Goal: Task Accomplishment & Management: Manage account settings

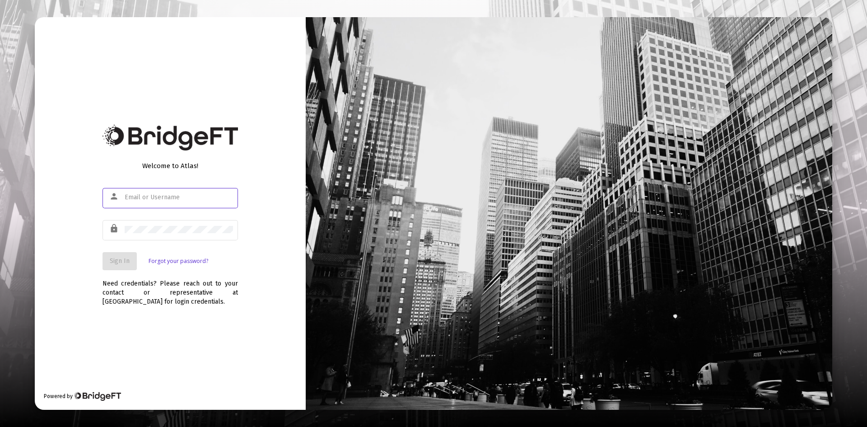
click at [146, 193] on div at bounding box center [179, 197] width 108 height 22
type input "[PERSON_NAME][EMAIL_ADDRESS][DOMAIN_NAME]"
click at [152, 225] on div at bounding box center [179, 229] width 108 height 22
click at [111, 226] on div "lock" at bounding box center [169, 229] width 135 height 22
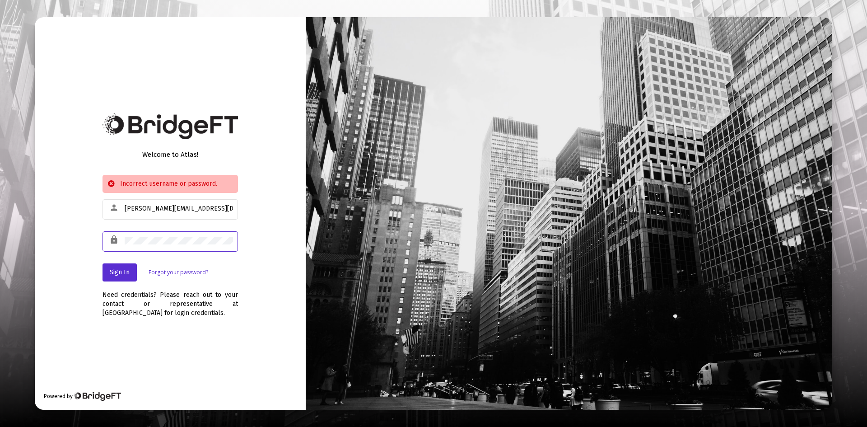
click at [91, 243] on div "Welcome to Atlas! Incorrect username or password. person [PERSON_NAME][EMAIL_AD…" at bounding box center [170, 213] width 271 height 392
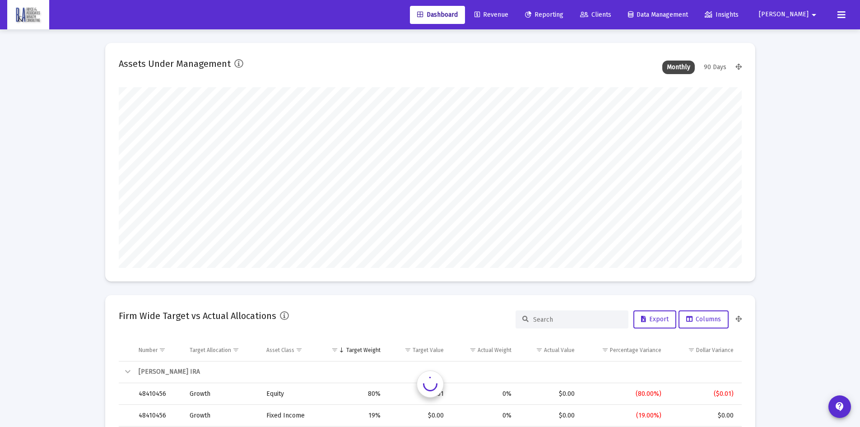
scroll to position [181, 623]
type input "[DATE]"
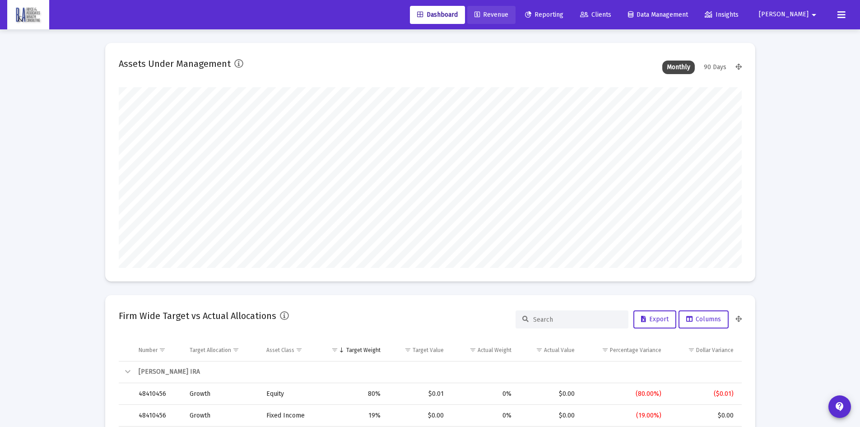
click at [508, 13] on span "Revenue" at bounding box center [491, 15] width 34 height 8
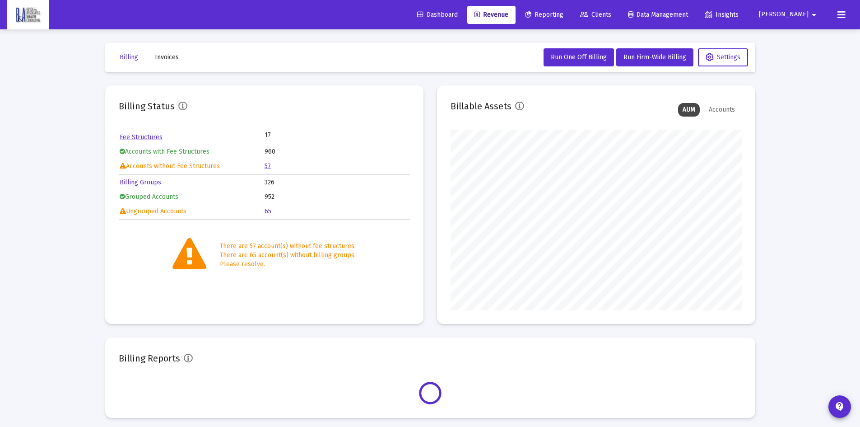
scroll to position [181, 291]
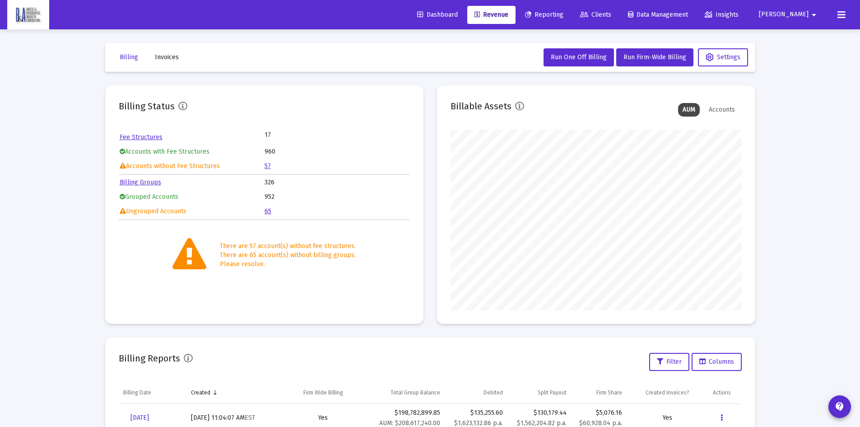
click at [268, 164] on link "57" at bounding box center [268, 166] width 6 height 8
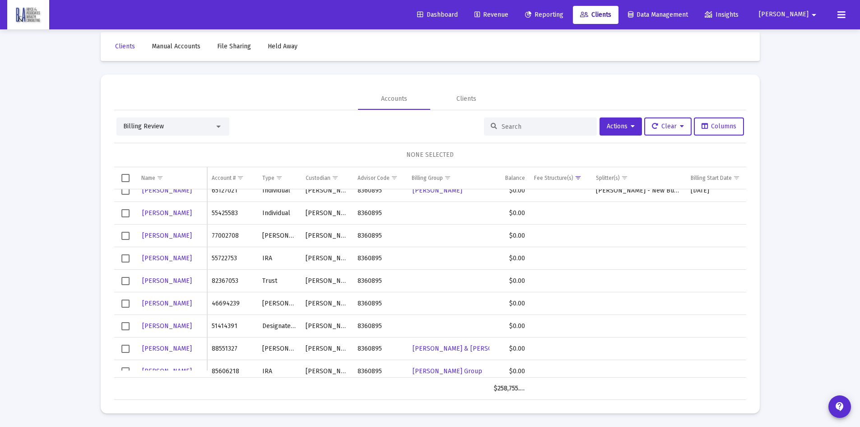
scroll to position [406, 0]
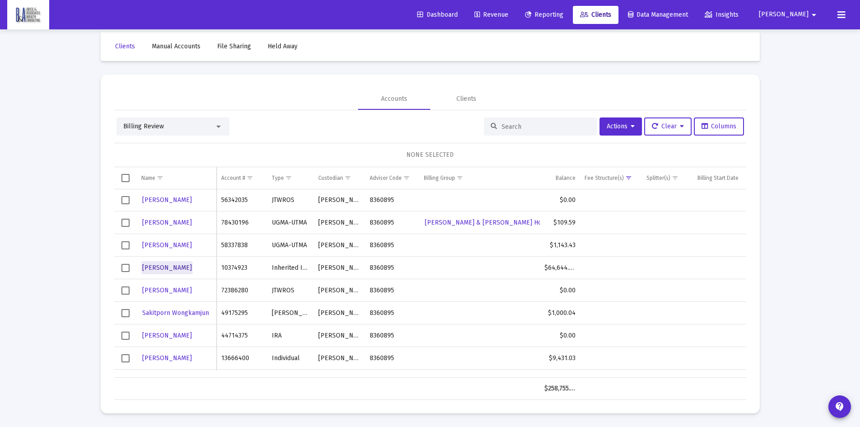
click at [172, 265] on span "[PERSON_NAME]" at bounding box center [167, 268] width 50 height 8
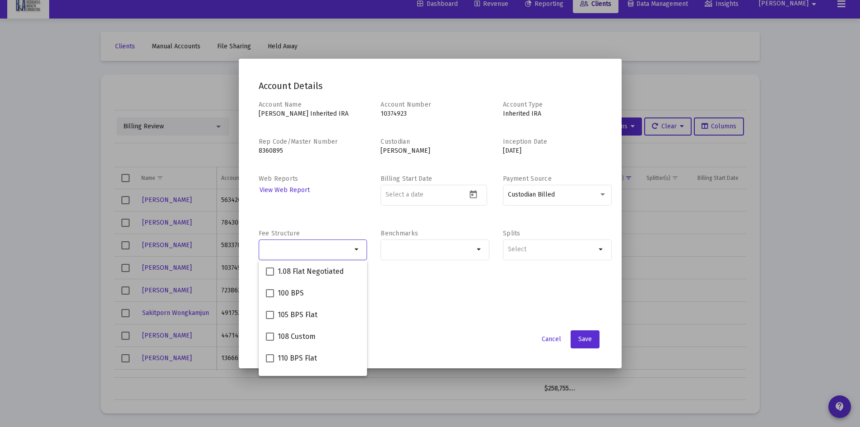
click at [320, 246] on input "Selection" at bounding box center [307, 249] width 88 height 7
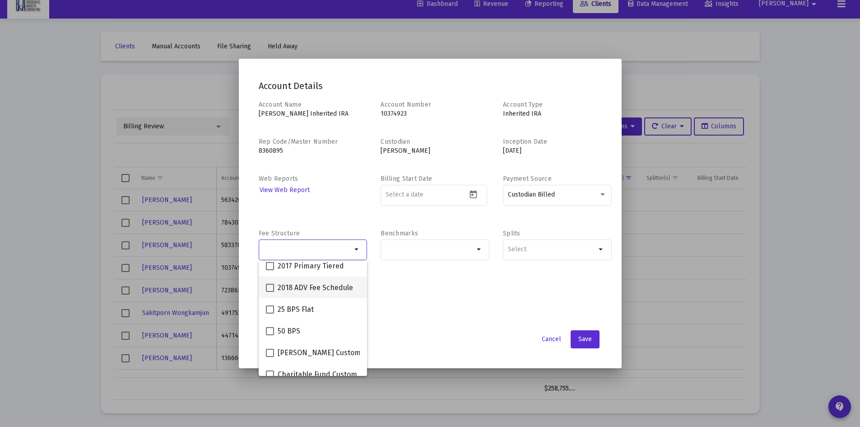
click at [317, 285] on span "2018 ADV Fee Schedule" at bounding box center [315, 287] width 75 height 11
click at [270, 292] on input "2018 ADV Fee Schedule" at bounding box center [270, 292] width 0 height 0
checkbox input "true"
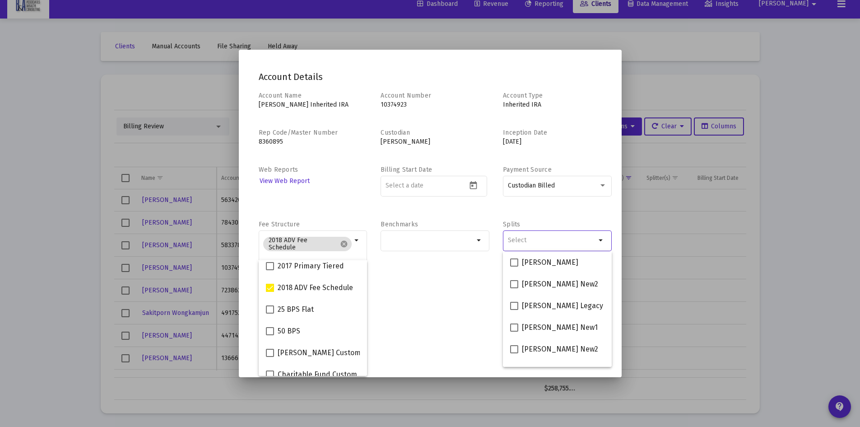
click at [520, 238] on input "Selection" at bounding box center [552, 240] width 88 height 7
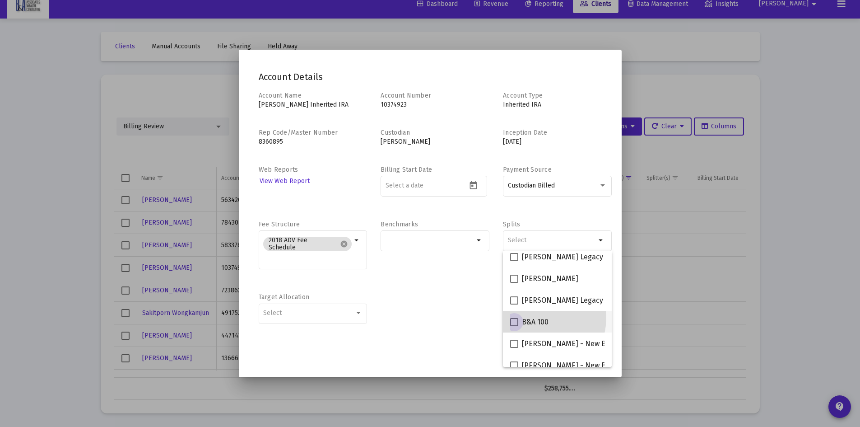
click at [541, 318] on span "B&A 100" at bounding box center [535, 321] width 27 height 11
click at [514, 326] on input "B&A 100" at bounding box center [514, 326] width 0 height 0
checkbox input "true"
click at [426, 279] on div "Benchmarks arrow_drop_down" at bounding box center [435, 249] width 109 height 59
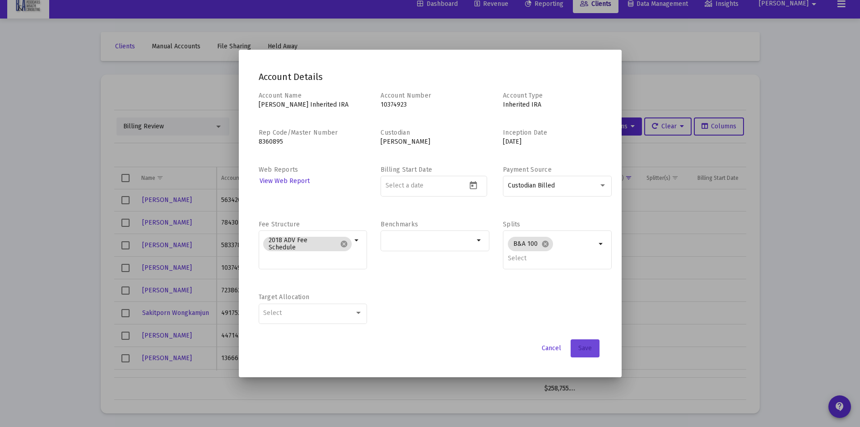
click at [583, 344] on span "Save" at bounding box center [585, 348] width 14 height 8
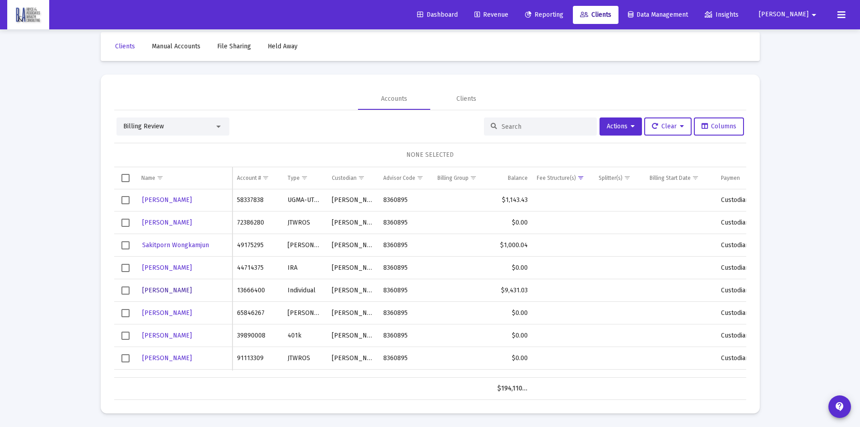
click at [162, 288] on span "[PERSON_NAME]" at bounding box center [167, 290] width 50 height 8
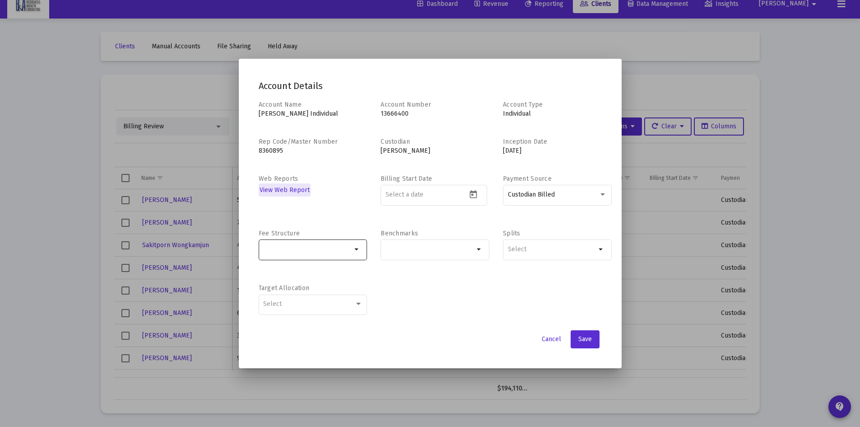
click at [286, 246] on input "Selection" at bounding box center [307, 249] width 88 height 7
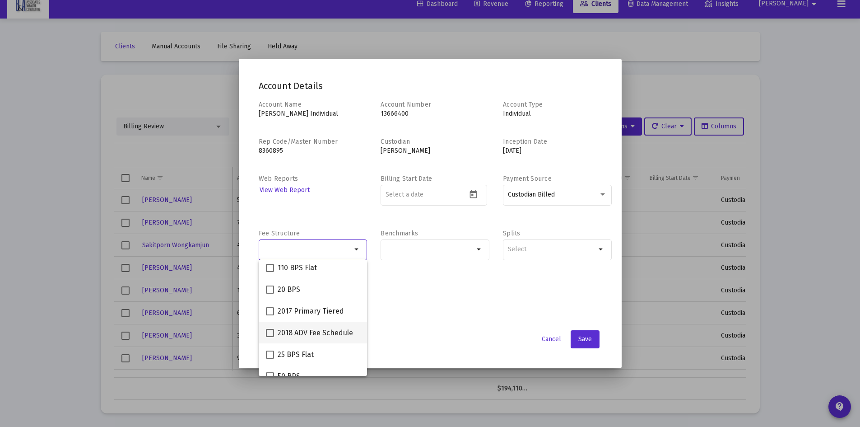
click at [306, 331] on span "2018 ADV Fee Schedule" at bounding box center [315, 332] width 75 height 11
click at [270, 337] on input "2018 ADV Fee Schedule" at bounding box center [270, 337] width 0 height 0
checkbox input "true"
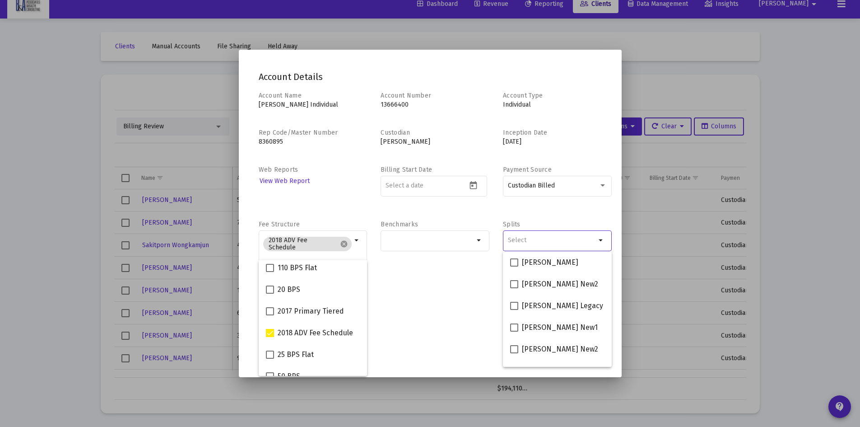
click at [525, 242] on input "Selection" at bounding box center [552, 240] width 88 height 7
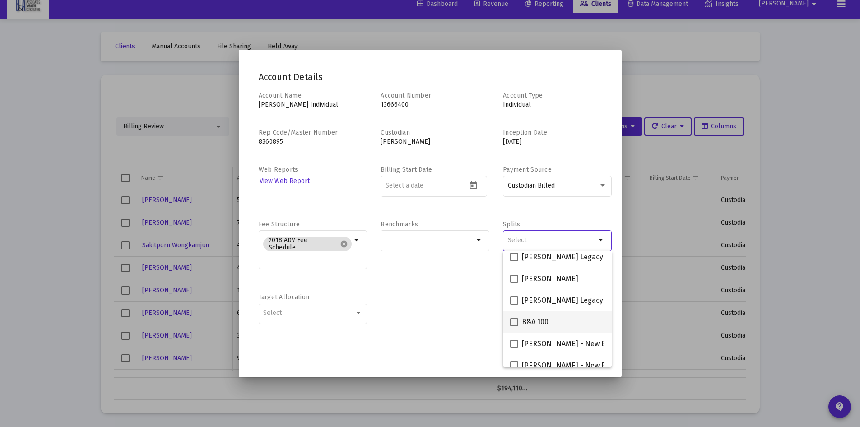
click at [538, 317] on span "B&A 100" at bounding box center [535, 321] width 27 height 11
click at [514, 326] on input "B&A 100" at bounding box center [514, 326] width 0 height 0
checkbox input "true"
click at [451, 284] on div "Account Name [PERSON_NAME] Individual Account Number 13666400 Account Type Indi…" at bounding box center [430, 212] width 343 height 242
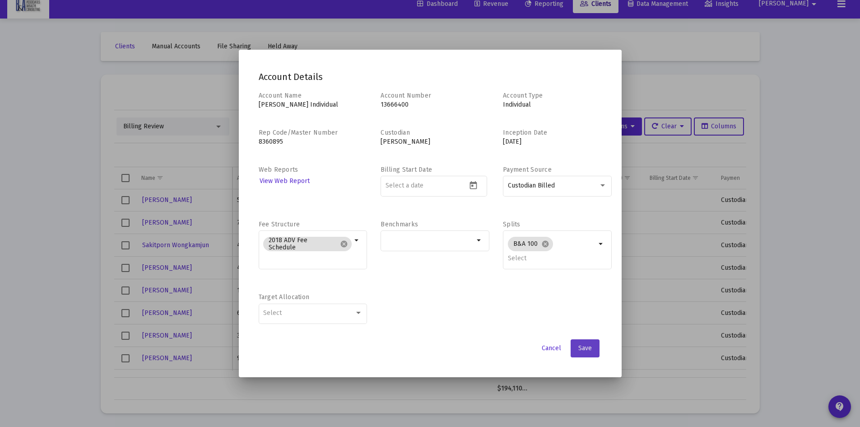
click at [587, 350] on span "Save" at bounding box center [585, 348] width 14 height 8
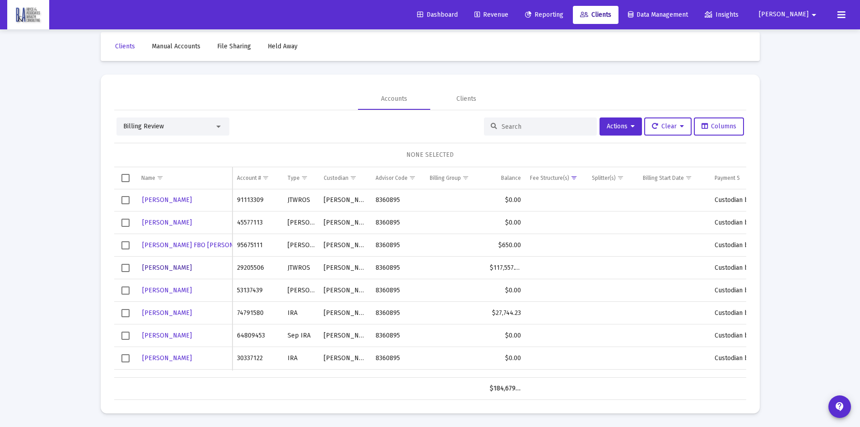
click at [172, 265] on span "[PERSON_NAME]" at bounding box center [167, 268] width 50 height 8
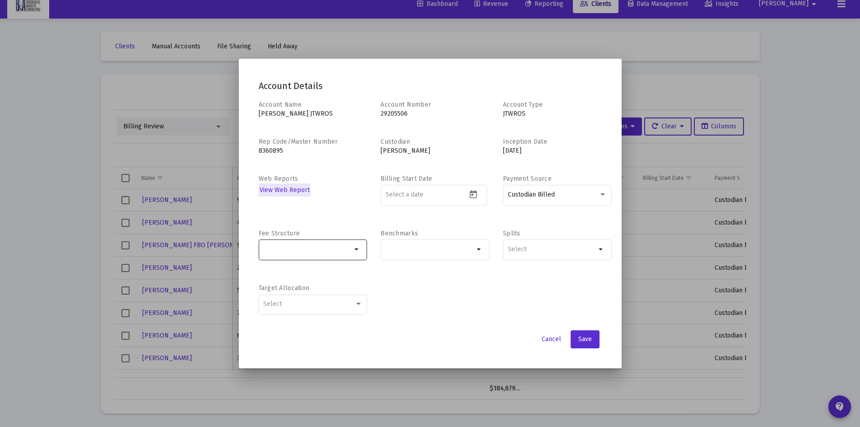
click at [291, 246] on input "Selection" at bounding box center [307, 249] width 88 height 7
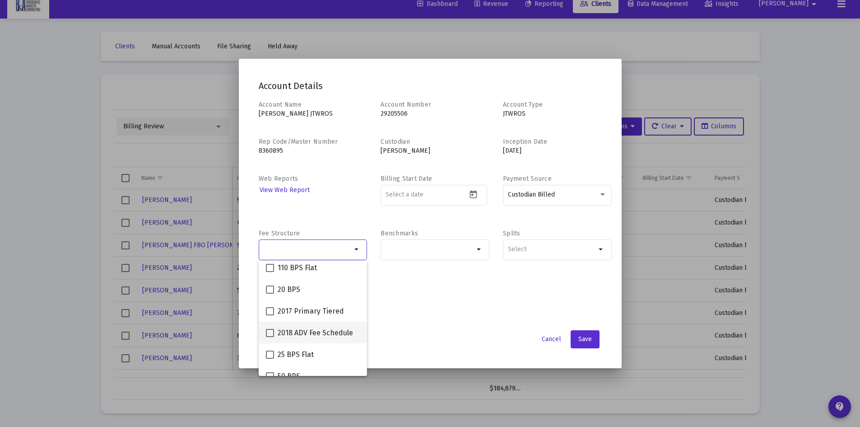
click at [326, 330] on span "2018 ADV Fee Schedule" at bounding box center [315, 332] width 75 height 11
click at [270, 337] on input "2018 ADV Fee Schedule" at bounding box center [270, 337] width 0 height 0
checkbox input "true"
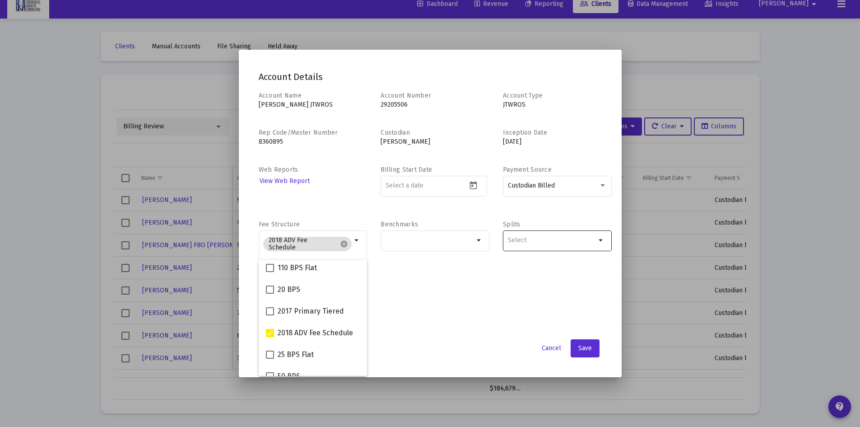
click at [549, 242] on input "Selection" at bounding box center [552, 240] width 88 height 7
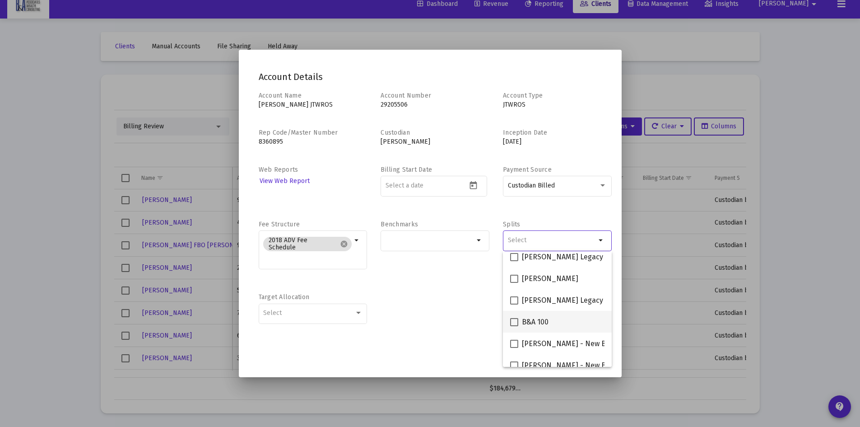
click at [553, 324] on div "B&A 100" at bounding box center [557, 322] width 94 height 22
checkbox input "true"
click at [487, 296] on div "Account Name [PERSON_NAME] JTWROS Account Number 29205506 Account Type JTWROS R…" at bounding box center [430, 212] width 343 height 242
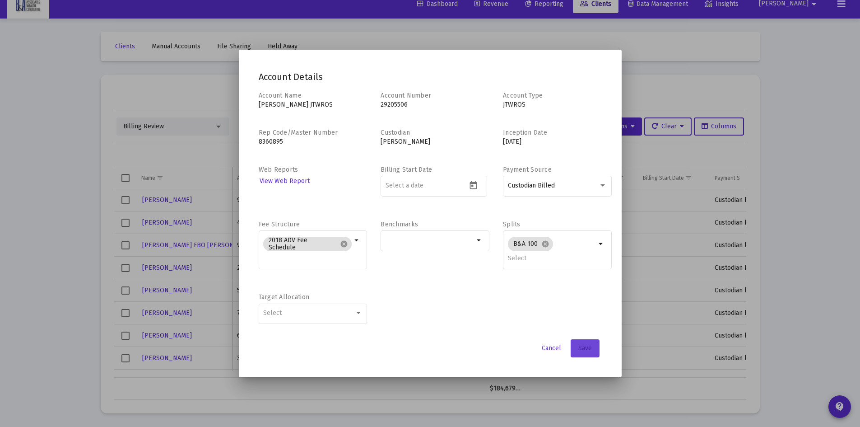
click at [584, 349] on span "Save" at bounding box center [585, 348] width 14 height 8
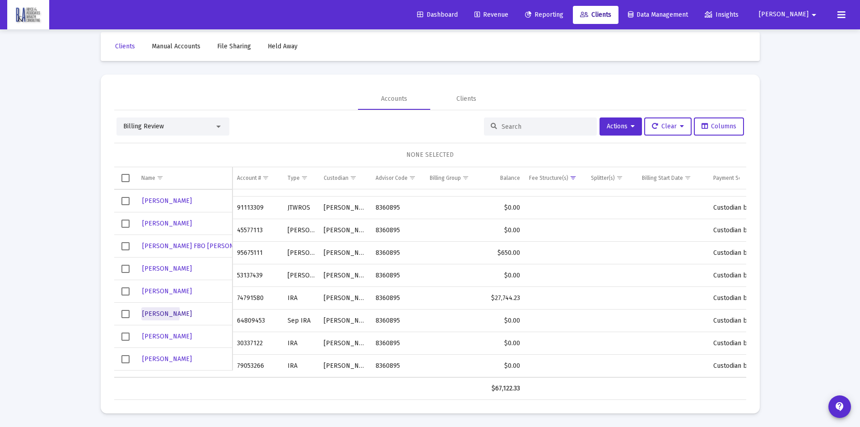
click at [157, 313] on span "[PERSON_NAME]" at bounding box center [167, 314] width 50 height 8
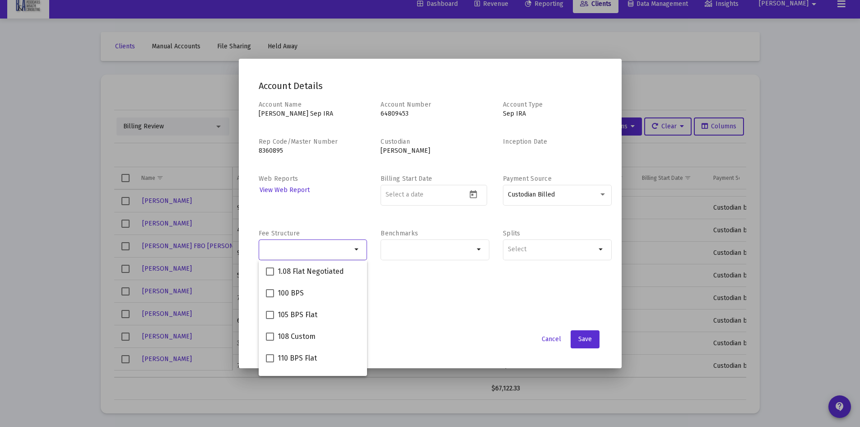
click at [307, 246] on input "Selection" at bounding box center [307, 249] width 88 height 7
click at [326, 331] on span "2018 ADV Fee Schedule" at bounding box center [315, 332] width 75 height 11
click at [270, 337] on input "2018 ADV Fee Schedule" at bounding box center [270, 337] width 0 height 0
checkbox input "true"
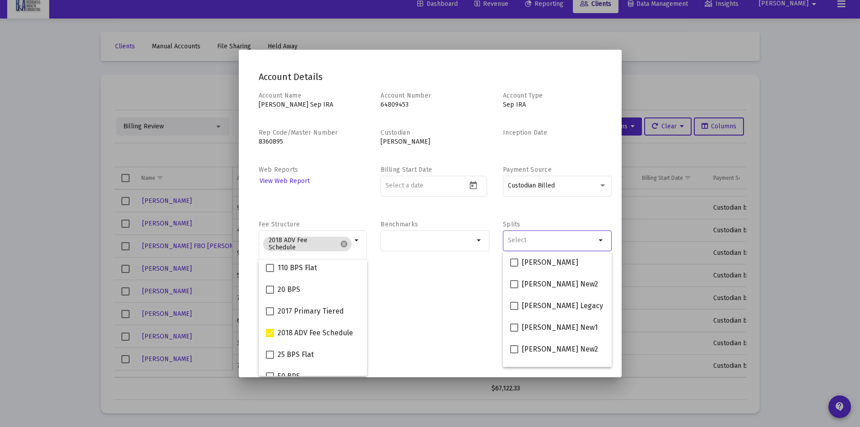
click at [516, 239] on input "Selection" at bounding box center [552, 240] width 88 height 7
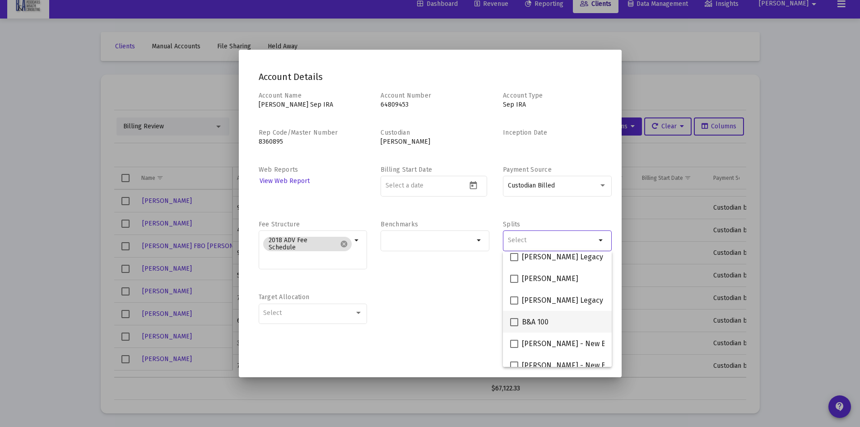
click at [543, 316] on span "B&A 100" at bounding box center [535, 321] width 27 height 11
click at [514, 326] on input "B&A 100" at bounding box center [514, 326] width 0 height 0
checkbox input "true"
click at [460, 286] on div "Account Name [PERSON_NAME] Sep IRA Account Number [FINANCIAL_ID] Account Type S…" at bounding box center [430, 212] width 343 height 242
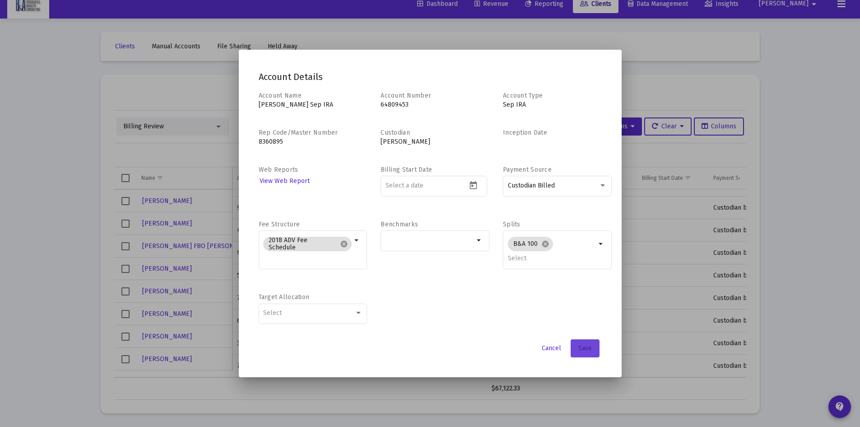
click at [588, 347] on span "Save" at bounding box center [585, 348] width 14 height 8
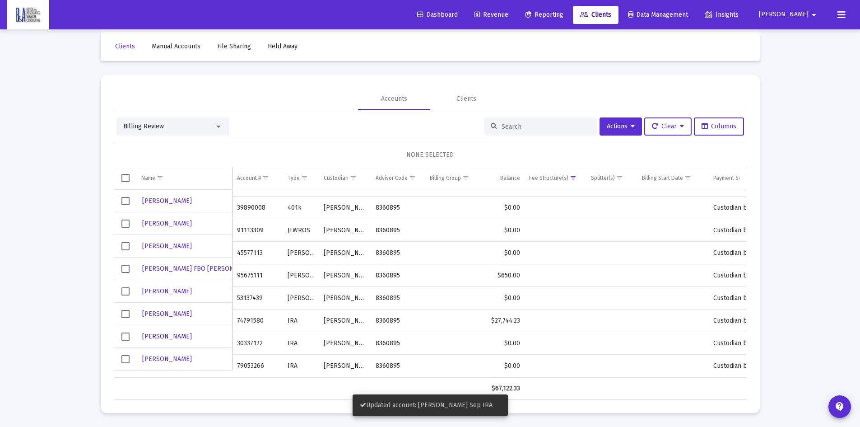
click at [163, 334] on span "[PERSON_NAME]" at bounding box center [167, 336] width 50 height 8
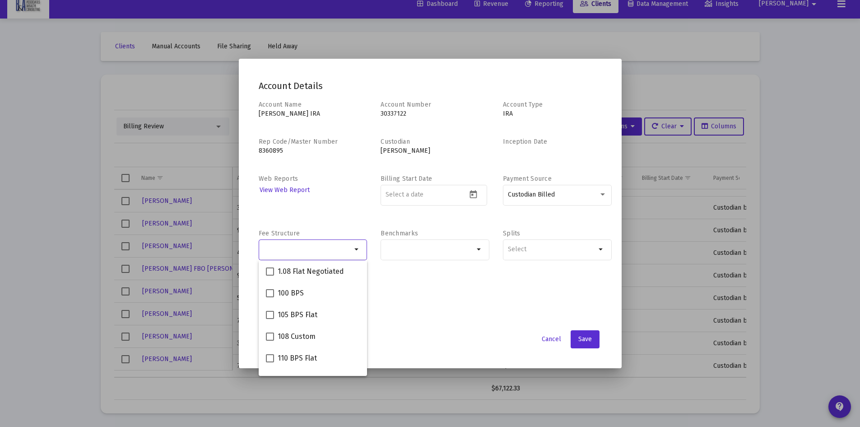
click at [317, 247] on input "Selection" at bounding box center [307, 249] width 88 height 7
click at [324, 327] on span "2018 ADV Fee Schedule" at bounding box center [315, 332] width 75 height 11
click at [270, 337] on input "2018 ADV Fee Schedule" at bounding box center [270, 337] width 0 height 0
checkbox input "true"
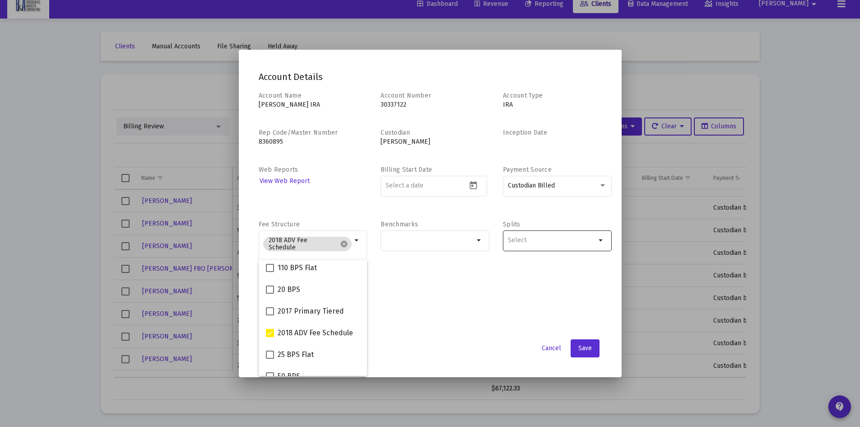
click at [519, 240] on input "Selection" at bounding box center [552, 240] width 88 height 7
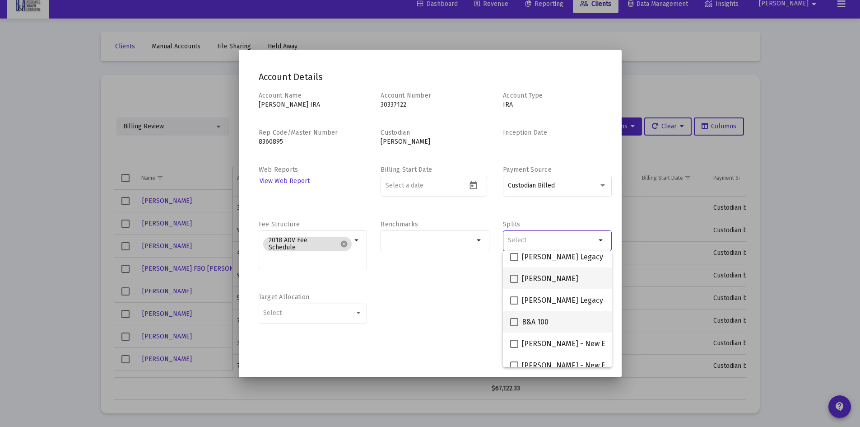
click at [543, 317] on span "B&A 100" at bounding box center [535, 321] width 27 height 11
click at [514, 326] on input "B&A 100" at bounding box center [514, 326] width 0 height 0
checkbox input "true"
click at [474, 279] on div "Account Name [PERSON_NAME] IRA Account Number [FINANCIAL_ID] Account Type IRA R…" at bounding box center [430, 212] width 343 height 242
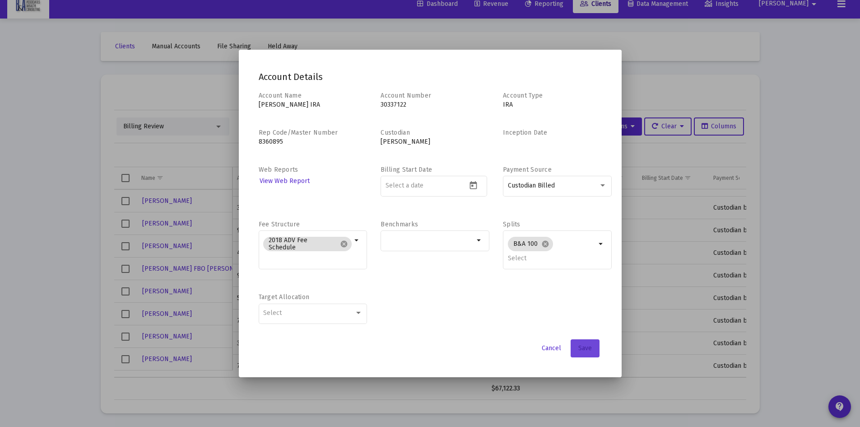
click at [579, 349] on span "Save" at bounding box center [585, 348] width 14 height 8
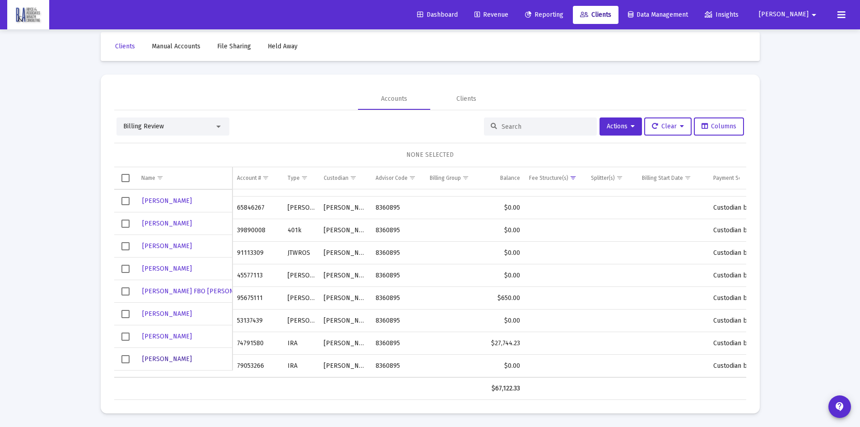
click at [177, 358] on span "[PERSON_NAME]" at bounding box center [167, 359] width 50 height 8
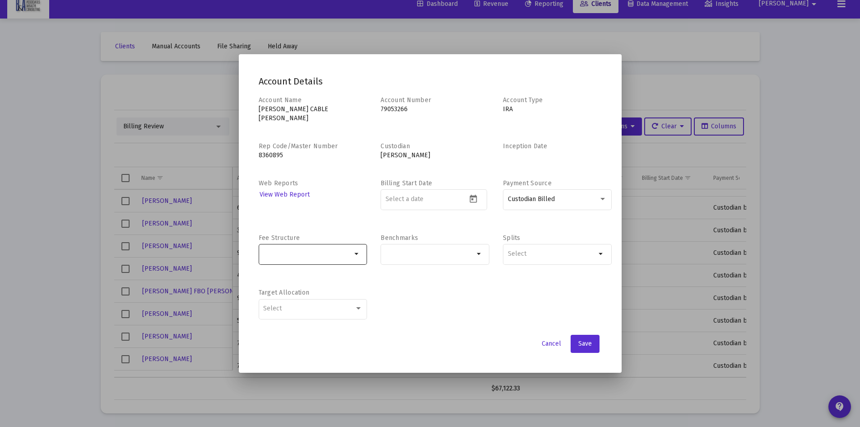
click at [328, 242] on div at bounding box center [307, 253] width 88 height 22
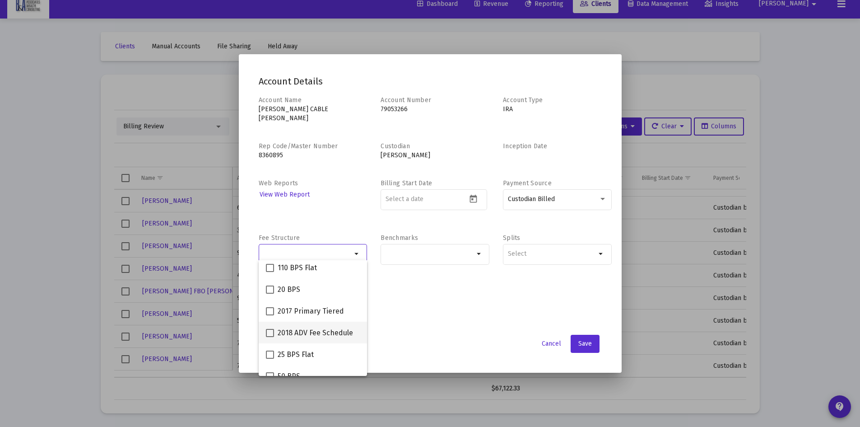
click at [322, 332] on span "2018 ADV Fee Schedule" at bounding box center [315, 332] width 75 height 11
click at [270, 337] on input "2018 ADV Fee Schedule" at bounding box center [270, 337] width 0 height 0
checkbox input "true"
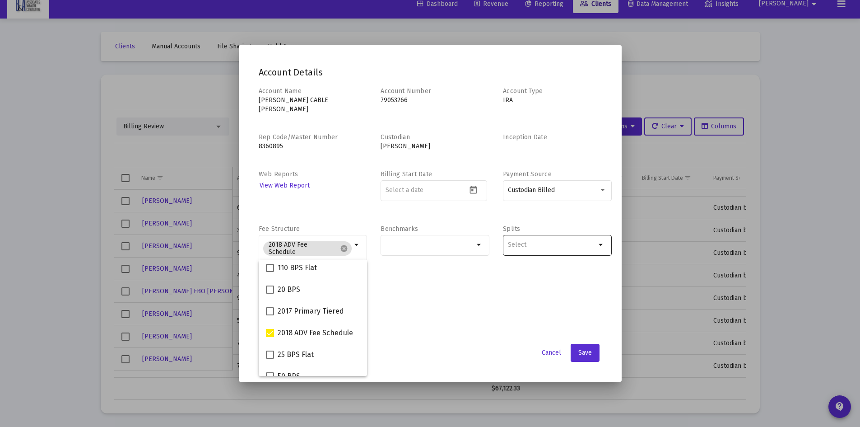
click at [539, 233] on div at bounding box center [552, 244] width 88 height 22
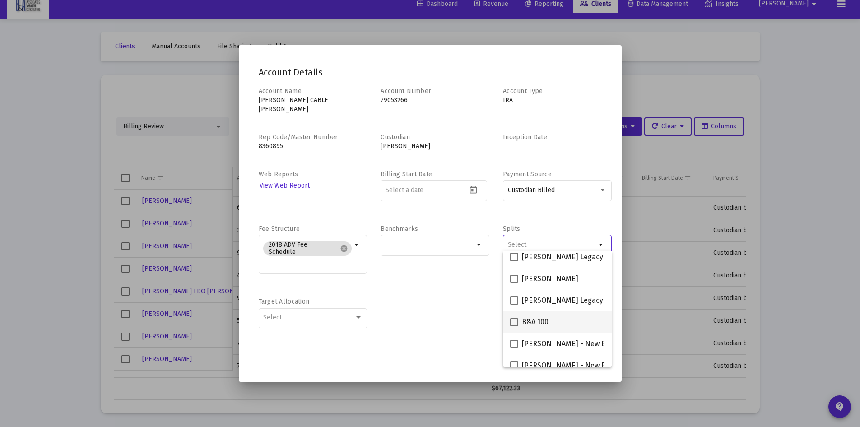
click at [563, 321] on div "B&A 100" at bounding box center [557, 322] width 94 height 22
checkbox input "true"
click at [481, 293] on div "Account Name [PERSON_NAME] IRA Account Number [FINANCIAL_ID] Account Type IRA R…" at bounding box center [430, 212] width 343 height 251
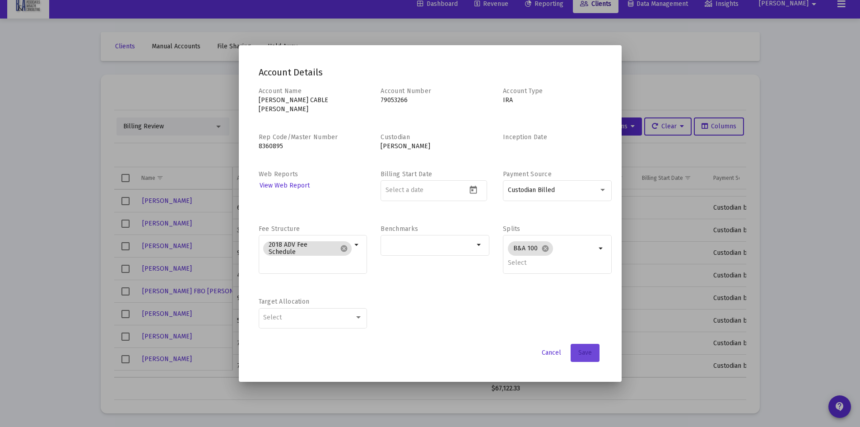
click at [586, 349] on span "Save" at bounding box center [585, 353] width 14 height 8
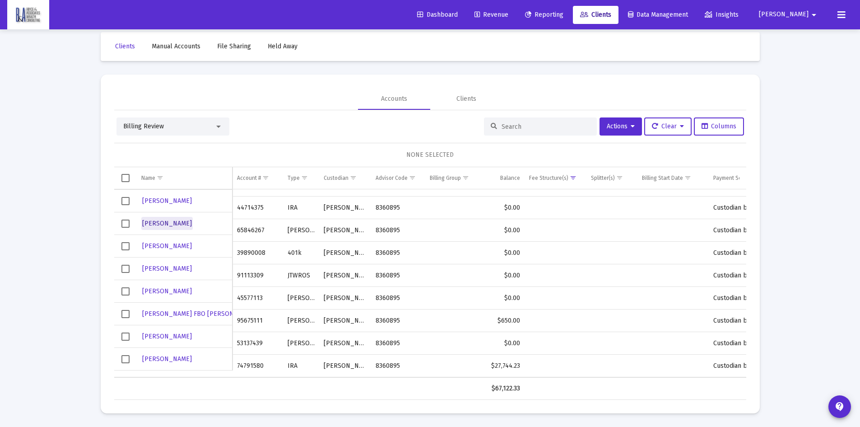
click at [175, 221] on span "[PERSON_NAME]" at bounding box center [167, 223] width 50 height 8
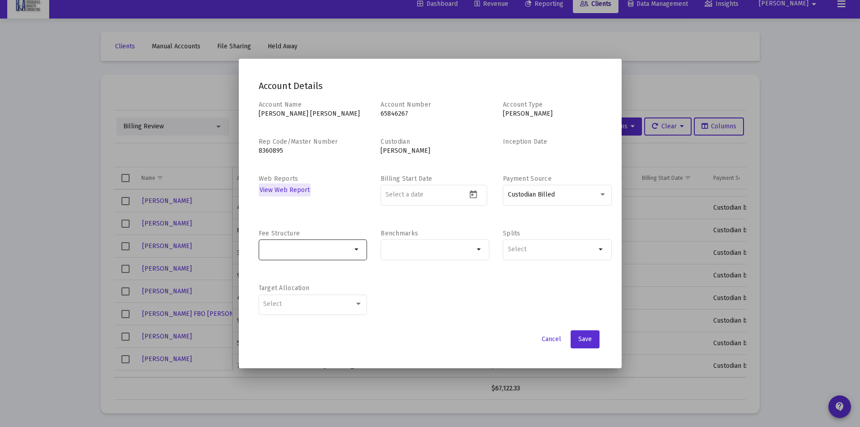
click at [313, 245] on div "Selection" at bounding box center [307, 249] width 92 height 11
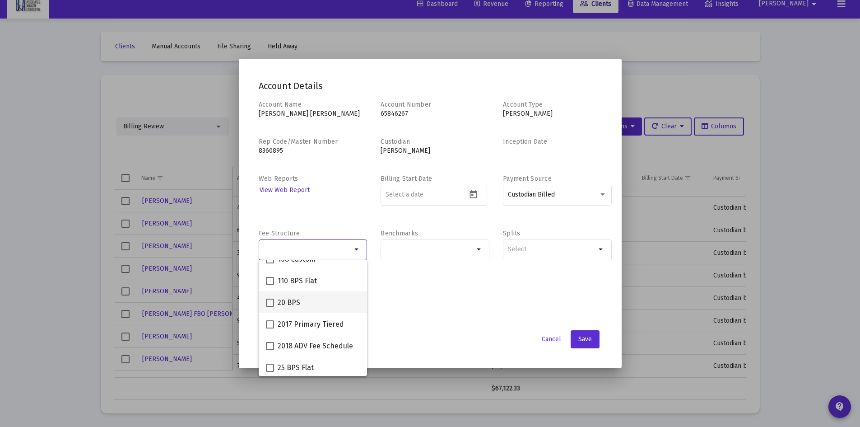
scroll to position [90, 0]
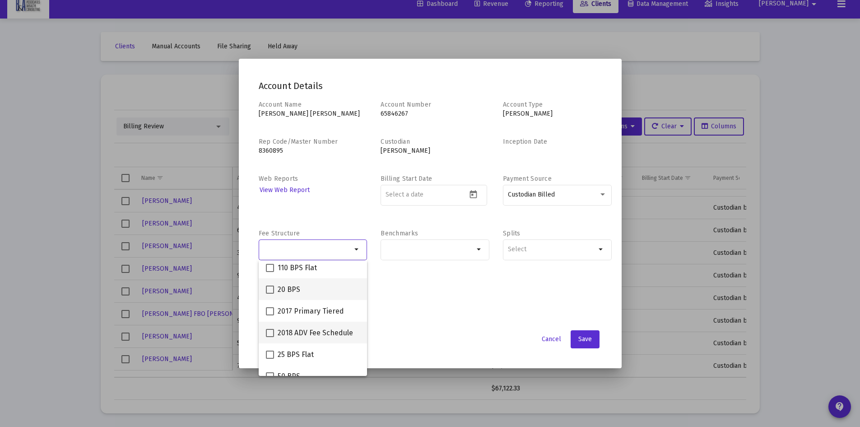
click at [307, 330] on span "2018 ADV Fee Schedule" at bounding box center [315, 332] width 75 height 11
click at [270, 337] on input "2018 ADV Fee Schedule" at bounding box center [270, 337] width 0 height 0
checkbox input "true"
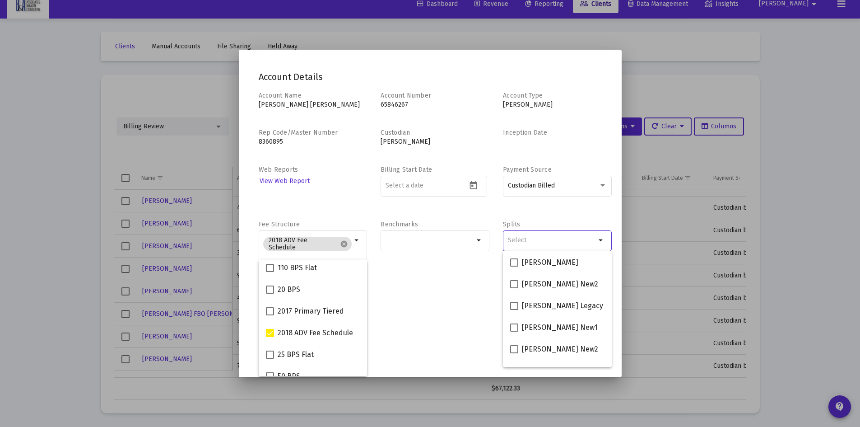
click at [513, 240] on input "Selection" at bounding box center [552, 240] width 88 height 7
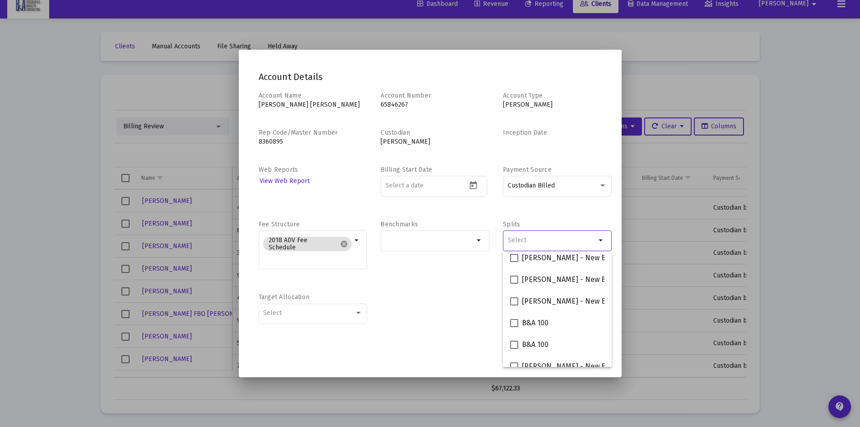
scroll to position [226, 0]
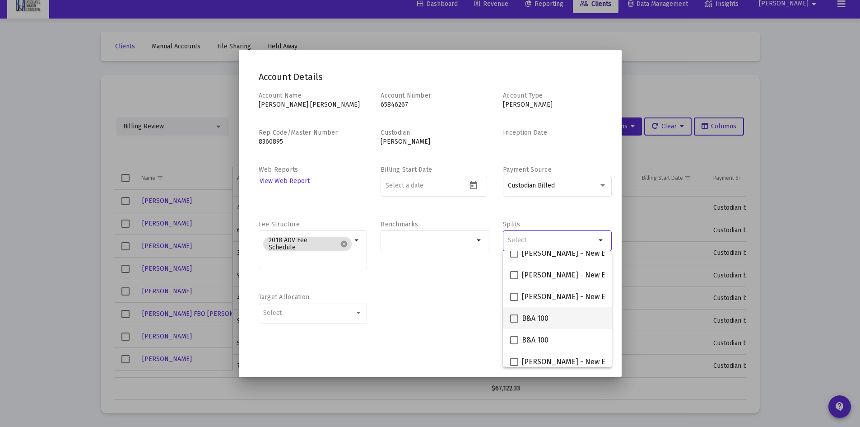
click at [530, 317] on span "B&A 100" at bounding box center [535, 318] width 27 height 11
click at [514, 322] on input "B&A 100" at bounding box center [514, 322] width 0 height 0
checkbox input "true"
click at [473, 281] on div "Account Name [PERSON_NAME] [PERSON_NAME] Account Number [FINANCIAL_ID] Account …" at bounding box center [430, 212] width 343 height 242
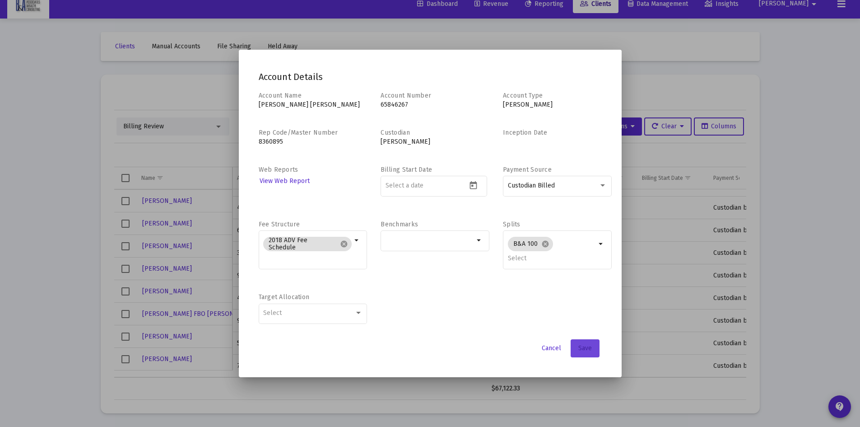
click at [578, 348] on span "Save" at bounding box center [585, 348] width 14 height 8
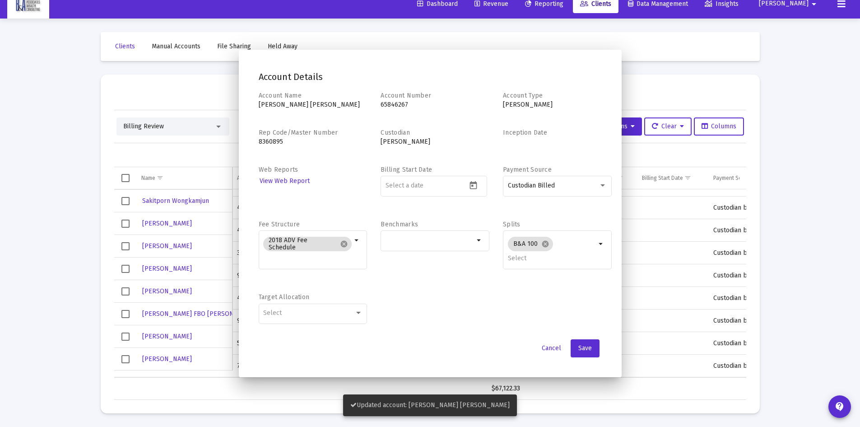
scroll to position [947, 0]
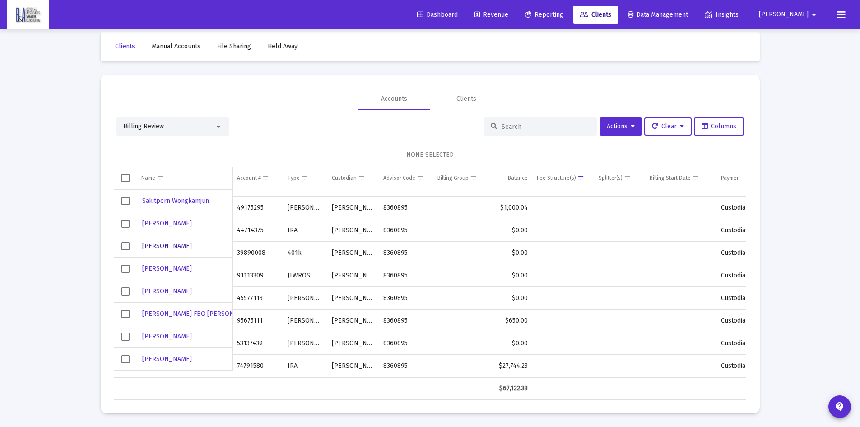
click at [164, 246] on span "[PERSON_NAME]" at bounding box center [167, 246] width 50 height 8
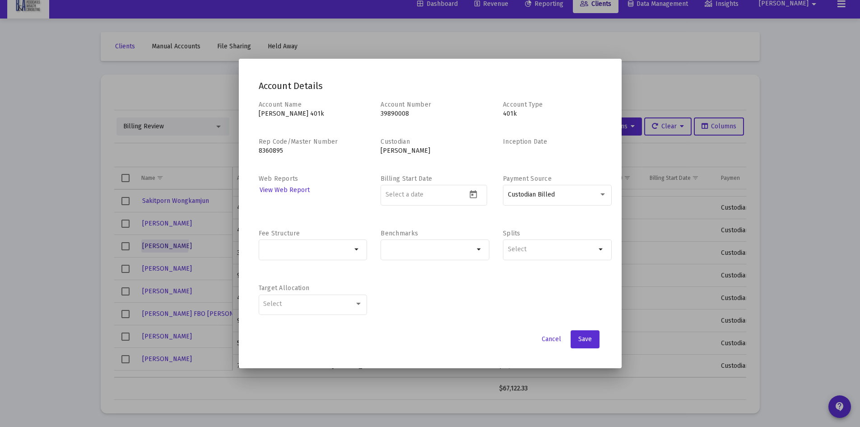
scroll to position [0, 0]
click at [310, 251] on input "Selection" at bounding box center [307, 249] width 88 height 7
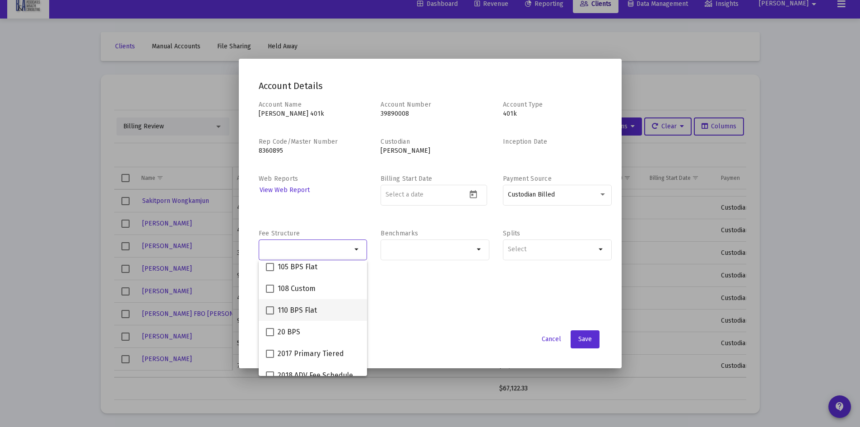
scroll to position [135, 0]
click at [309, 289] on span "2018 ADV Fee Schedule" at bounding box center [315, 287] width 75 height 11
click at [270, 292] on input "2018 ADV Fee Schedule" at bounding box center [270, 292] width 0 height 0
checkbox input "true"
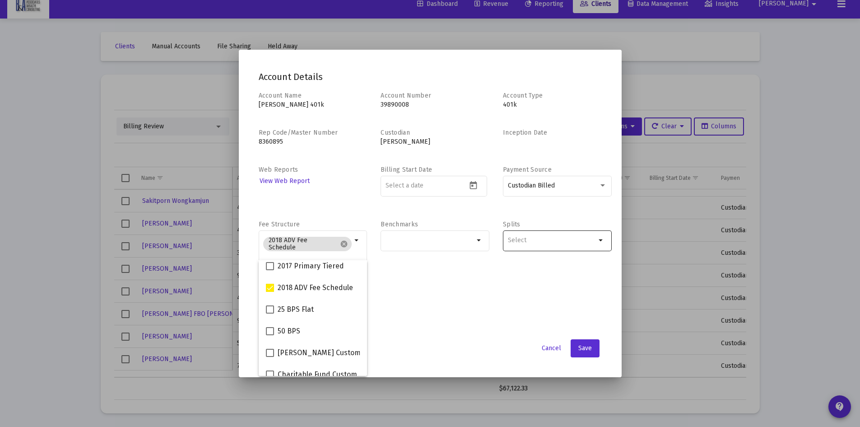
click at [532, 237] on input "Selection" at bounding box center [552, 240] width 88 height 7
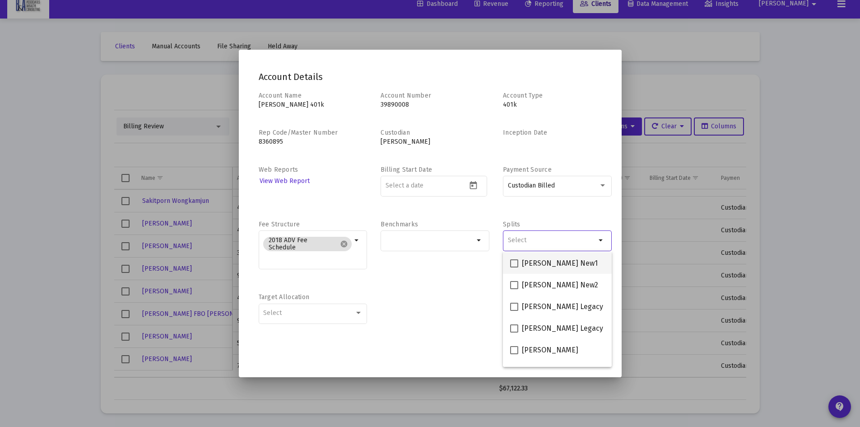
scroll to position [181, 0]
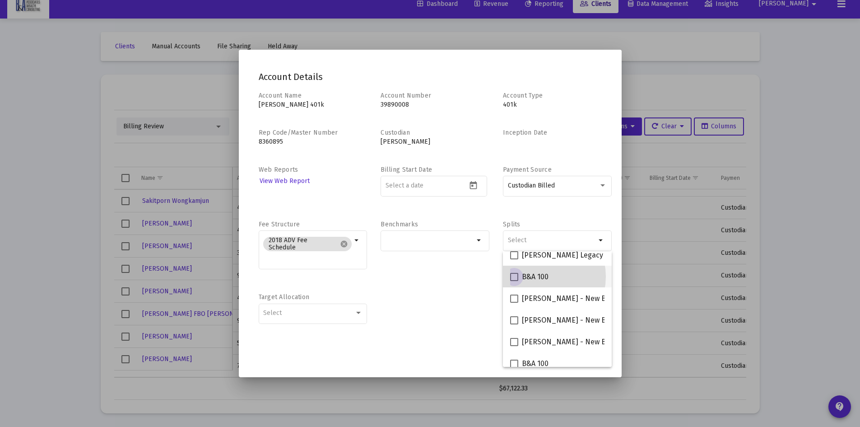
click at [534, 276] on span "B&A 100" at bounding box center [535, 276] width 27 height 11
click at [514, 281] on input "B&A 100" at bounding box center [514, 281] width 0 height 0
checkbox input "true"
click at [492, 299] on div "Account Name [PERSON_NAME] 401k Account Number [FINANCIAL_ID] Account Type 401k…" at bounding box center [430, 212] width 343 height 242
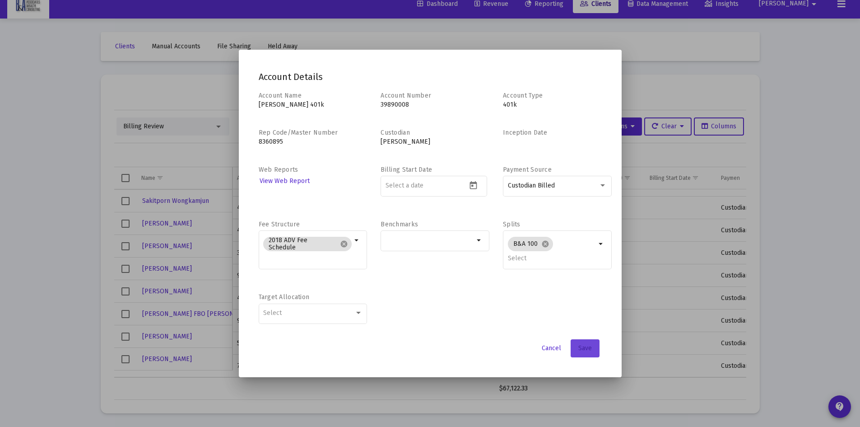
click at [580, 354] on button "Save" at bounding box center [585, 348] width 29 height 18
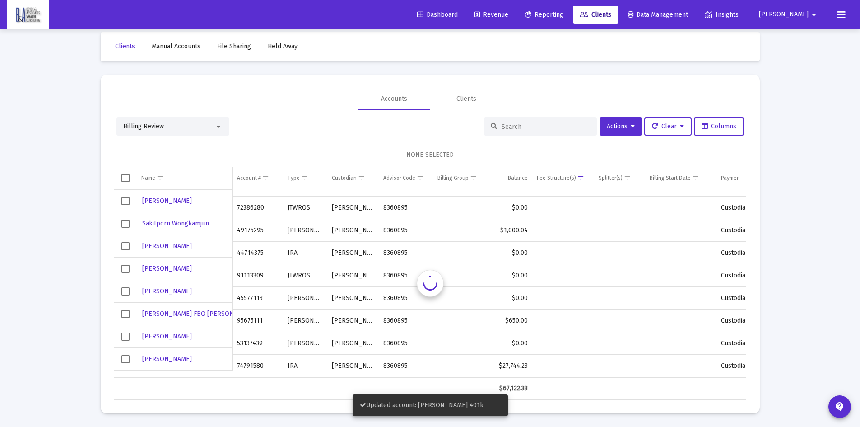
scroll to position [925, 0]
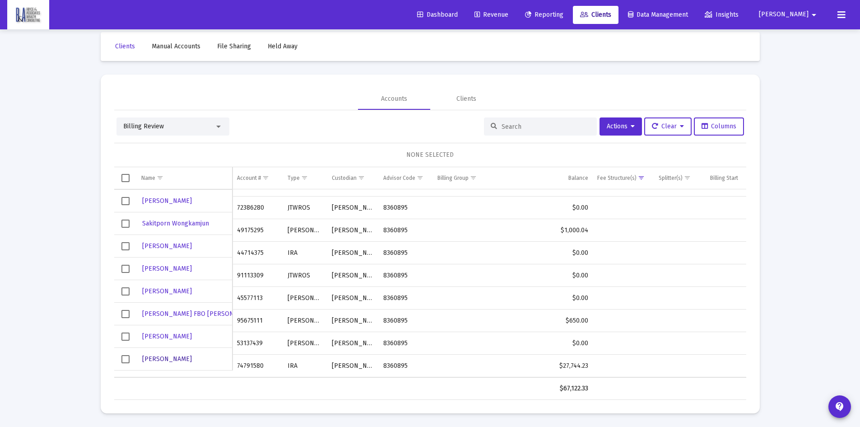
click at [171, 358] on span "[PERSON_NAME]" at bounding box center [167, 359] width 50 height 8
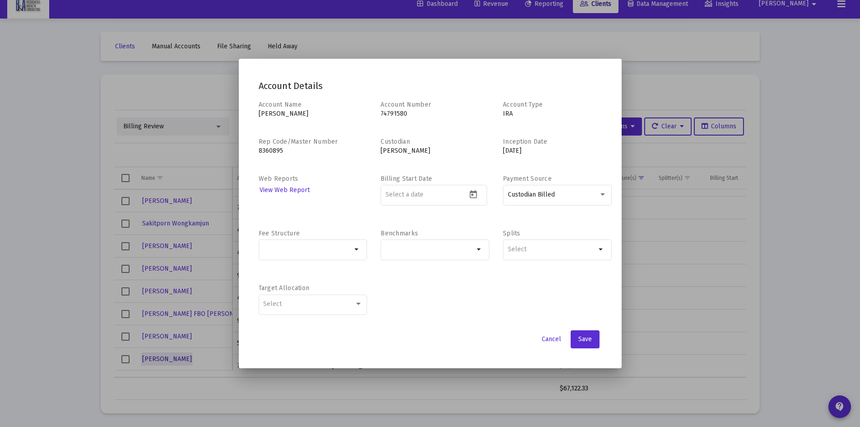
scroll to position [0, 0]
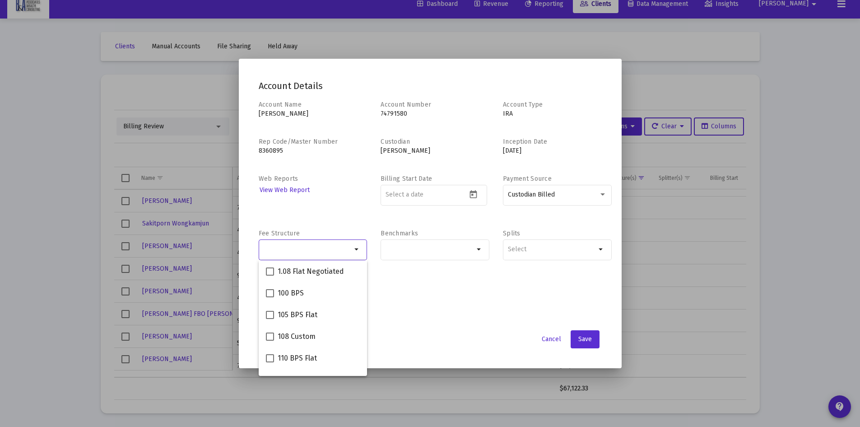
click at [271, 248] on input "Selection" at bounding box center [307, 249] width 88 height 7
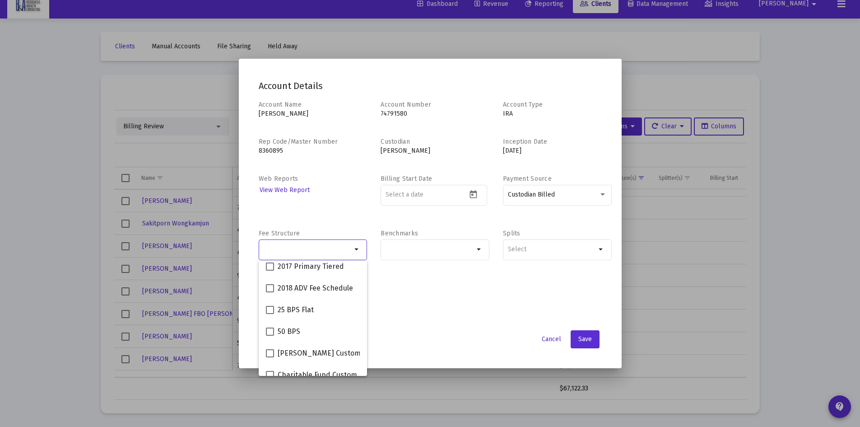
scroll to position [135, 0]
click at [313, 284] on span "2018 ADV Fee Schedule" at bounding box center [315, 287] width 75 height 11
click at [270, 292] on input "2018 ADV Fee Schedule" at bounding box center [270, 292] width 0 height 0
checkbox input "true"
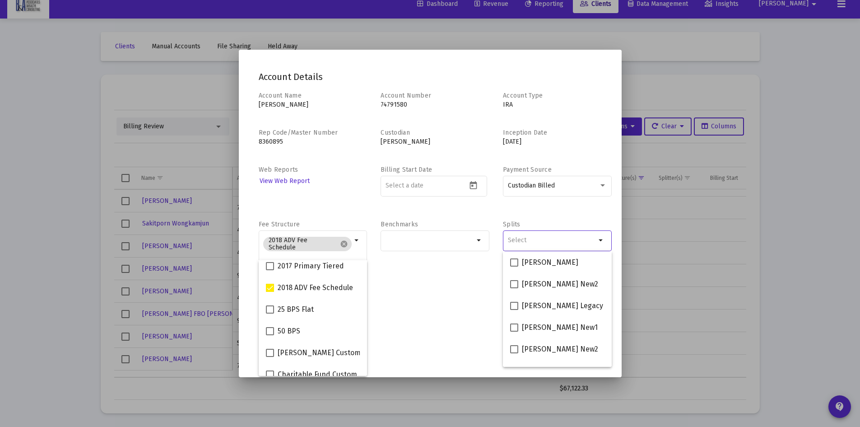
click at [512, 240] on input "Selection" at bounding box center [552, 240] width 88 height 7
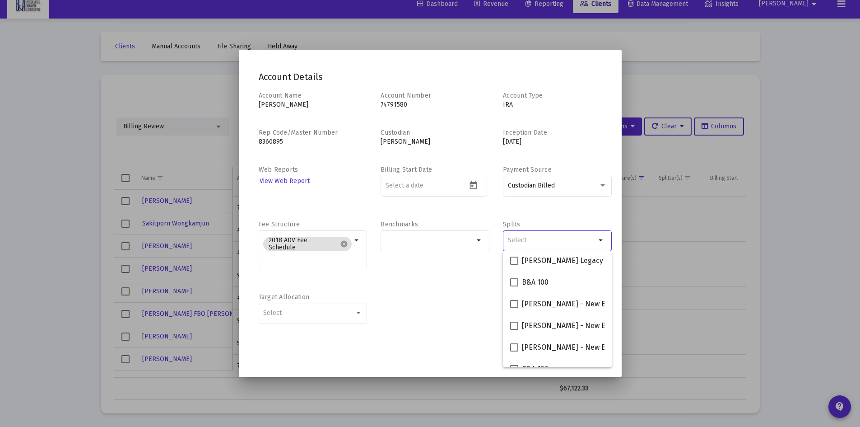
scroll to position [181, 0]
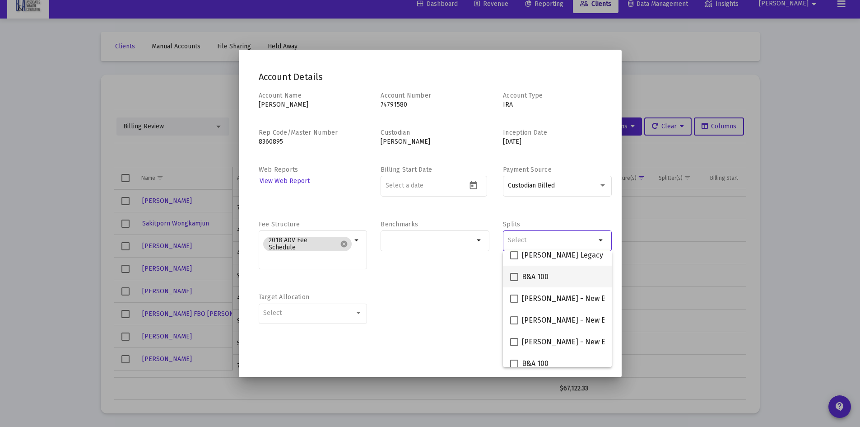
click at [528, 277] on span "B&A 100" at bounding box center [535, 276] width 27 height 11
click at [514, 281] on input "B&A 100" at bounding box center [514, 281] width 0 height 0
checkbox input "true"
click at [481, 276] on div "Benchmarks arrow_drop_down" at bounding box center [435, 249] width 109 height 59
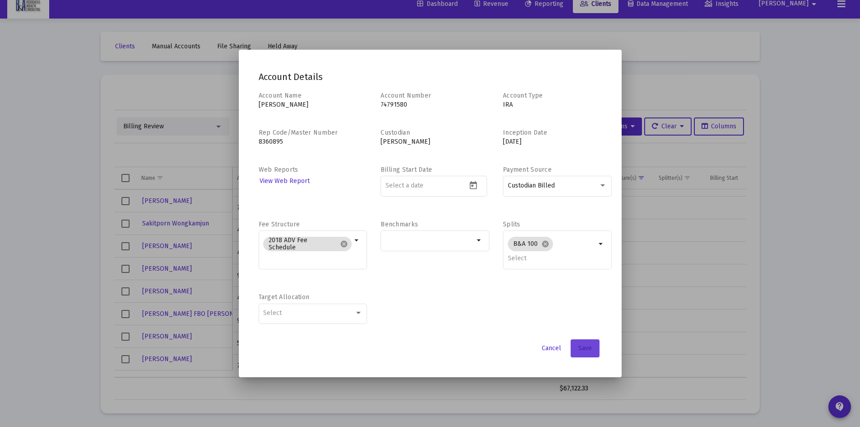
click at [587, 340] on button "Save" at bounding box center [585, 348] width 29 height 18
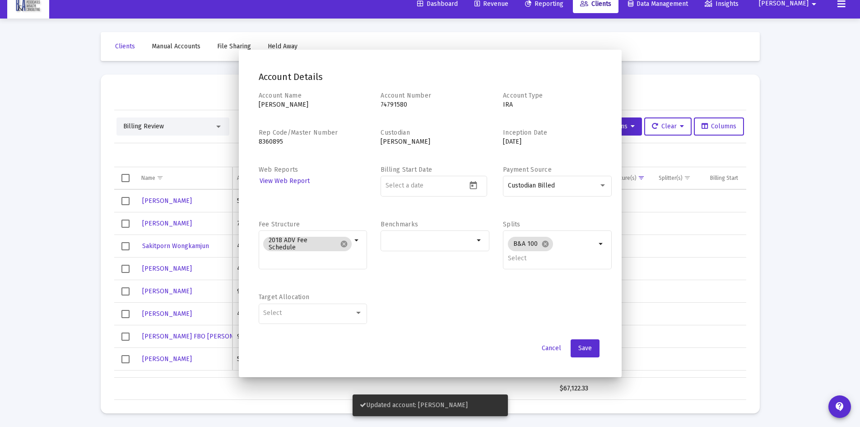
scroll to position [11, 0]
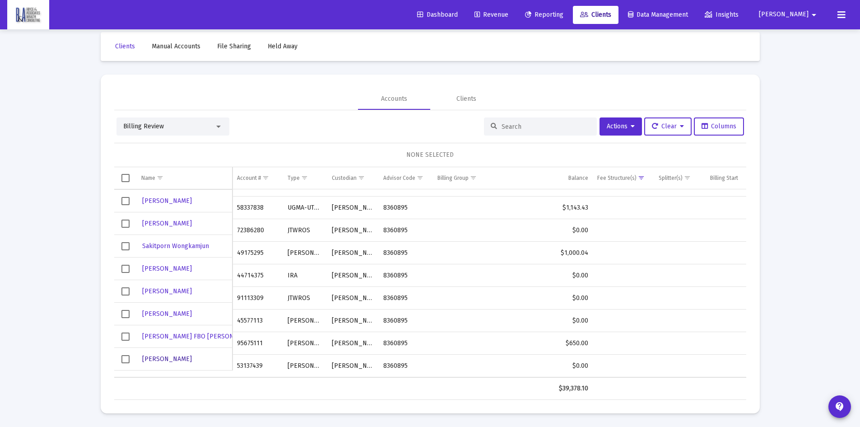
click at [175, 355] on span "[PERSON_NAME]" at bounding box center [167, 359] width 50 height 8
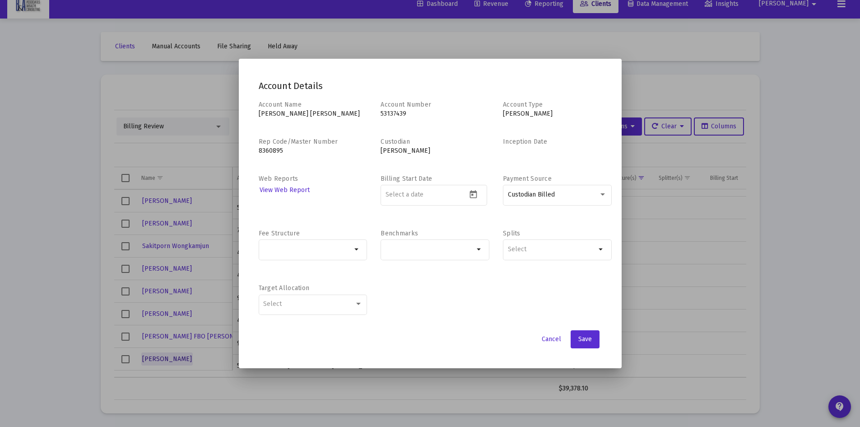
scroll to position [0, 0]
click at [281, 255] on div at bounding box center [307, 249] width 88 height 22
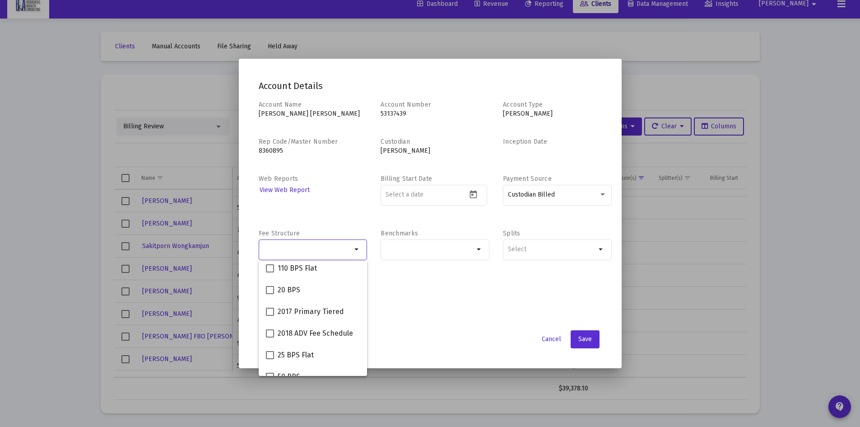
scroll to position [90, 0]
click at [310, 332] on span "2018 ADV Fee Schedule" at bounding box center [315, 332] width 75 height 11
click at [270, 337] on input "2018 ADV Fee Schedule" at bounding box center [270, 337] width 0 height 0
checkbox input "true"
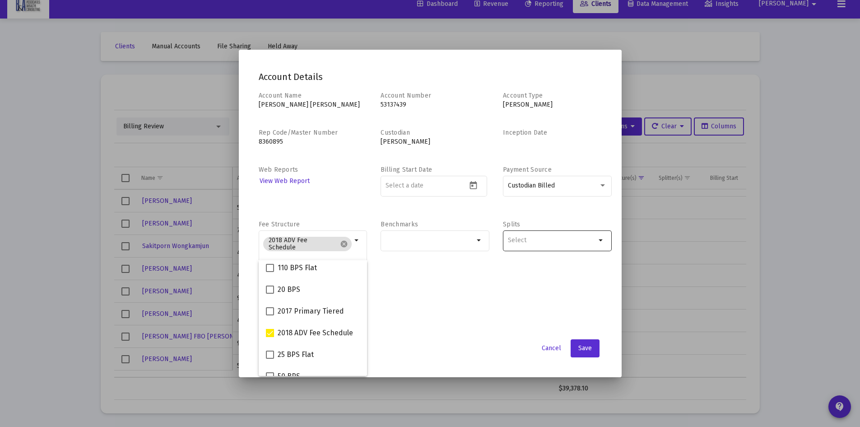
click at [526, 238] on input "Selection" at bounding box center [552, 240] width 88 height 7
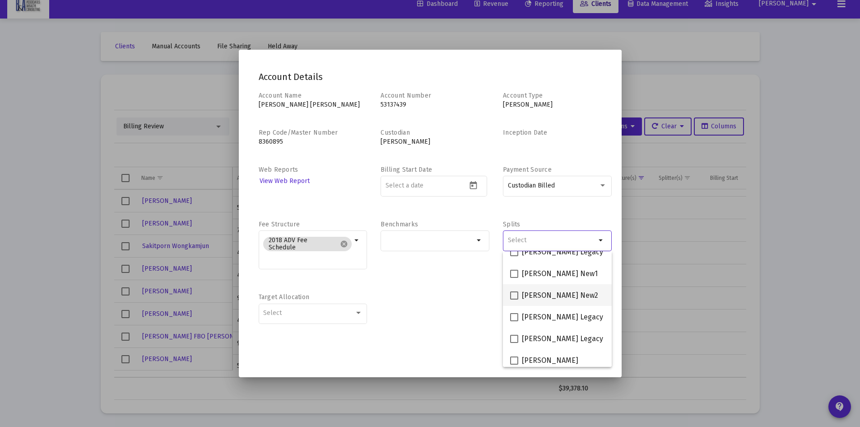
scroll to position [181, 0]
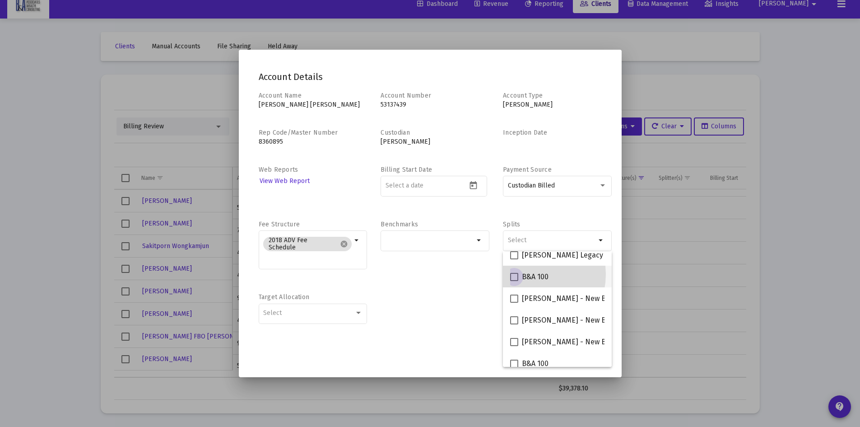
click at [524, 274] on span "B&A 100" at bounding box center [535, 276] width 27 height 11
click at [514, 281] on input "B&A 100" at bounding box center [514, 281] width 0 height 0
checkbox input "true"
click at [462, 288] on div "Account Name [PERSON_NAME] [PERSON_NAME] Account Number [FINANCIAL_ID] Account …" at bounding box center [430, 212] width 343 height 242
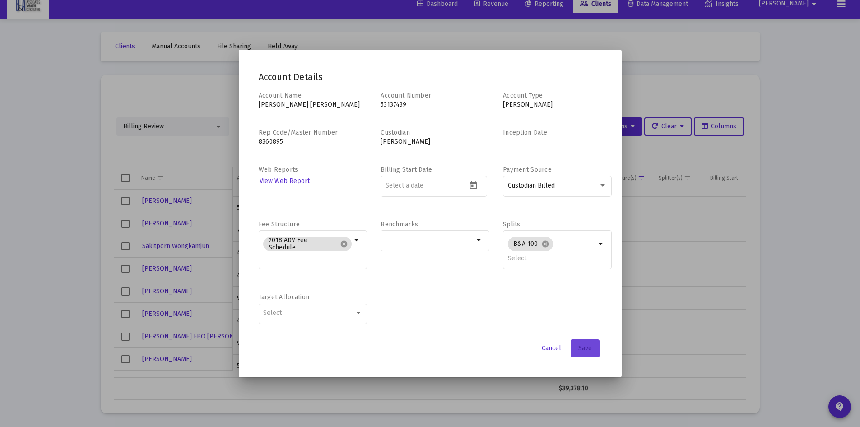
click at [581, 346] on span "Save" at bounding box center [585, 348] width 14 height 8
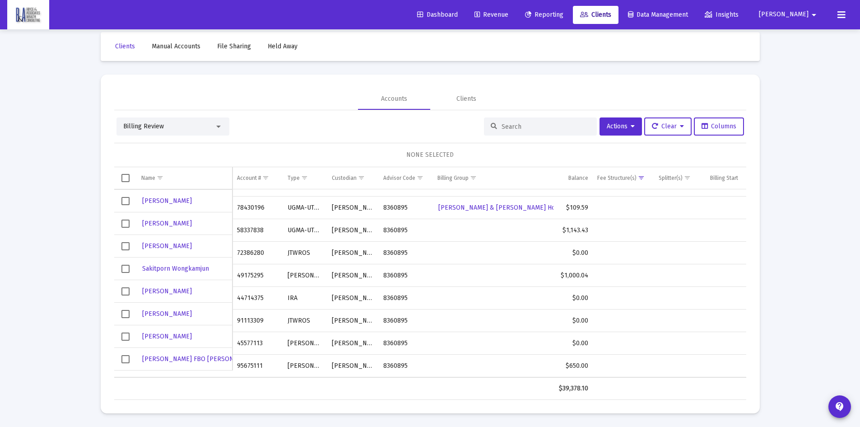
scroll to position [834, 0]
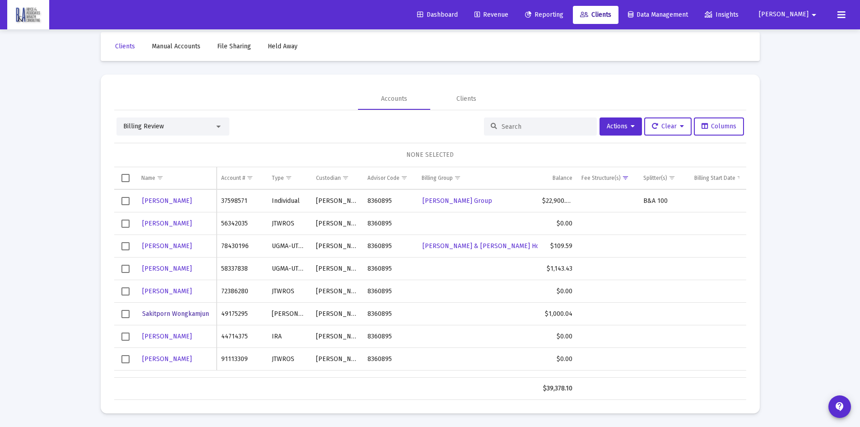
click at [192, 311] on span "Sakitporn Wongkamjun" at bounding box center [175, 314] width 67 height 8
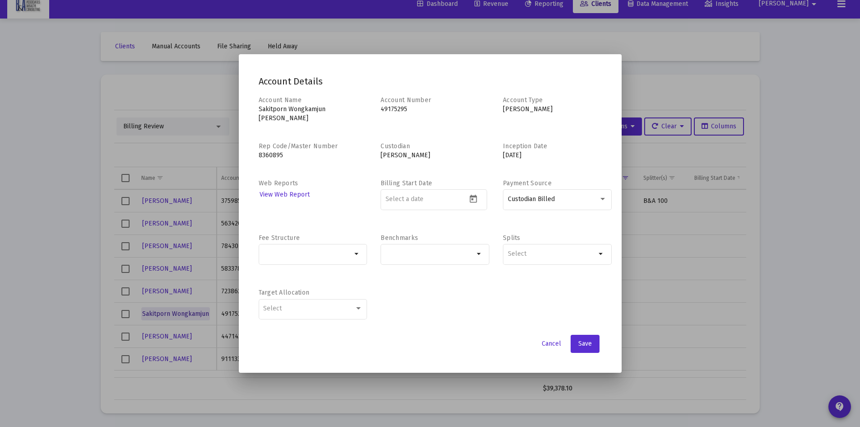
scroll to position [0, 0]
click at [339, 250] on input "Selection" at bounding box center [307, 253] width 88 height 7
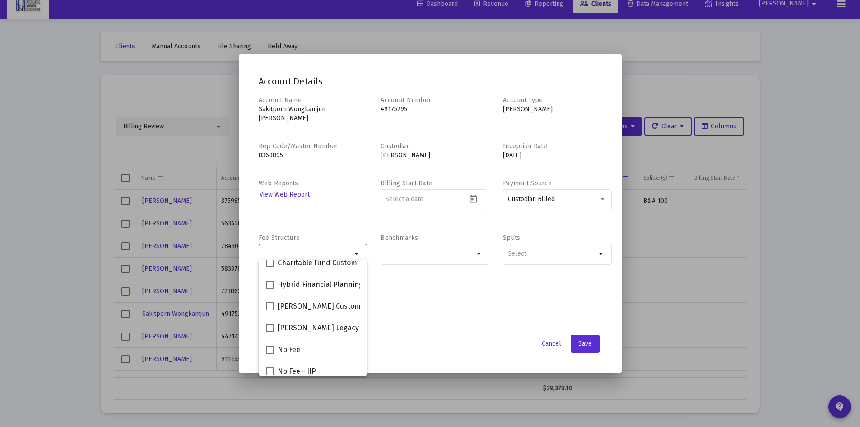
scroll to position [253, 0]
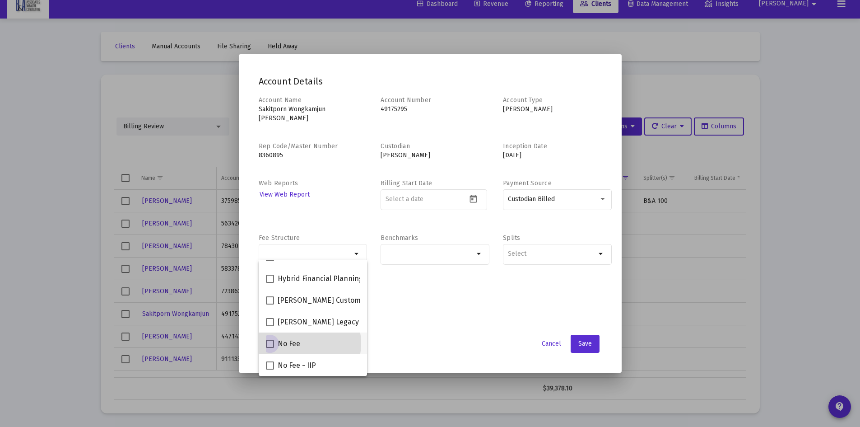
click at [295, 343] on span "No Fee" at bounding box center [289, 343] width 23 height 11
click at [270, 348] on input "No Fee" at bounding box center [270, 348] width 0 height 0
checkbox input "true"
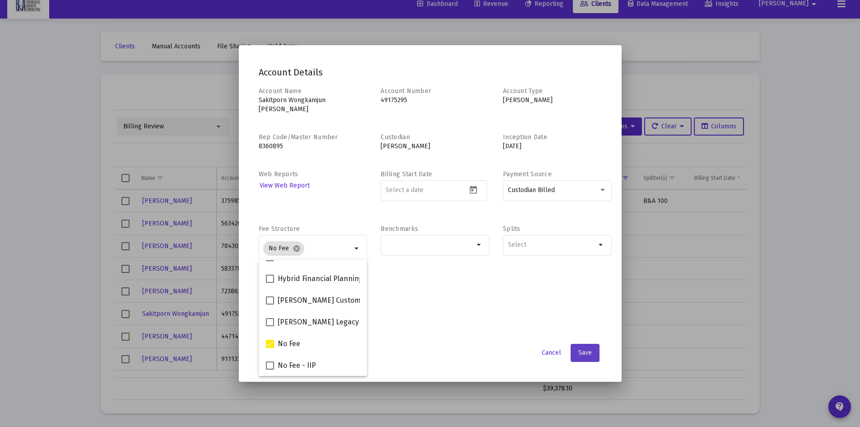
click at [586, 349] on span "Save" at bounding box center [585, 353] width 14 height 8
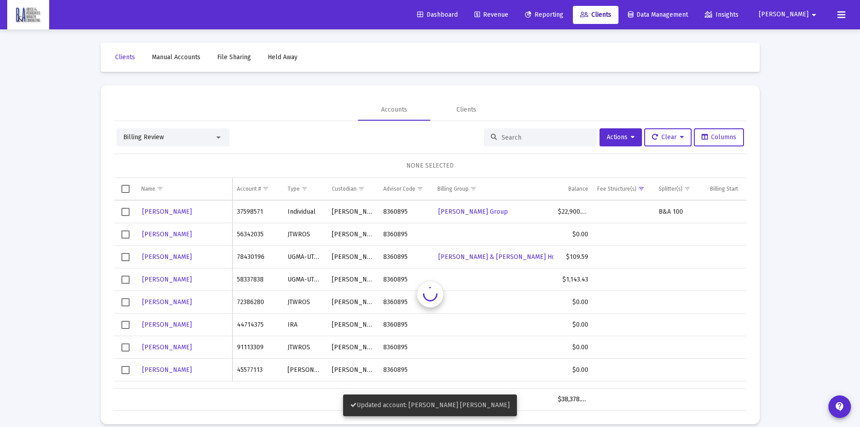
scroll to position [11, 0]
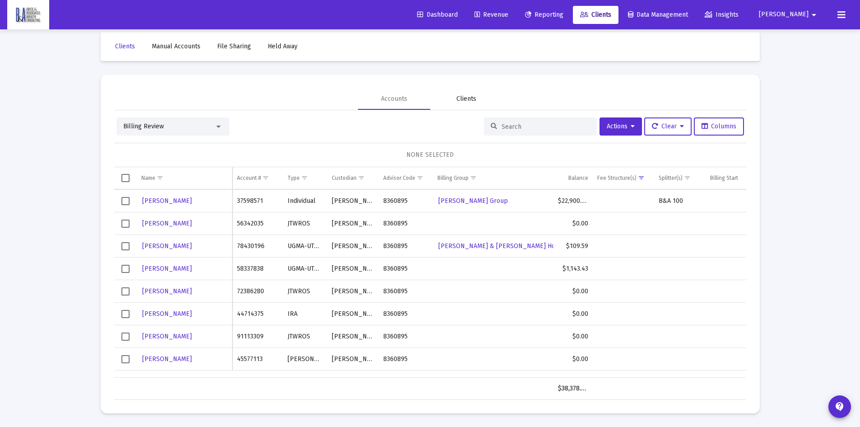
click at [461, 100] on div "Clients" at bounding box center [466, 98] width 20 height 9
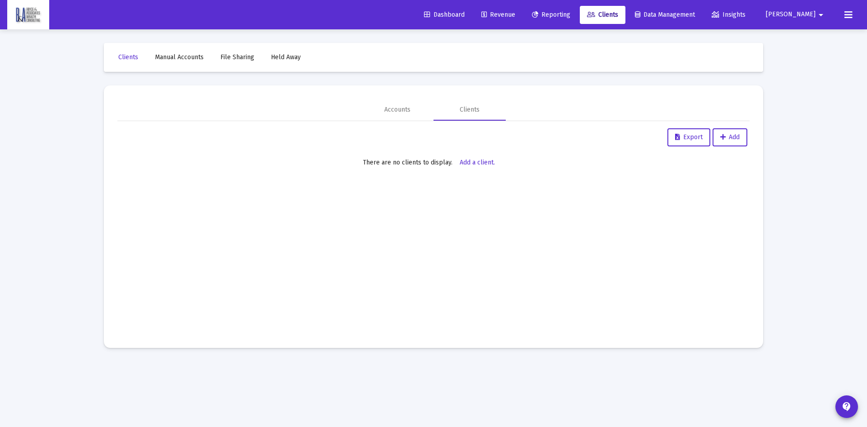
click at [618, 12] on span "Clients" at bounding box center [602, 15] width 31 height 8
click at [399, 102] on div "Accounts" at bounding box center [397, 110] width 72 height 22
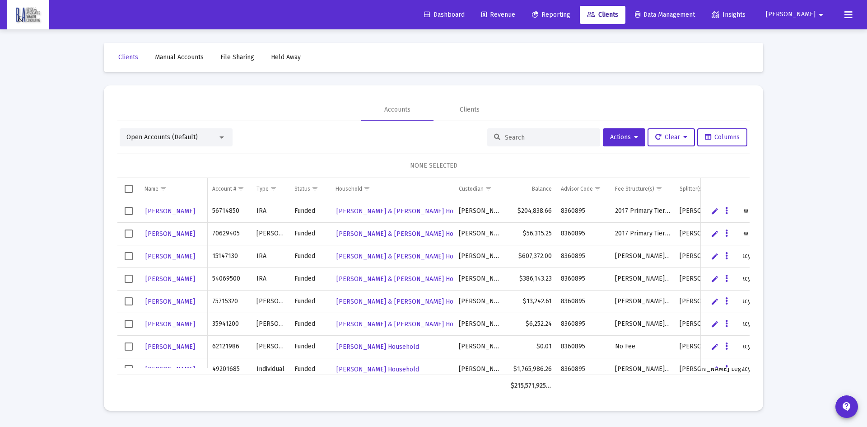
click at [511, 136] on input at bounding box center [549, 138] width 88 height 8
type input "[PERSON_NAME]"
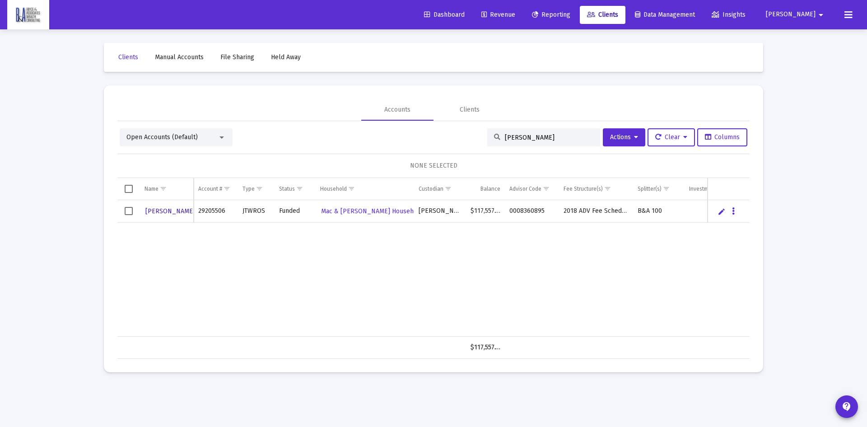
click at [159, 210] on span "[PERSON_NAME]" at bounding box center [194, 211] width 99 height 8
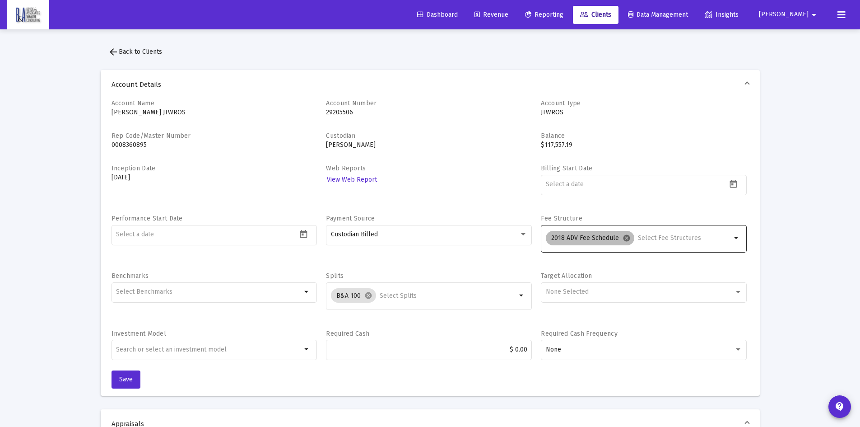
click at [624, 237] on mat-icon "cancel" at bounding box center [627, 238] width 8 height 8
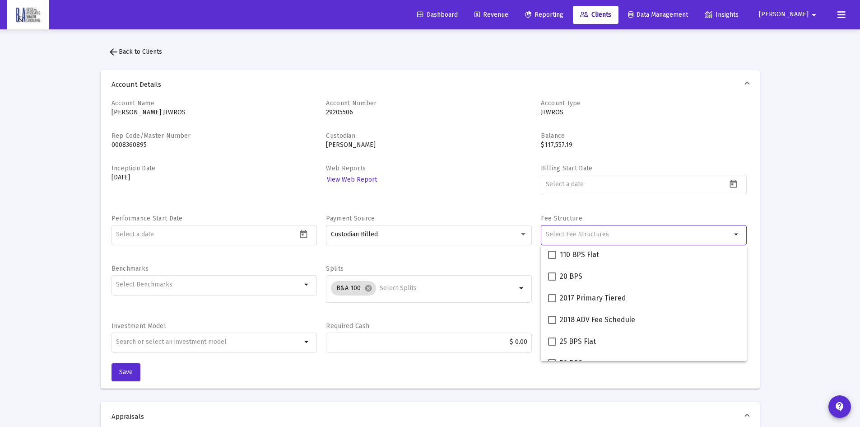
scroll to position [90, 0]
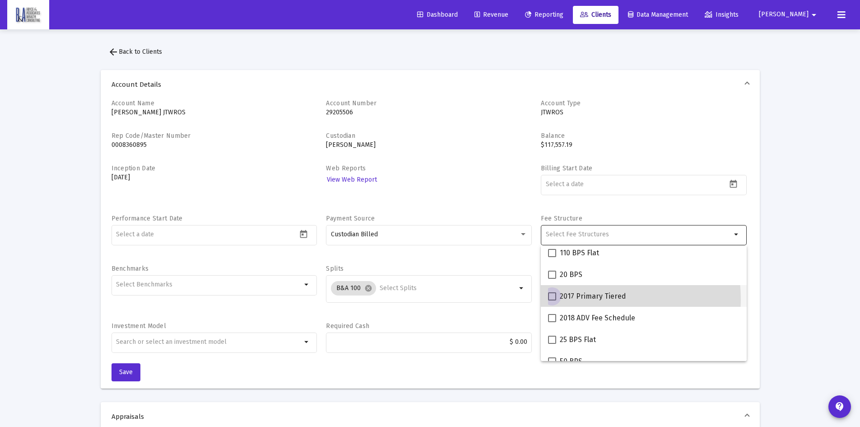
click at [572, 299] on span "2017 Primary Tiered" at bounding box center [593, 296] width 66 height 11
click at [552, 300] on input "2017 Primary Tiered" at bounding box center [552, 300] width 0 height 0
checkbox input "true"
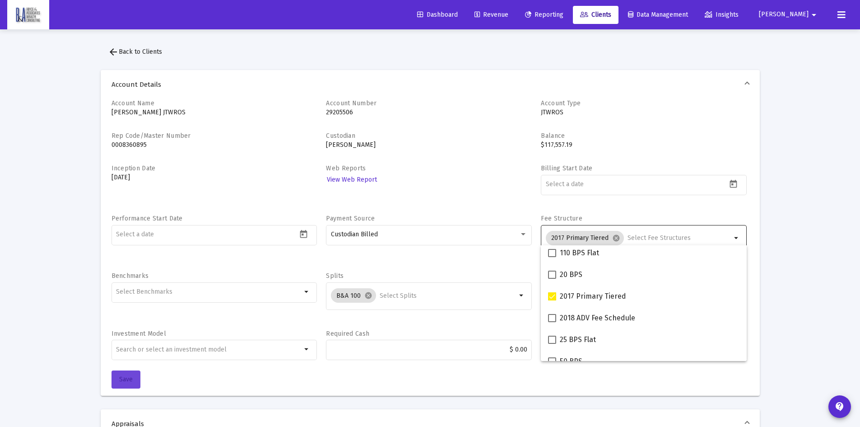
click at [117, 380] on button "Save" at bounding box center [126, 379] width 29 height 18
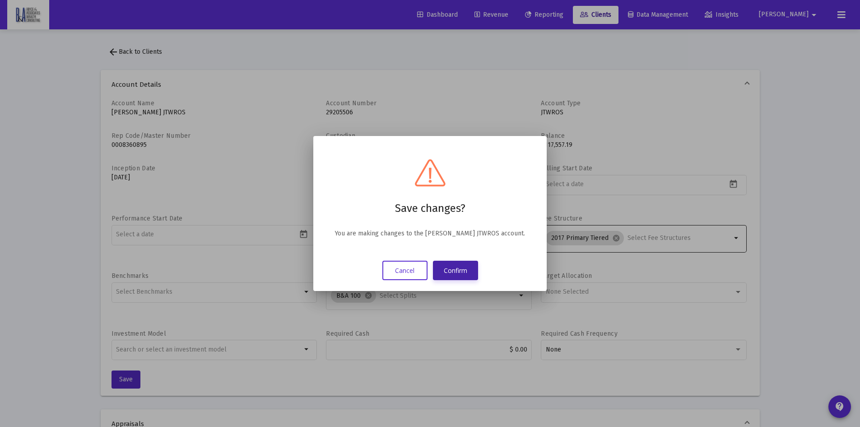
click at [452, 270] on button "Confirm" at bounding box center [455, 269] width 45 height 19
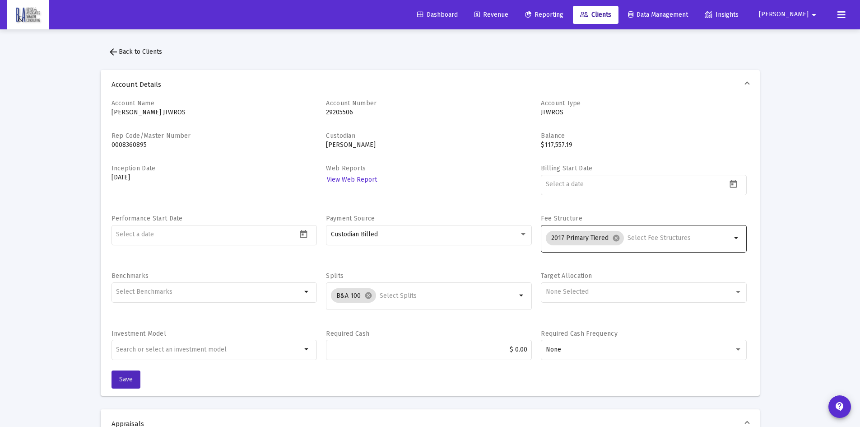
click at [130, 50] on span "arrow_back Back to Clients" at bounding box center [135, 52] width 54 height 8
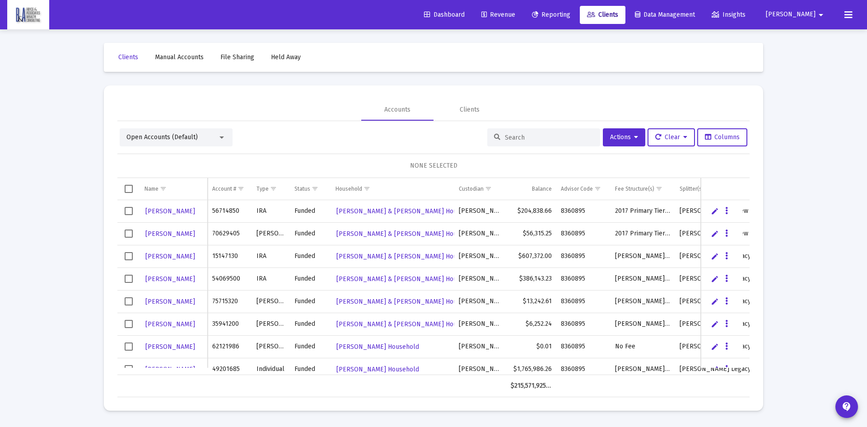
click at [820, 14] on mat-icon "arrow_drop_down" at bounding box center [820, 15] width 11 height 18
click at [822, 41] on span "Settings" at bounding box center [827, 39] width 27 height 22
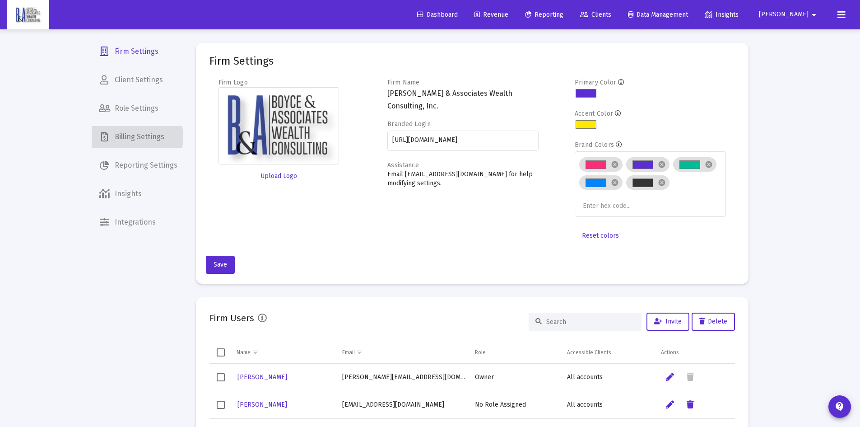
click at [130, 137] on span "Billing Settings" at bounding box center [138, 137] width 93 height 22
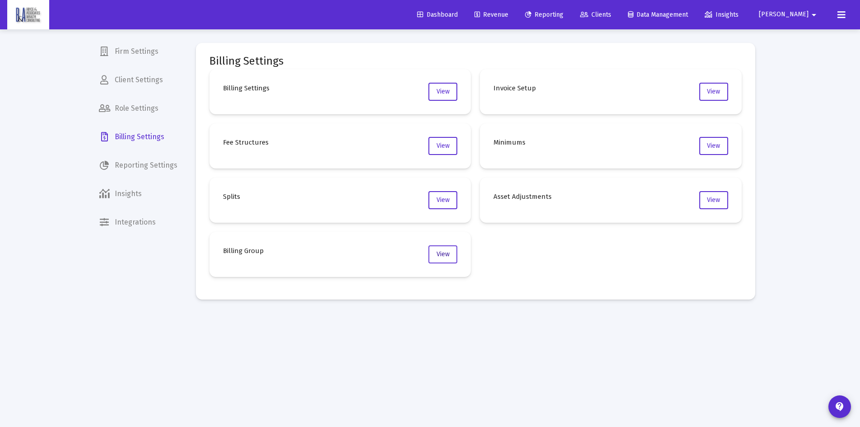
click at [441, 256] on span "View" at bounding box center [443, 254] width 13 height 8
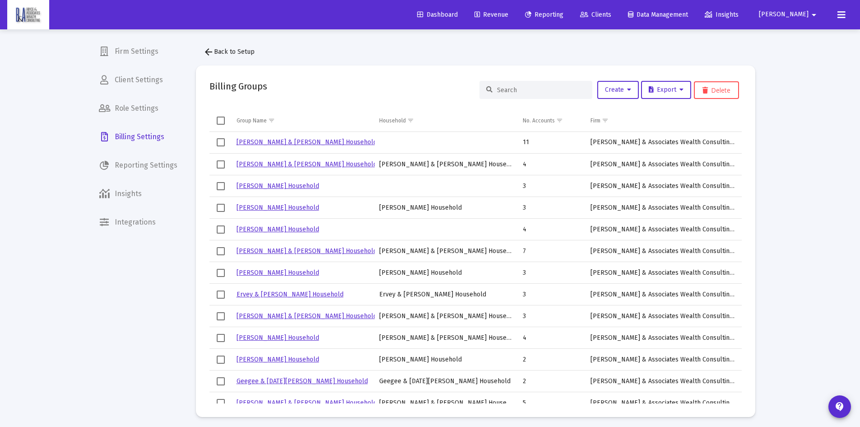
click at [520, 89] on input at bounding box center [541, 90] width 88 height 8
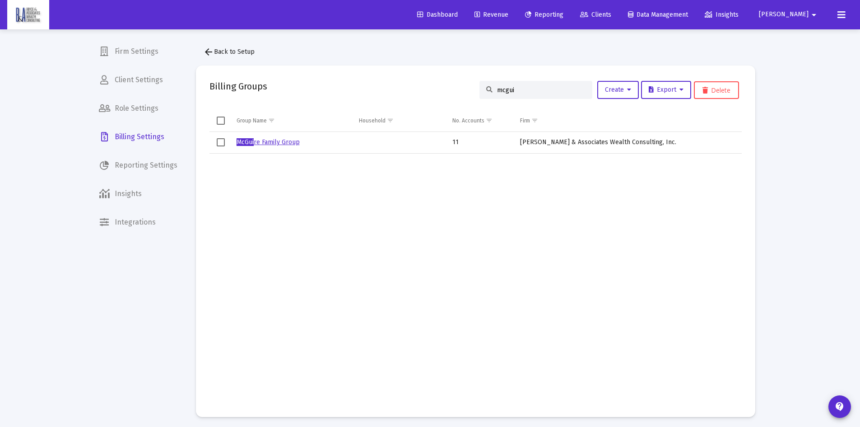
type input "mcgui"
click at [278, 139] on link "McGui re Family Group" at bounding box center [268, 142] width 63 height 8
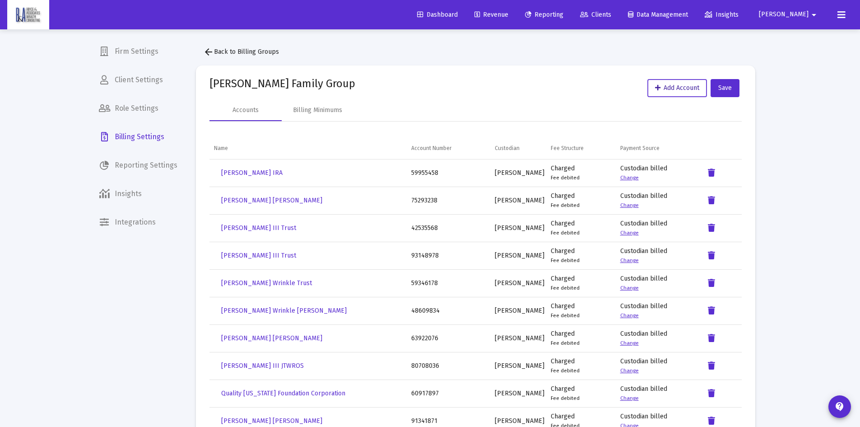
click at [666, 87] on span "Add Account" at bounding box center [677, 88] width 44 height 8
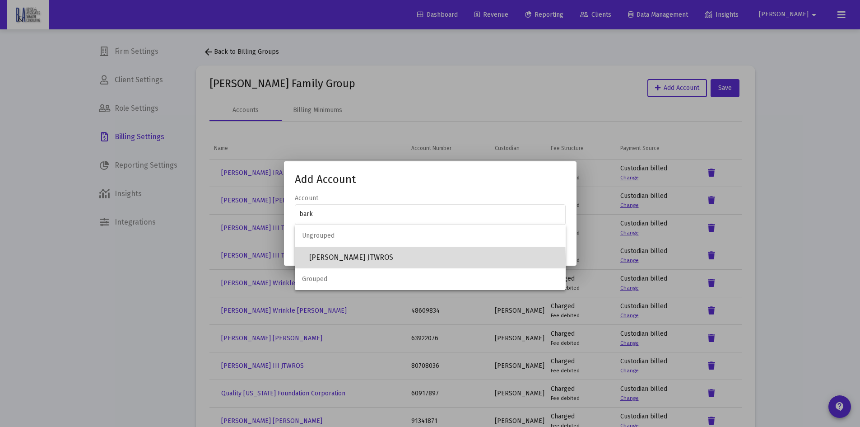
click at [332, 260] on span "[PERSON_NAME] JTWROS" at bounding box center [433, 257] width 249 height 22
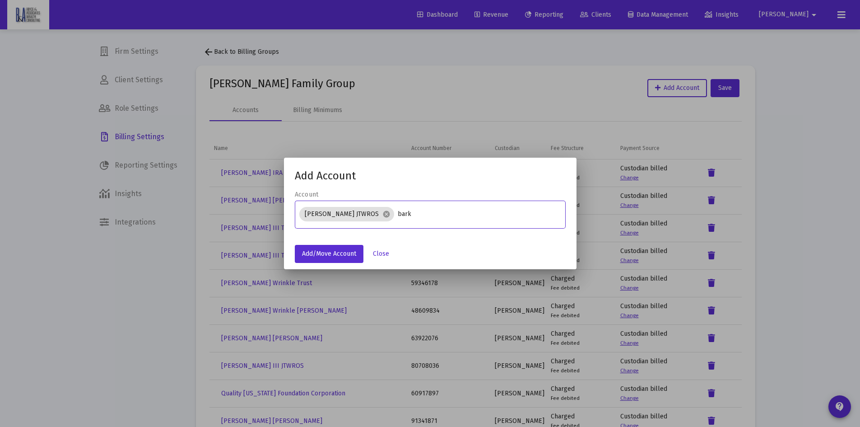
click at [401, 214] on input "bark" at bounding box center [479, 213] width 163 height 7
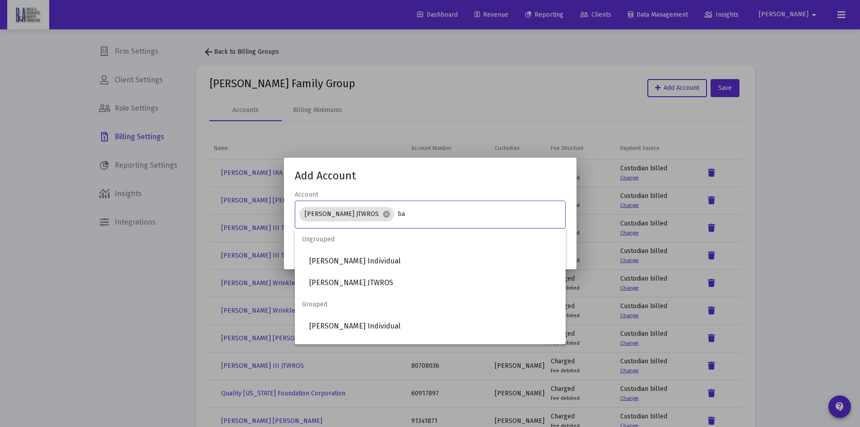
type input "b"
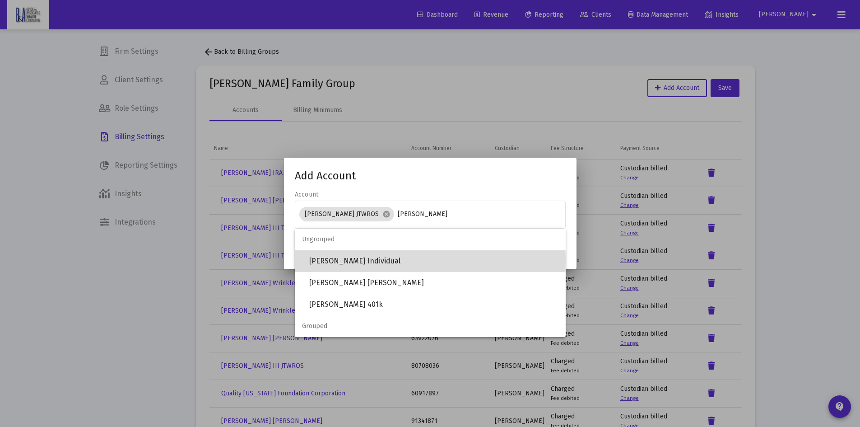
click at [358, 259] on span "[PERSON_NAME] Individual" at bounding box center [433, 261] width 249 height 22
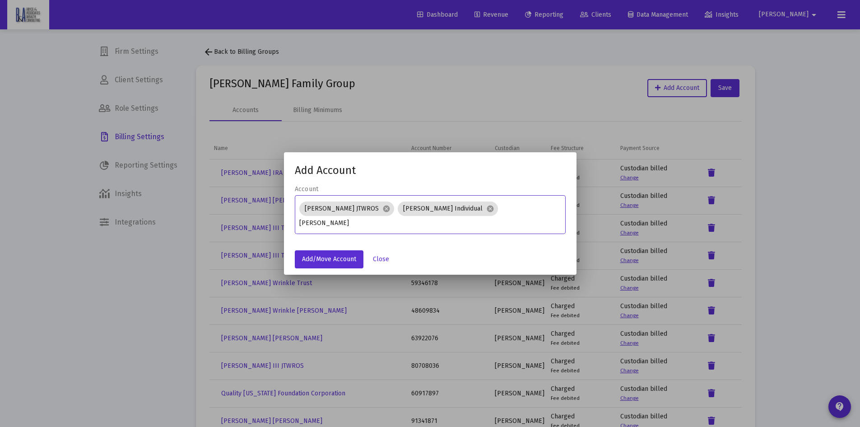
click at [507, 219] on input "[PERSON_NAME]" at bounding box center [429, 222] width 261 height 7
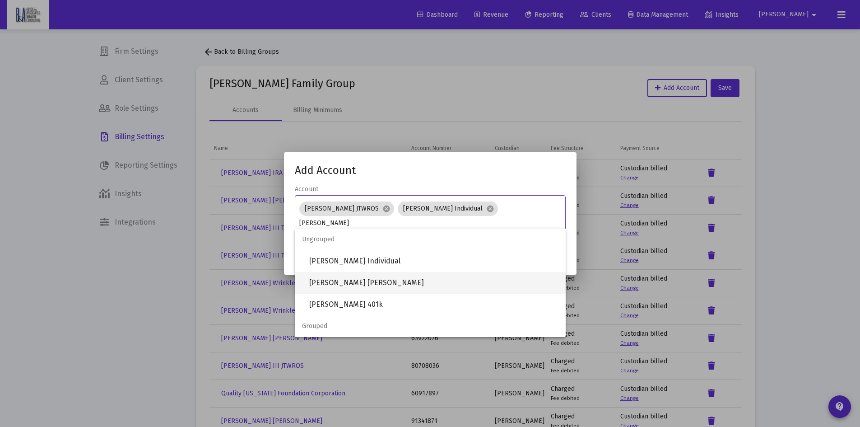
click at [375, 280] on span "[PERSON_NAME] [PERSON_NAME]" at bounding box center [433, 283] width 249 height 22
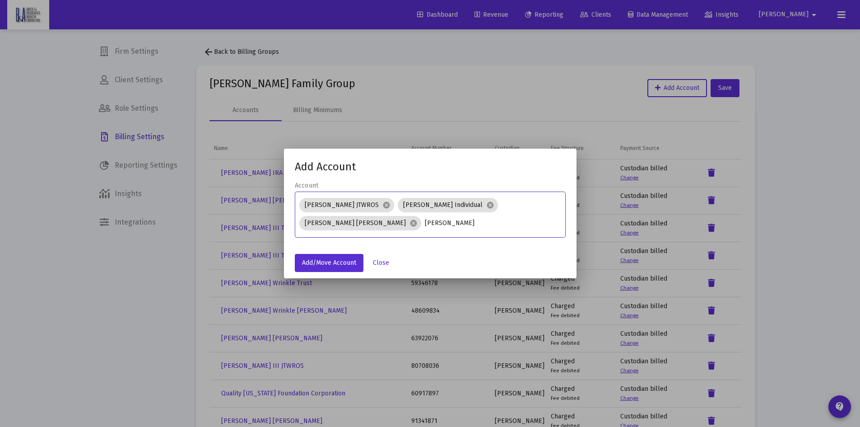
click at [425, 223] on input "[PERSON_NAME]" at bounding box center [493, 222] width 136 height 7
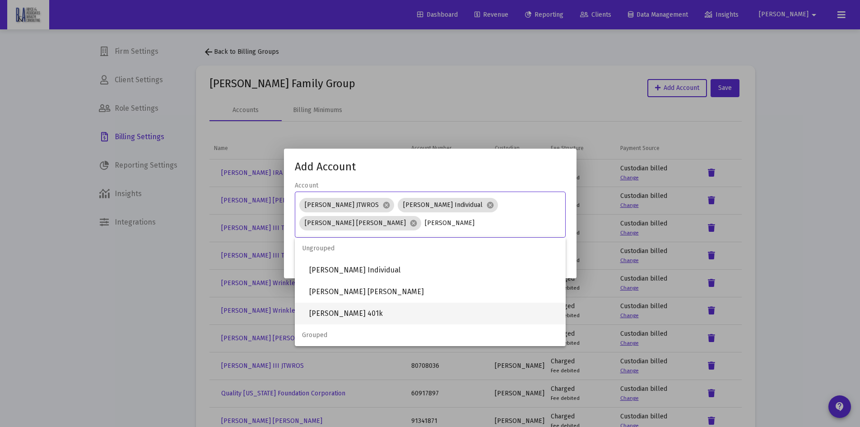
click at [358, 315] on span "[PERSON_NAME] 401k" at bounding box center [433, 313] width 249 height 22
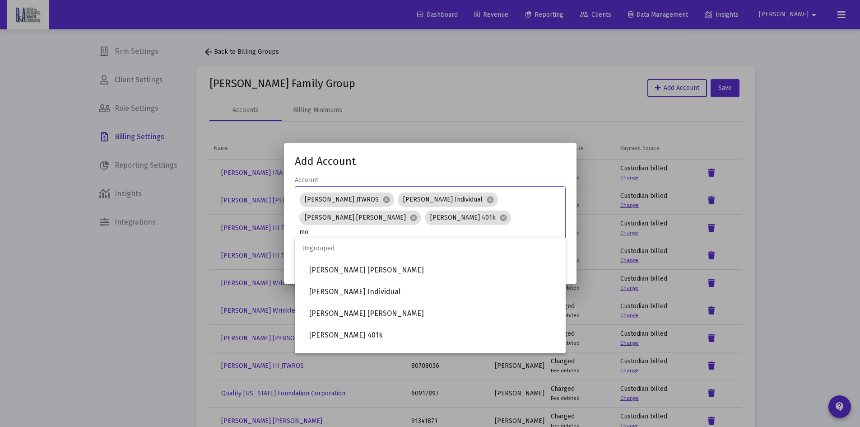
type input "m"
click at [534, 155] on mat-dialog-container "Add Account Account [PERSON_NAME] JTWROS cancel [PERSON_NAME] Individual cancel…" at bounding box center [430, 213] width 293 height 140
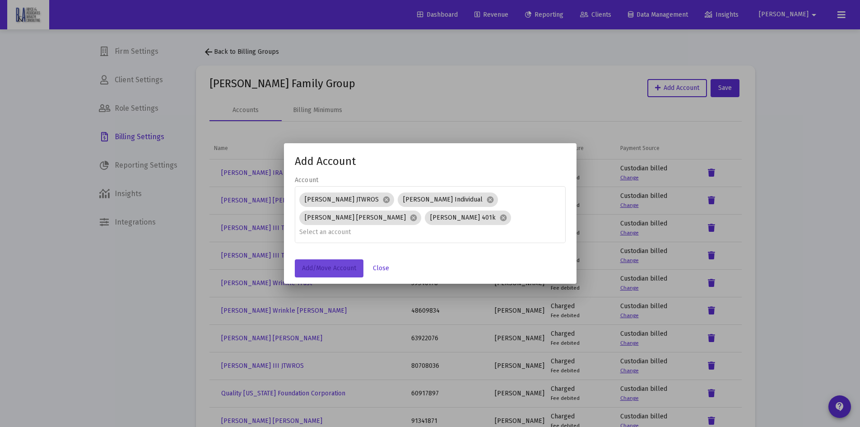
click at [312, 264] on span "Add/Move Account" at bounding box center [329, 268] width 54 height 8
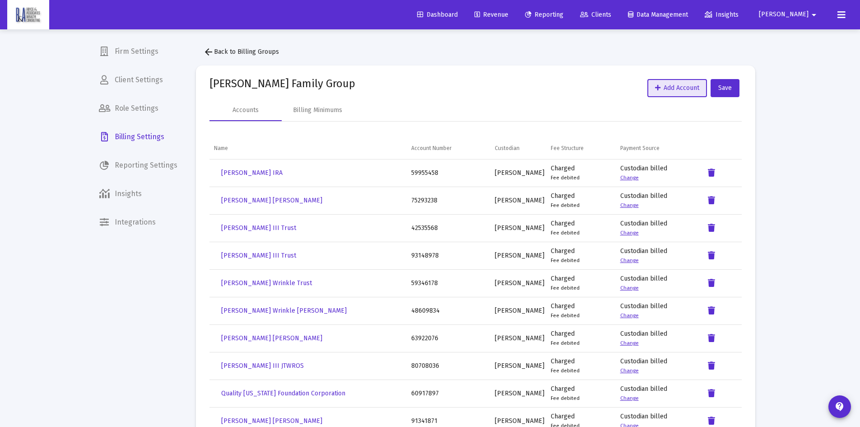
click at [216, 48] on span "arrow_back Back to Billing Groups" at bounding box center [241, 52] width 76 height 8
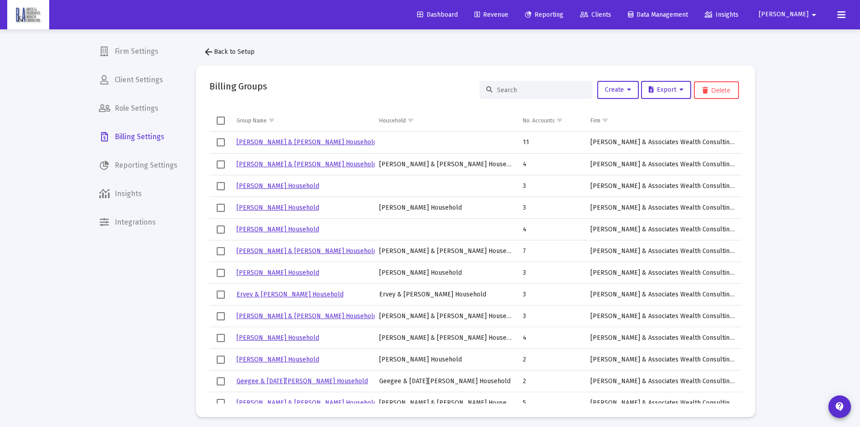
click at [504, 91] on input at bounding box center [541, 90] width 88 height 8
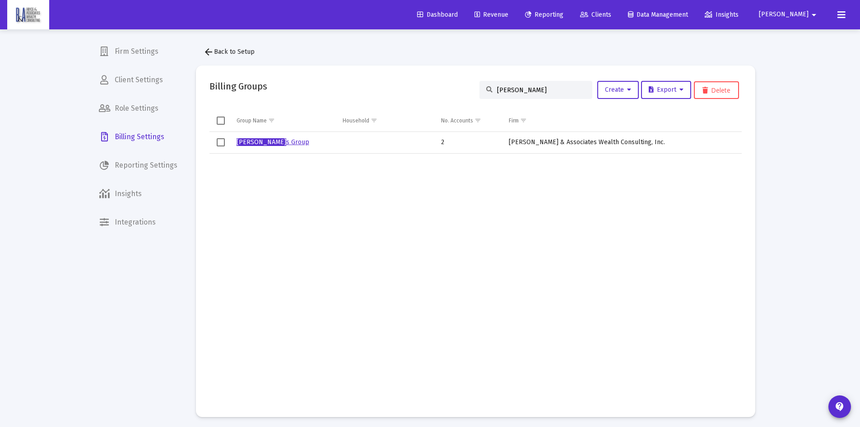
type input "[PERSON_NAME]"
click at [268, 141] on link "[PERSON_NAME] s Group" at bounding box center [273, 142] width 73 height 8
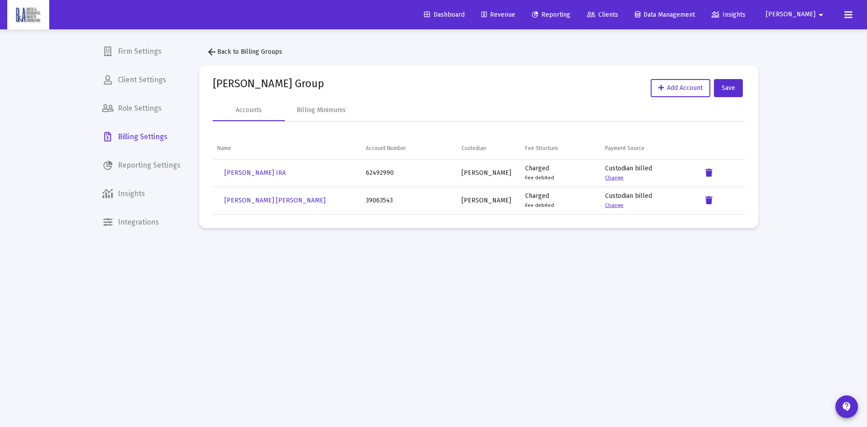
drag, startPoint x: 237, startPoint y: 39, endPoint x: 473, endPoint y: 48, distance: 235.4
click at [474, 48] on div "arrow_back Back to Billing Groups [PERSON_NAME] Group Add Account Save Accounts…" at bounding box center [479, 135] width 586 height 212
click at [211, 51] on mat-icon "arrow_back" at bounding box center [211, 51] width 11 height 11
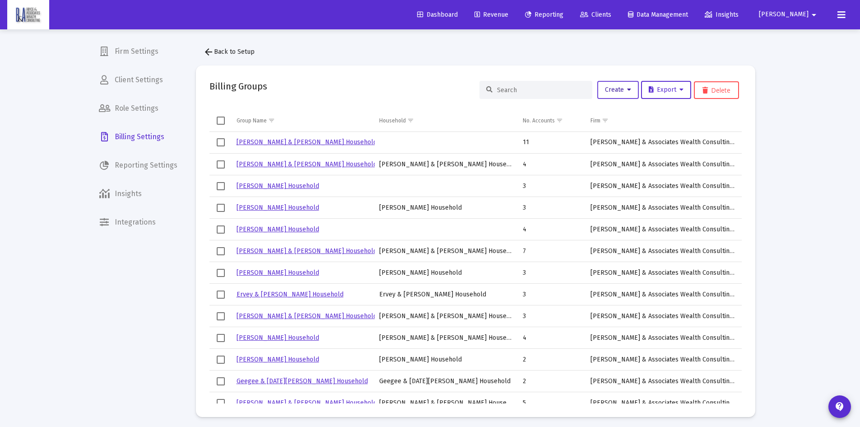
click at [607, 90] on span "Create" at bounding box center [618, 90] width 26 height 8
click at [609, 113] on button "New Group" at bounding box center [648, 113] width 108 height 22
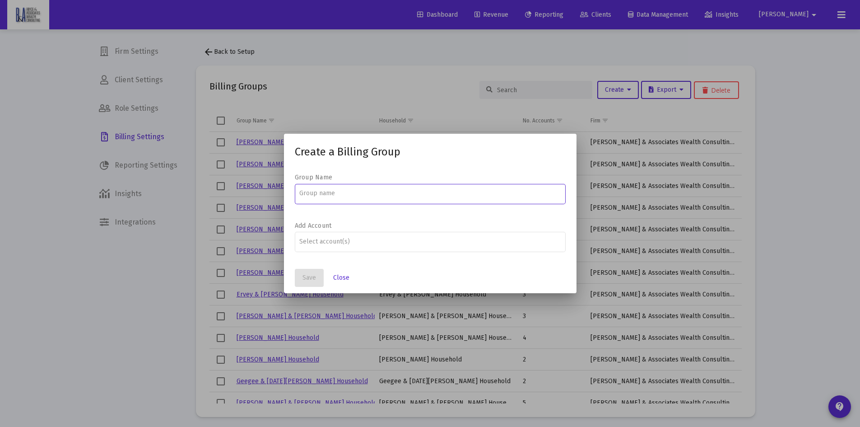
click at [337, 193] on input at bounding box center [429, 193] width 261 height 7
type input "[PERSON_NAME] Group"
click at [339, 238] on input "Assignment Selection" at bounding box center [429, 241] width 261 height 7
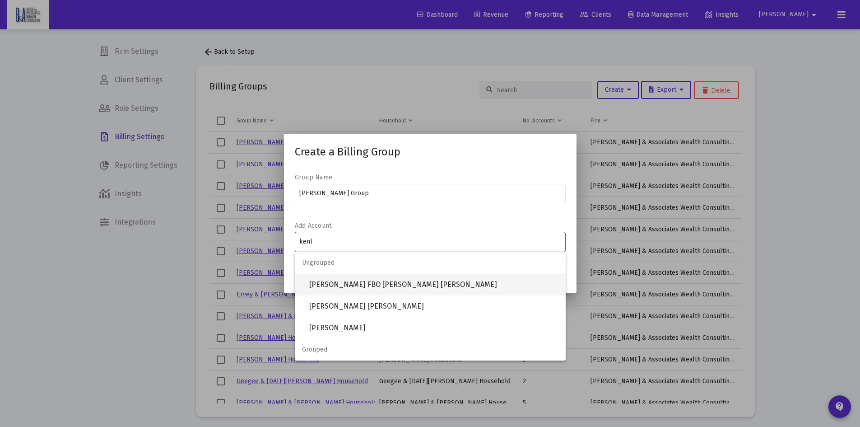
type input "kenl"
click at [339, 288] on span "[PERSON_NAME] FBO [PERSON_NAME] [PERSON_NAME]" at bounding box center [433, 285] width 249 height 22
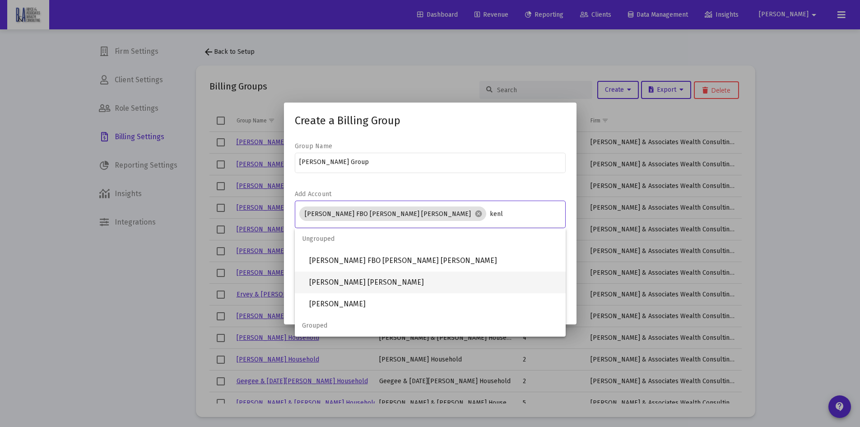
type input "kenl"
click at [398, 281] on span "[PERSON_NAME] [PERSON_NAME]" at bounding box center [433, 282] width 249 height 22
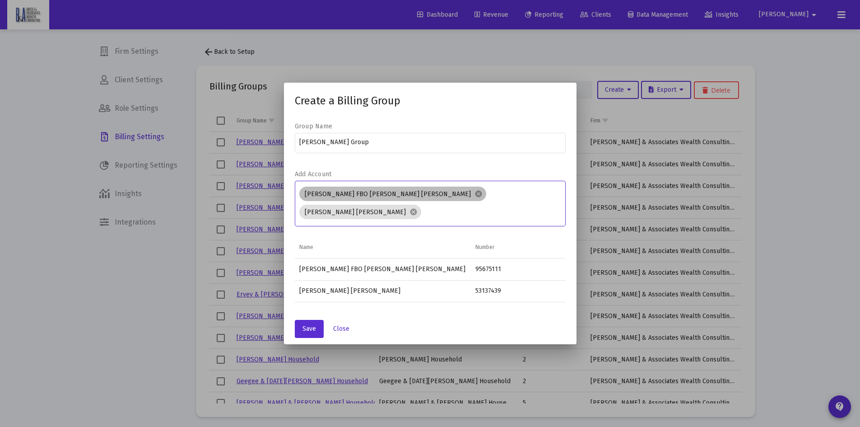
click at [524, 199] on div "[PERSON_NAME] FBO [PERSON_NAME] [PERSON_NAME] cancel [PERSON_NAME] [PERSON_NAME…" at bounding box center [429, 203] width 265 height 36
click at [527, 200] on div "[PERSON_NAME] FBO [PERSON_NAME] [PERSON_NAME] cancel [PERSON_NAME] [PERSON_NAME…" at bounding box center [429, 203] width 265 height 36
click at [517, 210] on input "Assignment Selection" at bounding box center [493, 212] width 136 height 7
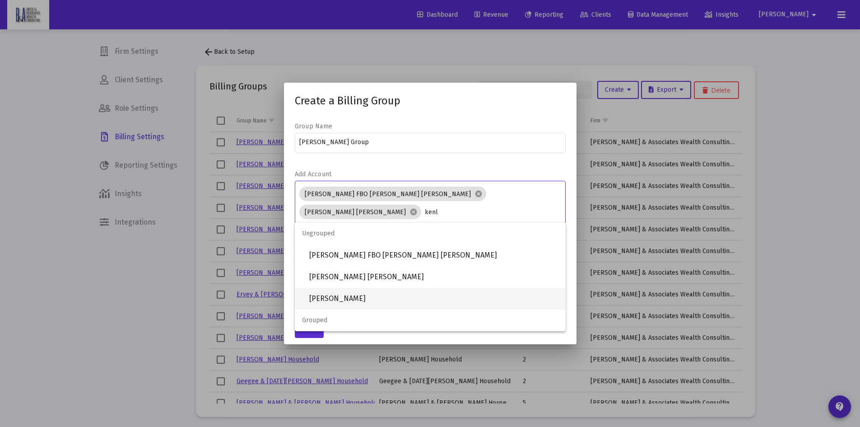
type input "kenl"
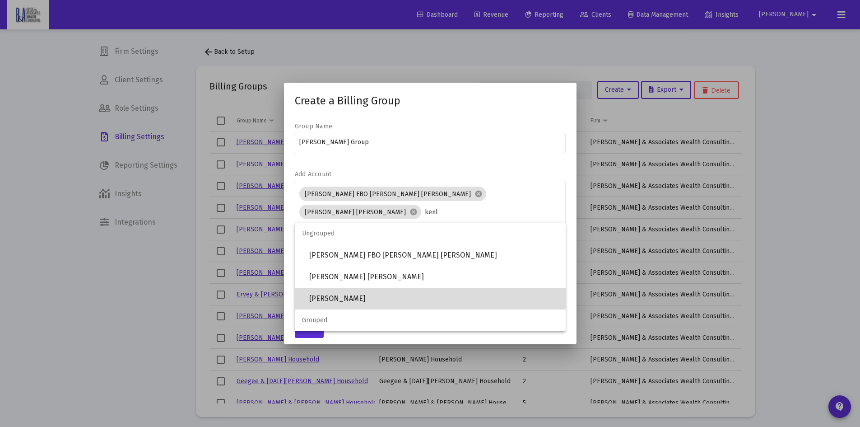
click at [380, 294] on span "[PERSON_NAME]" at bounding box center [433, 299] width 249 height 22
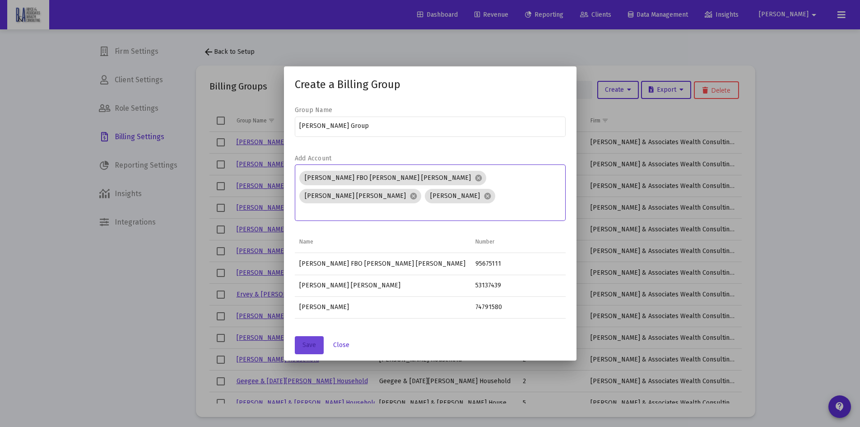
click at [307, 341] on span "Save" at bounding box center [309, 345] width 14 height 8
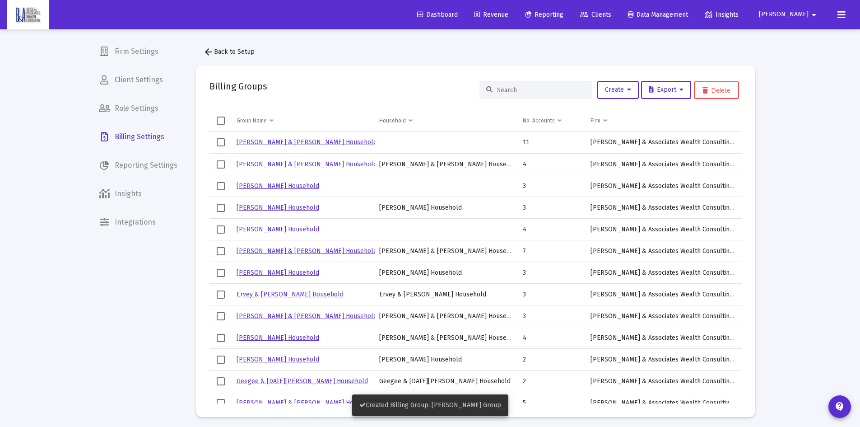
click at [501, 89] on input at bounding box center [541, 90] width 88 height 8
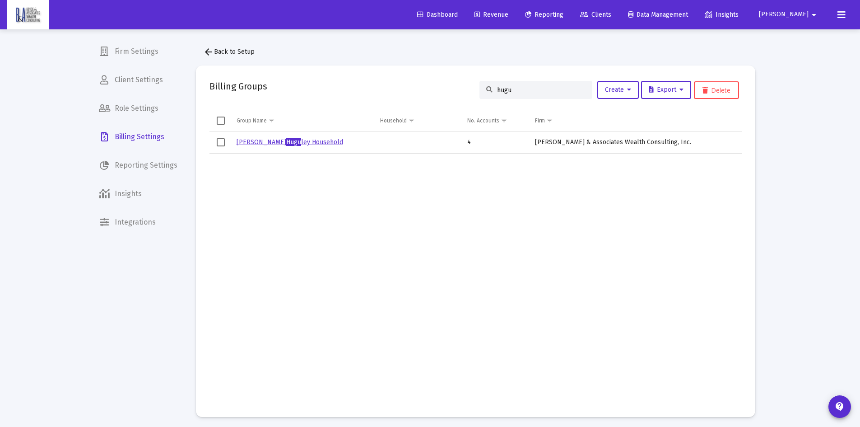
type input "hugu"
click at [278, 139] on link "[PERSON_NAME] [PERSON_NAME] Household" at bounding box center [290, 142] width 107 height 8
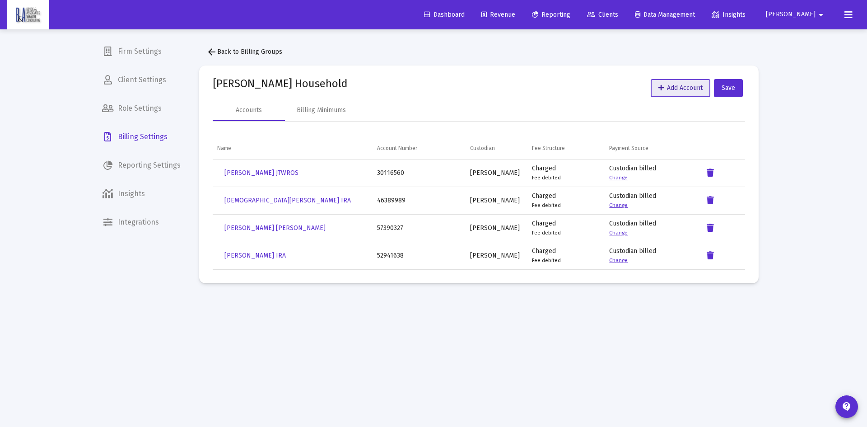
click at [660, 86] on icon at bounding box center [660, 88] width 5 height 6
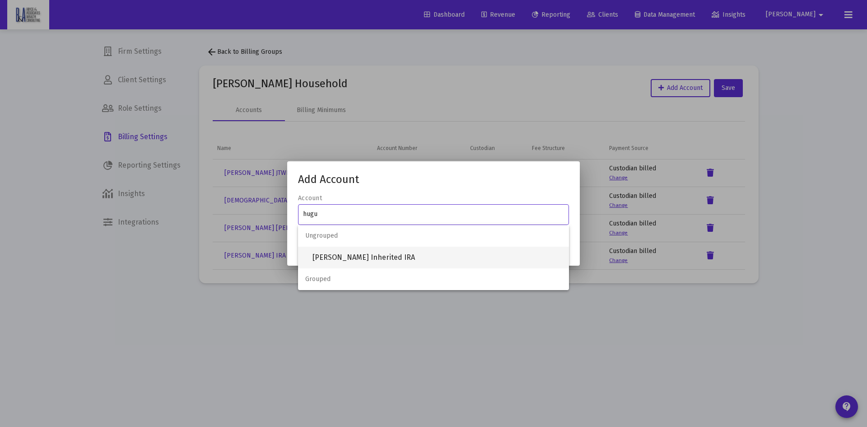
type input "hugu"
click at [345, 254] on span "[PERSON_NAME] Inherited IRA" at bounding box center [436, 257] width 249 height 22
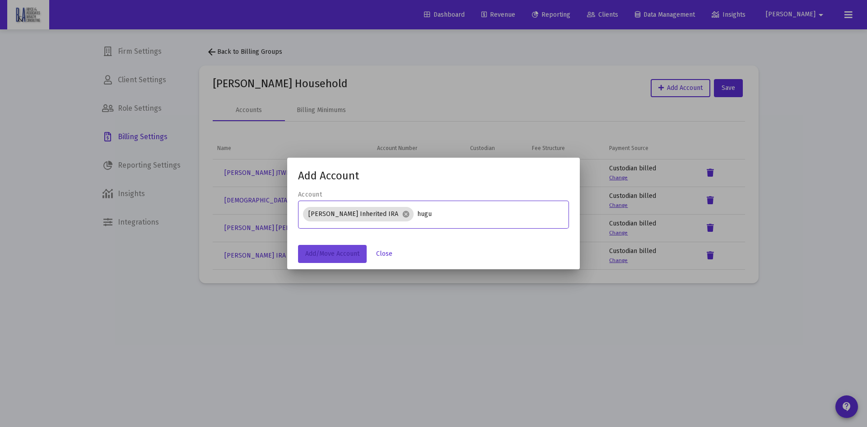
click at [345, 254] on span "Add/Move Account" at bounding box center [332, 254] width 54 height 8
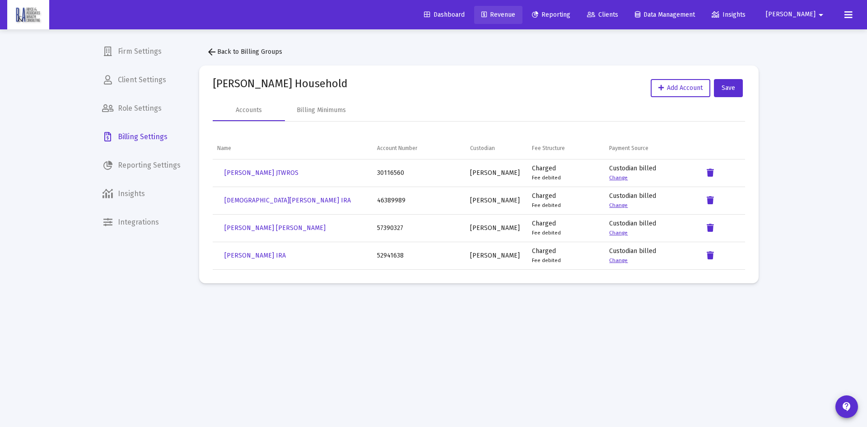
click at [515, 14] on span "Revenue" at bounding box center [498, 15] width 34 height 8
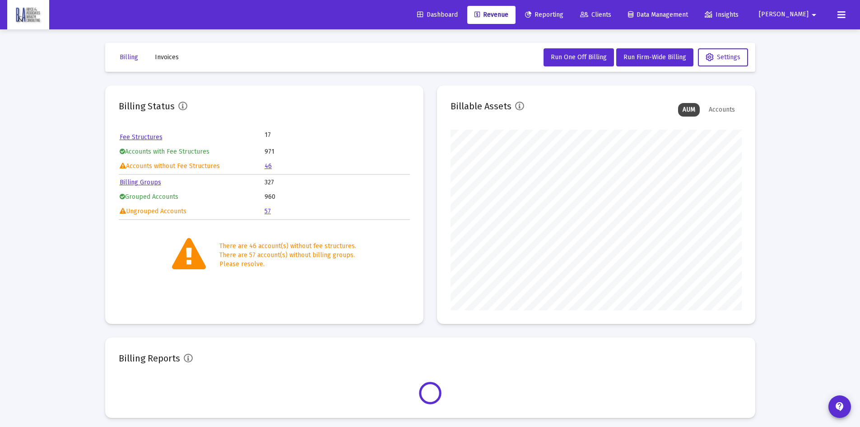
scroll to position [181, 291]
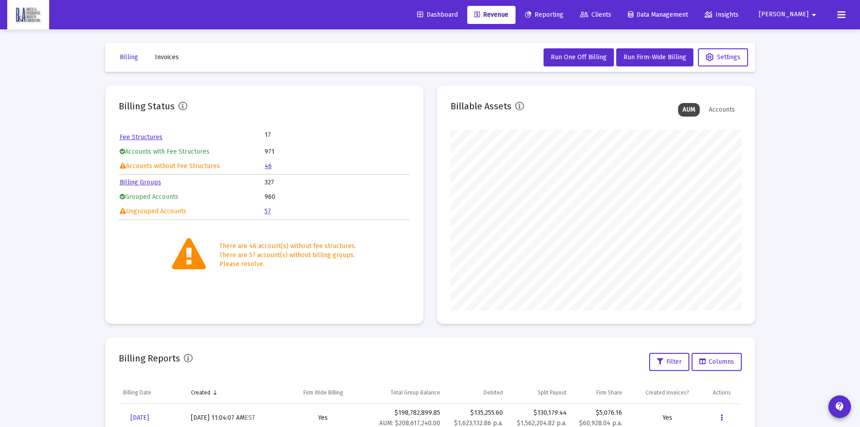
click at [265, 210] on link "57" at bounding box center [268, 211] width 6 height 8
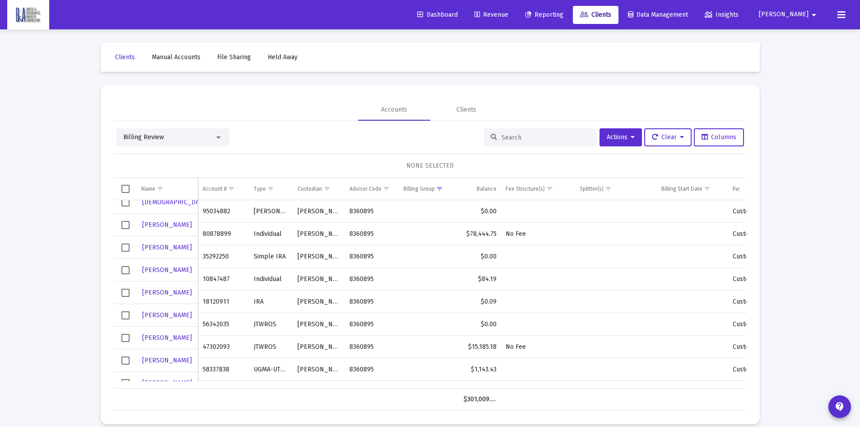
scroll to position [903, 0]
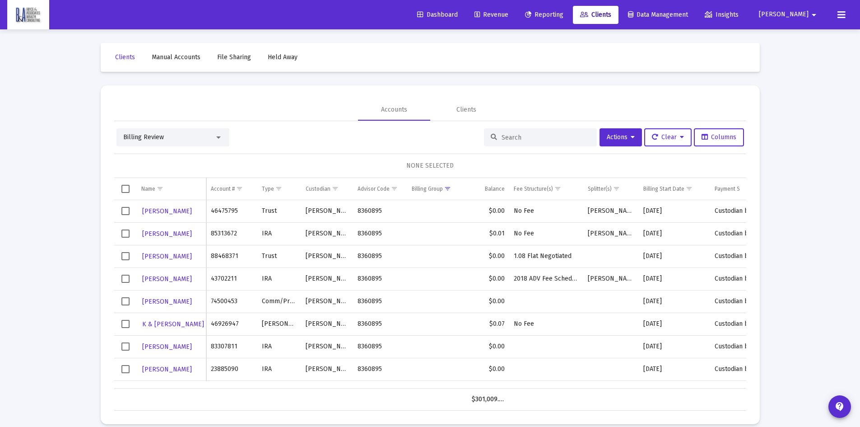
click at [575, 80] on div "Clients Manual Accounts File Sharing Held Away Accounts Clients Billing Review …" at bounding box center [430, 233] width 677 height 408
click at [563, 14] on span "Reporting" at bounding box center [544, 15] width 38 height 8
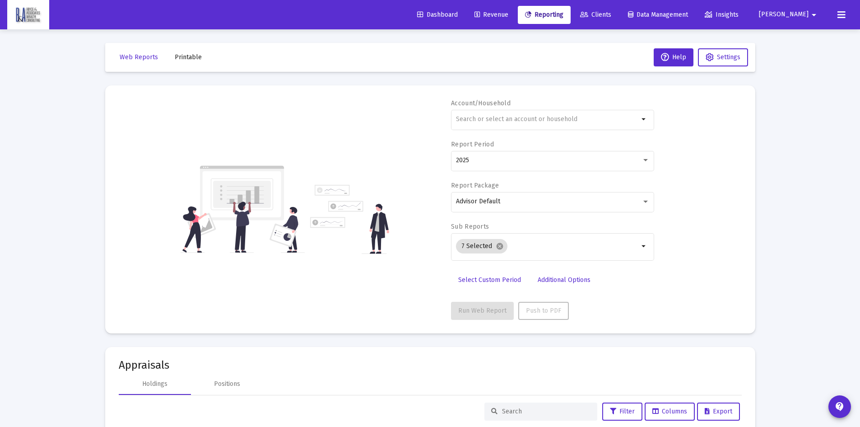
click at [508, 14] on span "Revenue" at bounding box center [491, 15] width 34 height 8
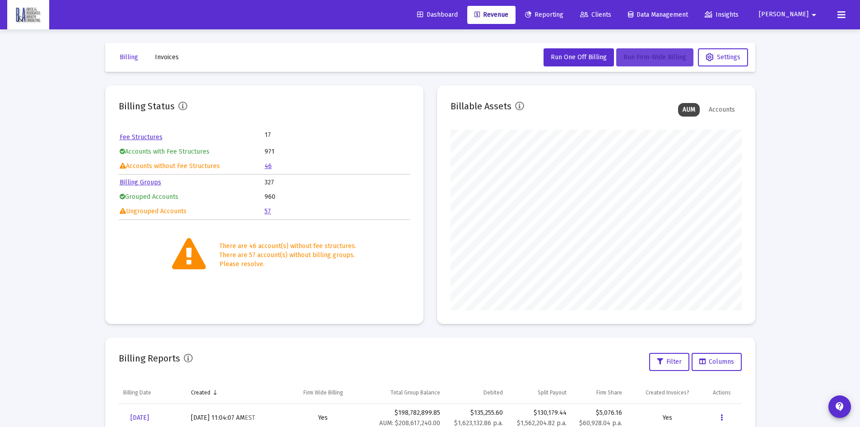
click at [633, 59] on span "Run Firm-Wide Billing" at bounding box center [654, 57] width 63 height 8
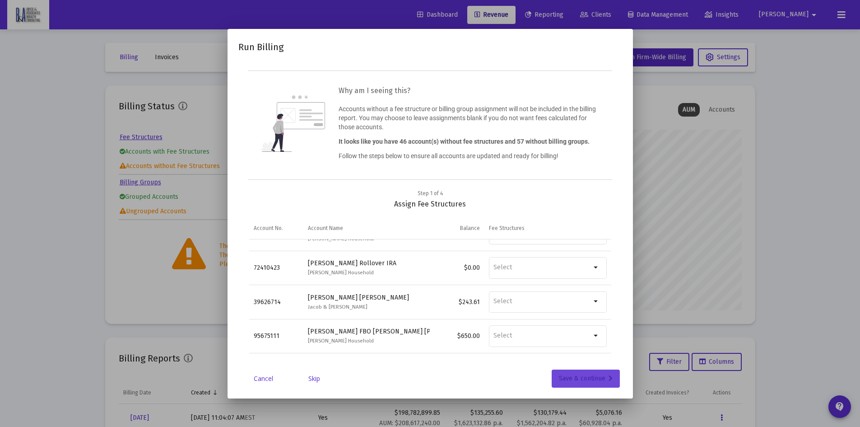
click at [580, 378] on div "Save & continue" at bounding box center [586, 378] width 54 height 18
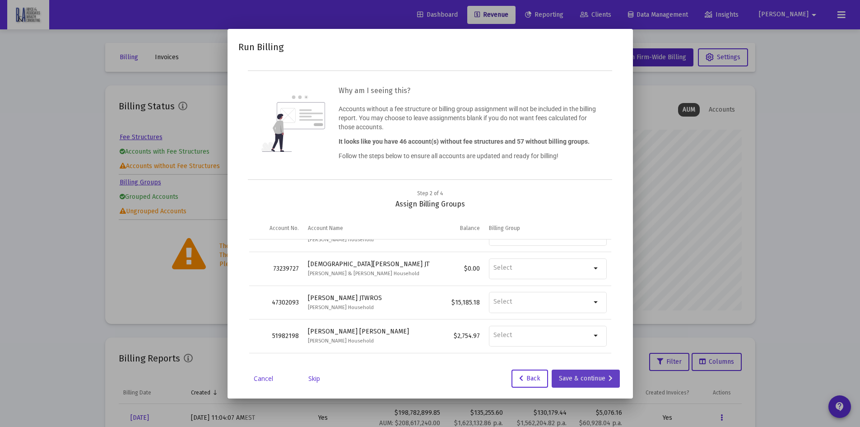
click at [571, 375] on div "Save & continue" at bounding box center [586, 378] width 54 height 18
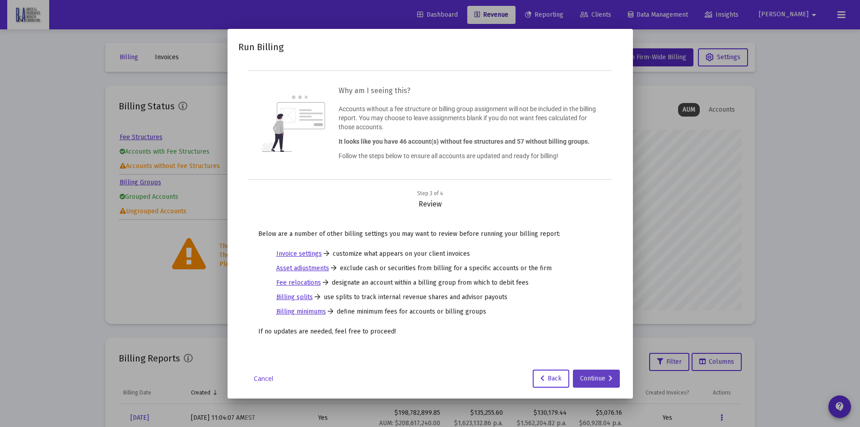
click at [590, 376] on div "Continue" at bounding box center [596, 378] width 33 height 18
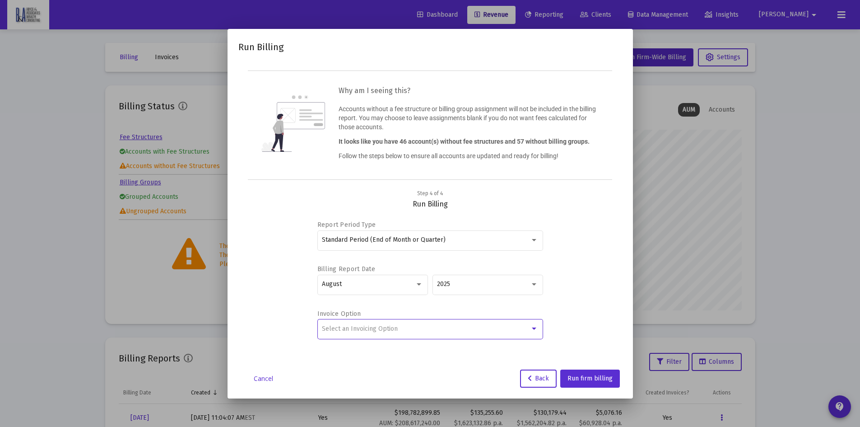
click at [408, 329] on div "Select an Invoicing Option" at bounding box center [426, 328] width 208 height 7
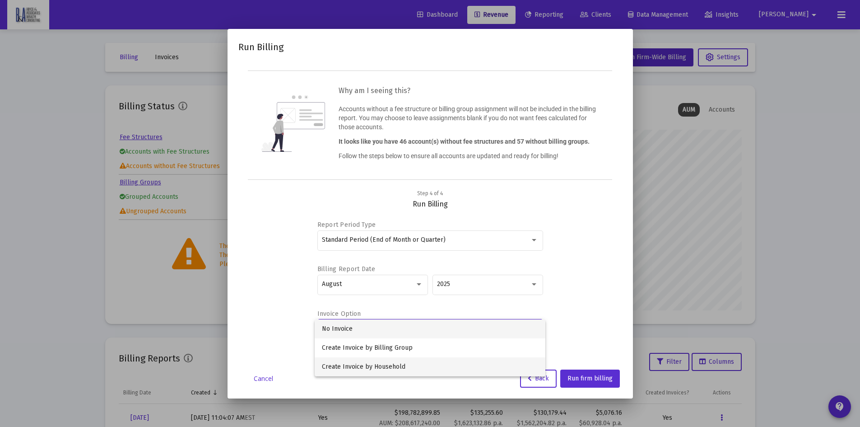
click at [404, 367] on span "Create Invoice by Household" at bounding box center [430, 366] width 216 height 19
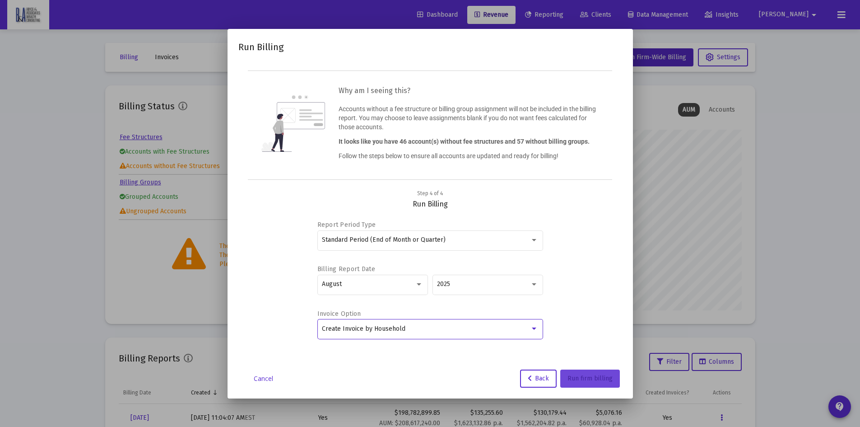
click at [591, 376] on span "Run firm billing" at bounding box center [589, 378] width 45 height 8
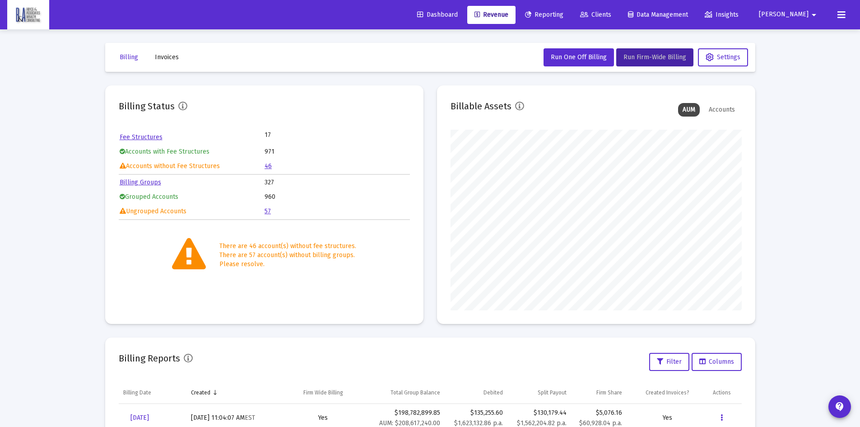
click at [74, 290] on div "Loading... Billing Invoices Run One Off Billing Run Firm-Wide Billing Settings …" at bounding box center [430, 300] width 860 height 600
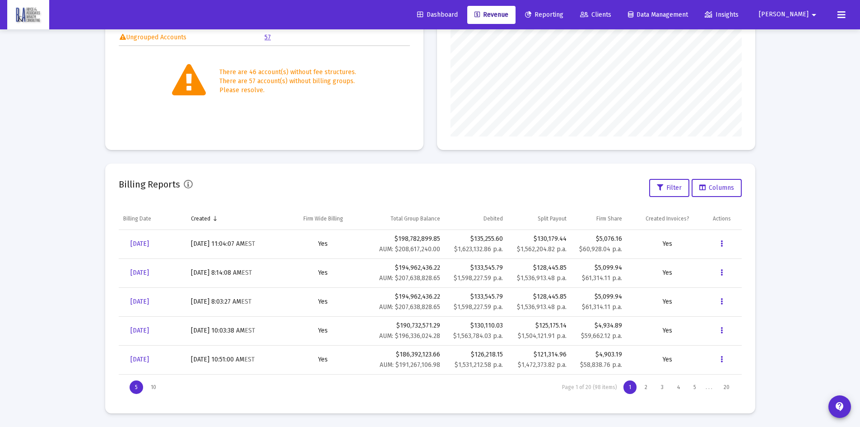
scroll to position [84, 0]
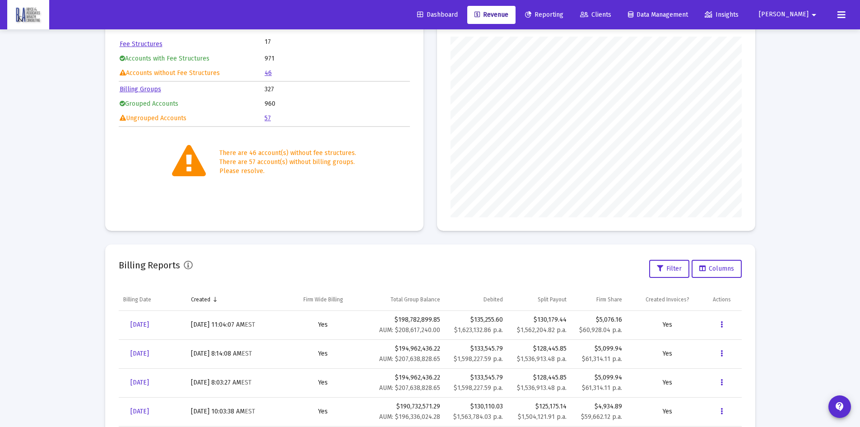
scroll to position [84, 0]
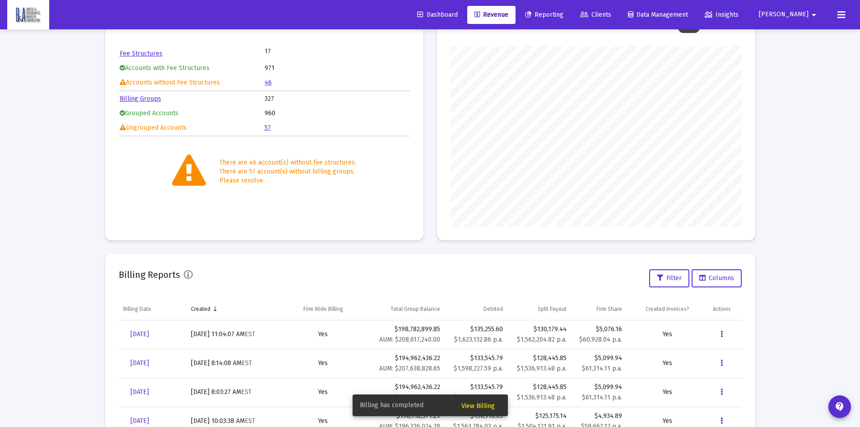
click at [478, 402] on span "View Billing" at bounding box center [477, 406] width 33 height 8
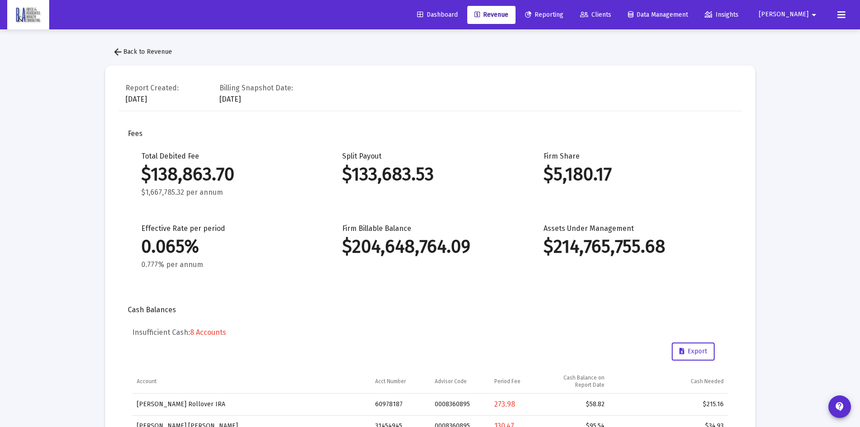
click at [134, 53] on span "arrow_back Back to Revenue" at bounding box center [142, 52] width 60 height 8
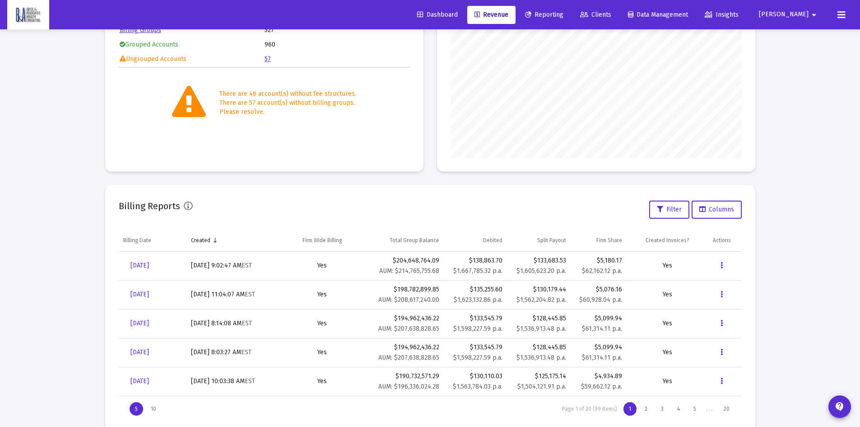
scroll to position [174, 0]
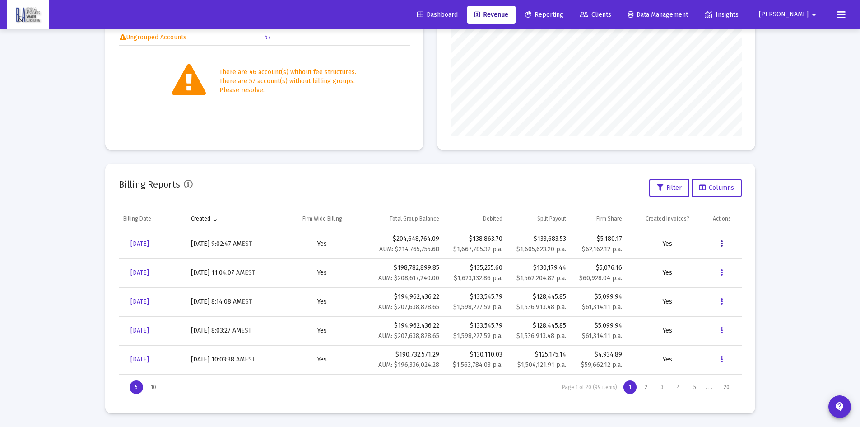
click at [721, 242] on icon "Data grid" at bounding box center [721, 243] width 2 height 11
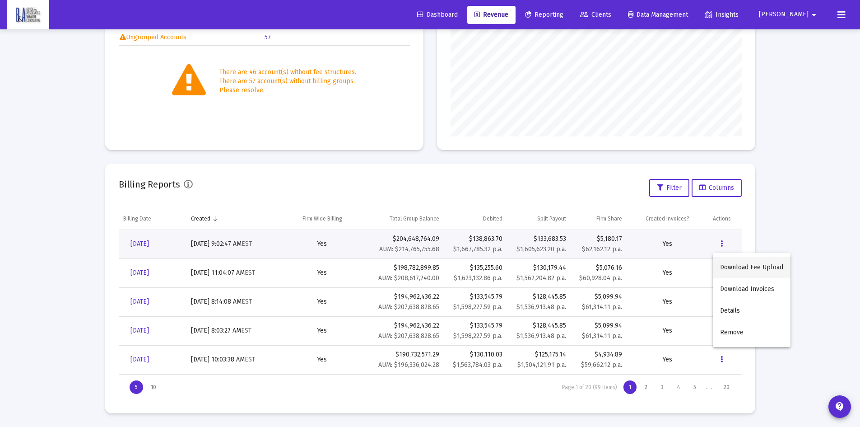
click at [731, 265] on button "Download Fee Upload" at bounding box center [752, 267] width 78 height 22
click at [723, 244] on icon "Data grid" at bounding box center [721, 243] width 2 height 11
click at [152, 242] on div at bounding box center [430, 213] width 860 height 427
click at [149, 242] on span "[DATE]" at bounding box center [139, 244] width 19 height 8
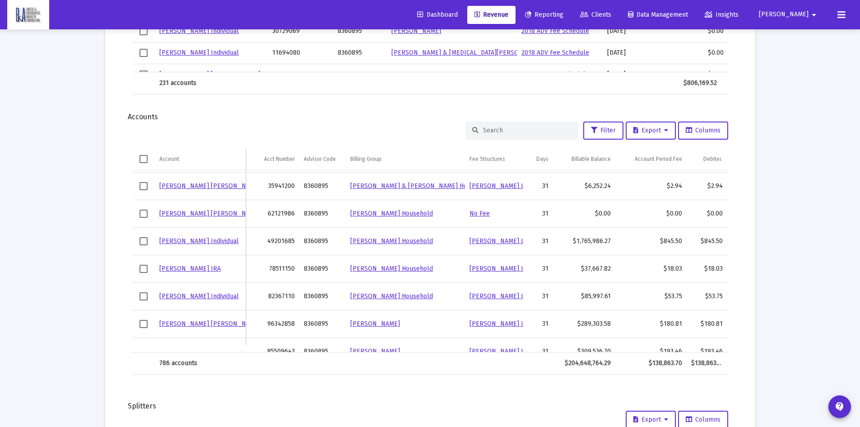
scroll to position [1049, 0]
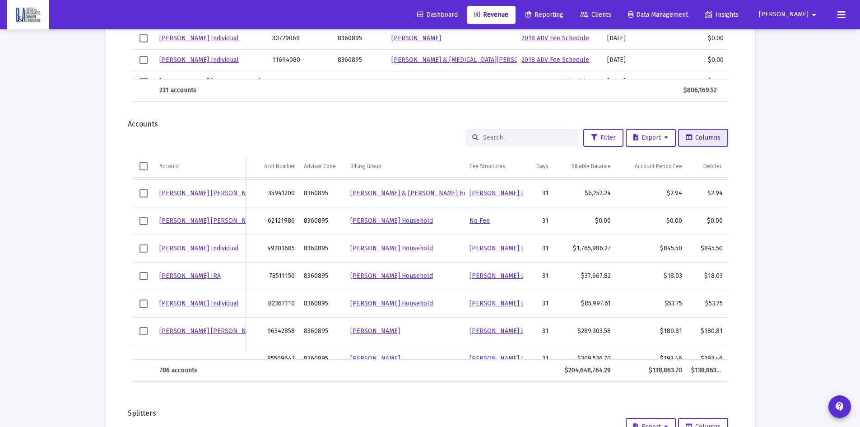
click at [692, 139] on span "Columns" at bounding box center [703, 138] width 35 height 8
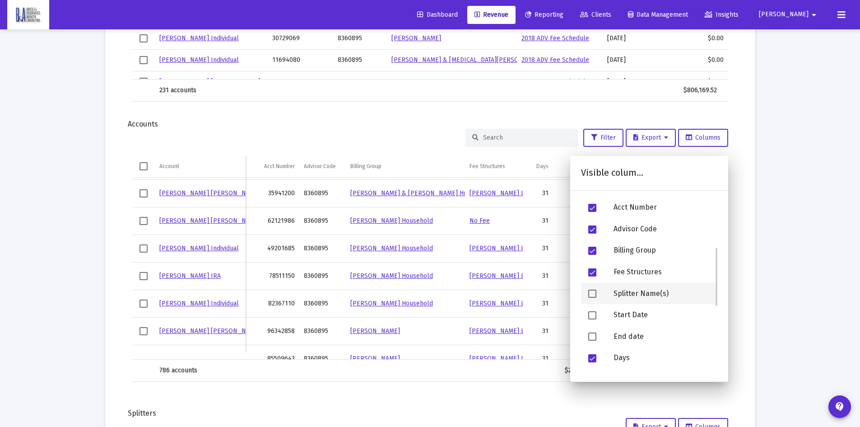
scroll to position [135, 0]
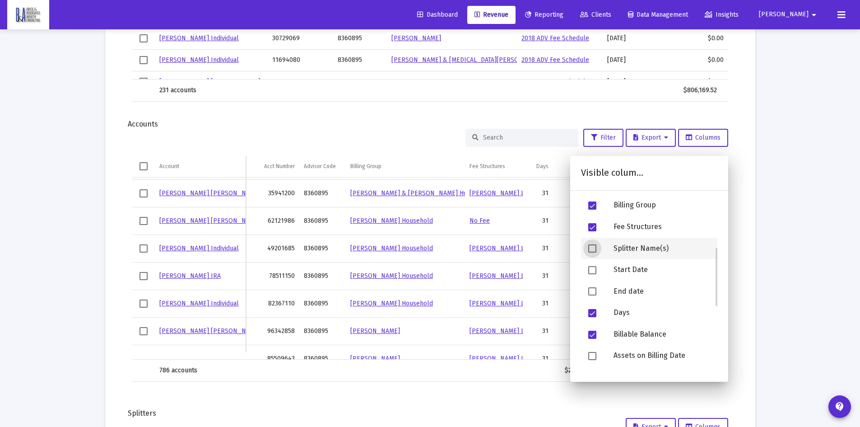
click at [591, 250] on span at bounding box center [592, 248] width 8 height 8
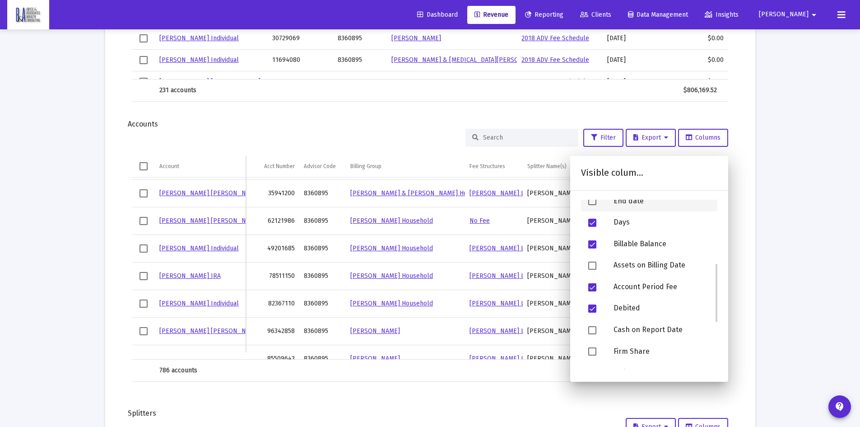
scroll to position [271, 0]
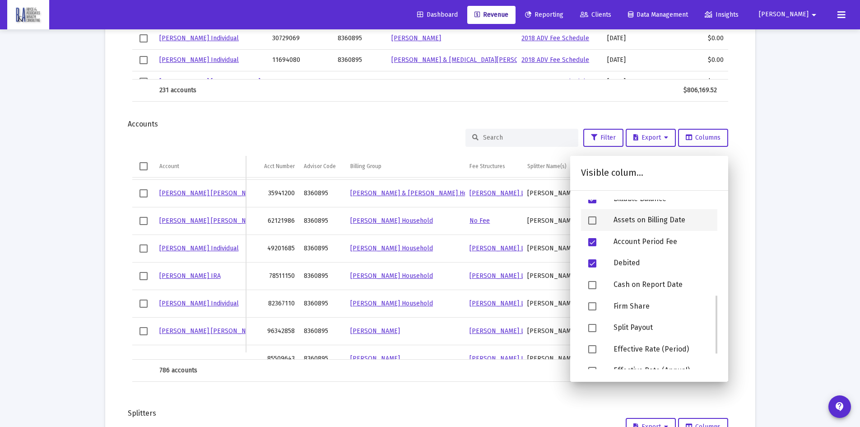
click at [591, 221] on span at bounding box center [592, 220] width 8 height 8
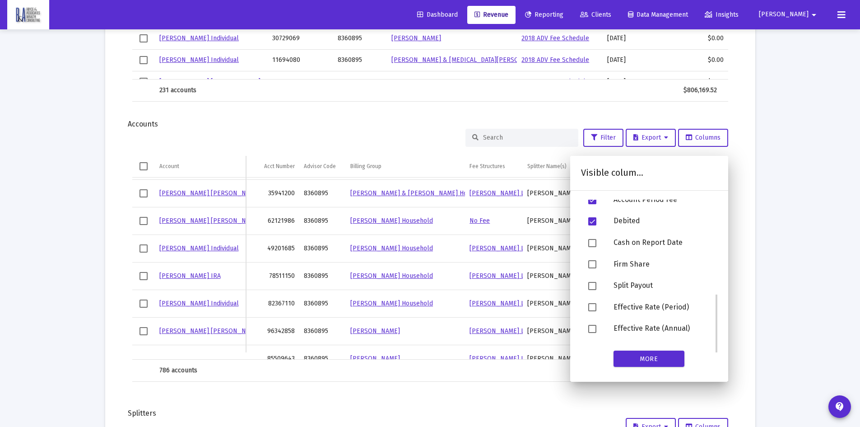
scroll to position [268, 0]
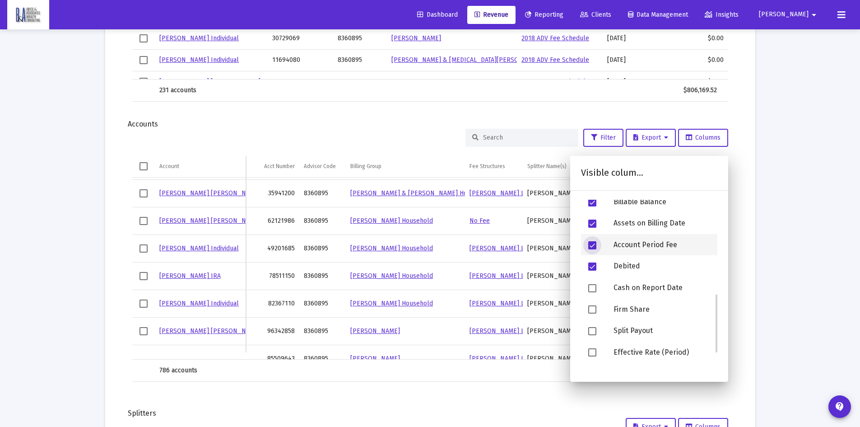
click at [591, 244] on span at bounding box center [592, 245] width 8 height 8
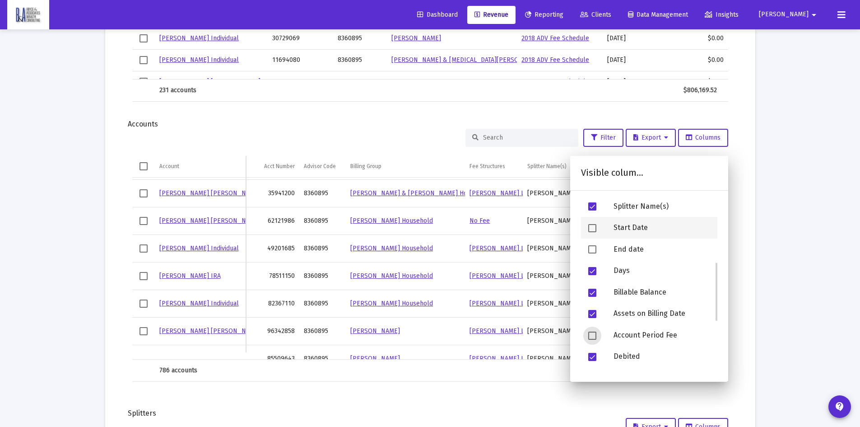
scroll to position [132, 0]
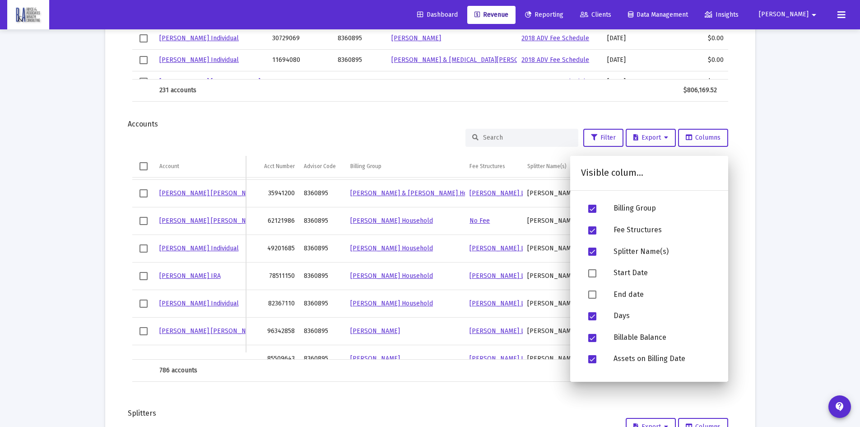
click at [740, 173] on div "Filter Export Columns Account Account Acct Number Advisor Code Billing Group Fe…" at bounding box center [430, 255] width 623 height 253
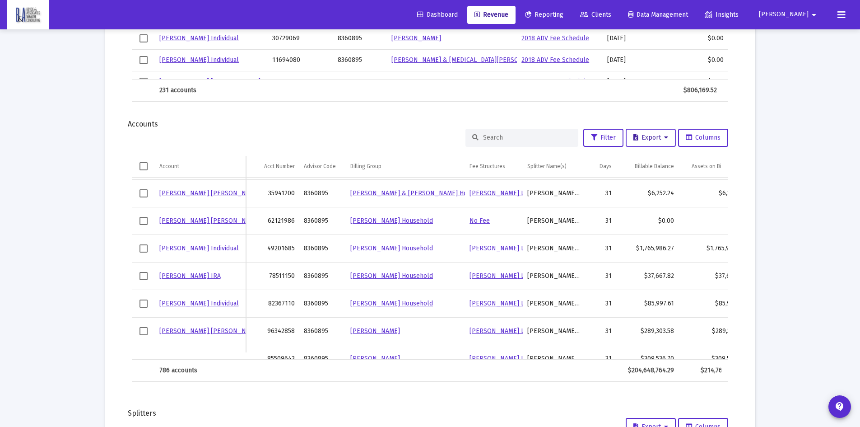
click at [651, 139] on span "Export" at bounding box center [650, 138] width 35 height 8
click at [655, 181] on button "Export Selected" at bounding box center [652, 183] width 61 height 22
click at [659, 139] on span "Export" at bounding box center [650, 138] width 35 height 8
click at [659, 155] on button "Export All Rows" at bounding box center [652, 161] width 61 height 22
click at [707, 142] on button "Columns" at bounding box center [703, 138] width 50 height 18
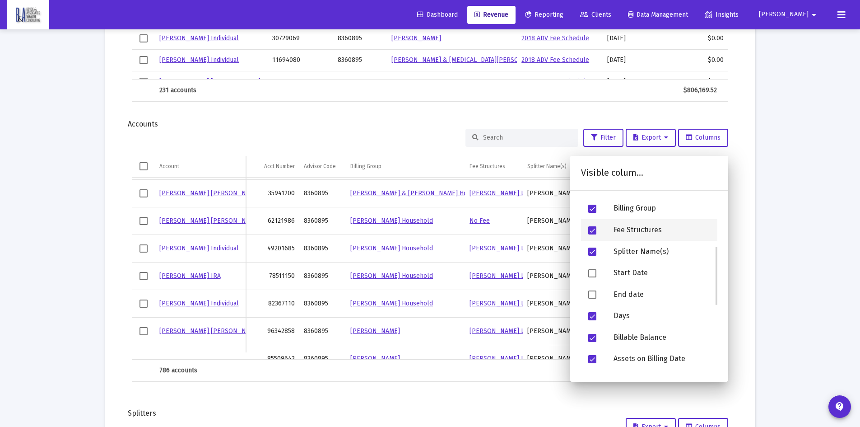
scroll to position [42, 0]
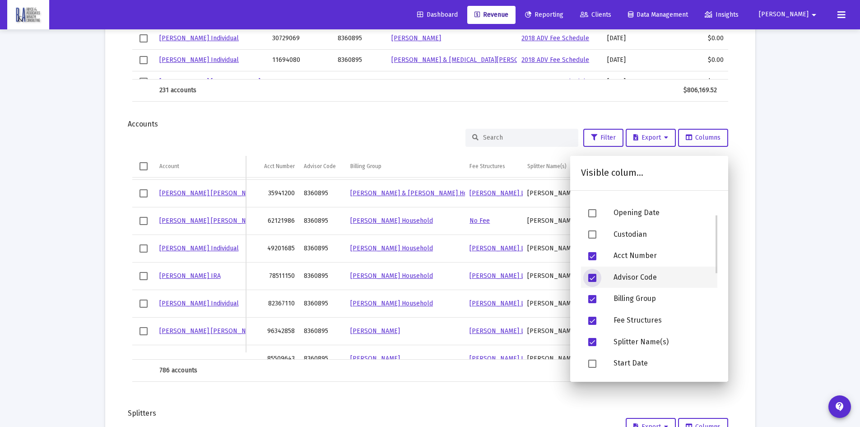
click at [593, 277] on span at bounding box center [592, 278] width 8 height 8
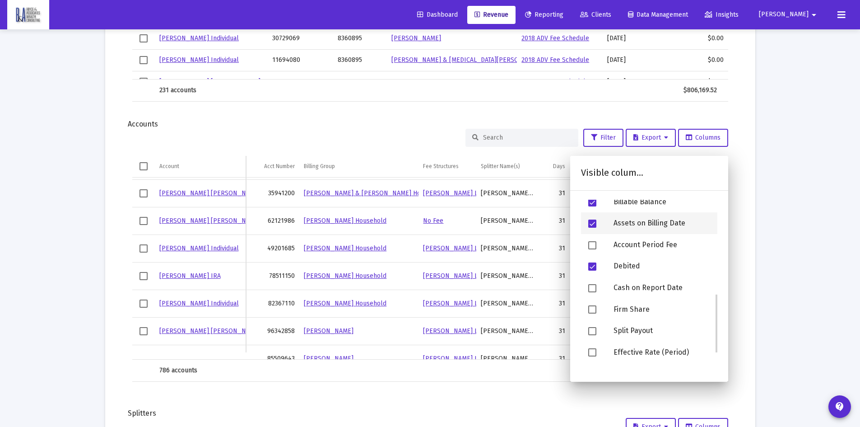
scroll to position [223, 0]
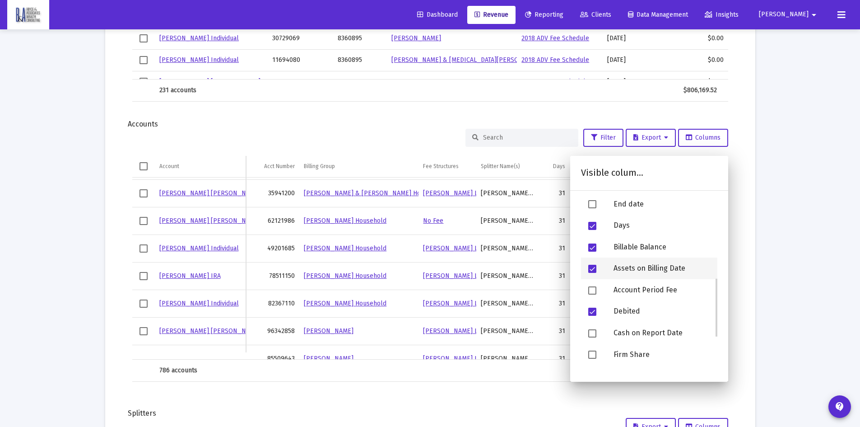
click at [592, 268] on span at bounding box center [592, 269] width 8 height 8
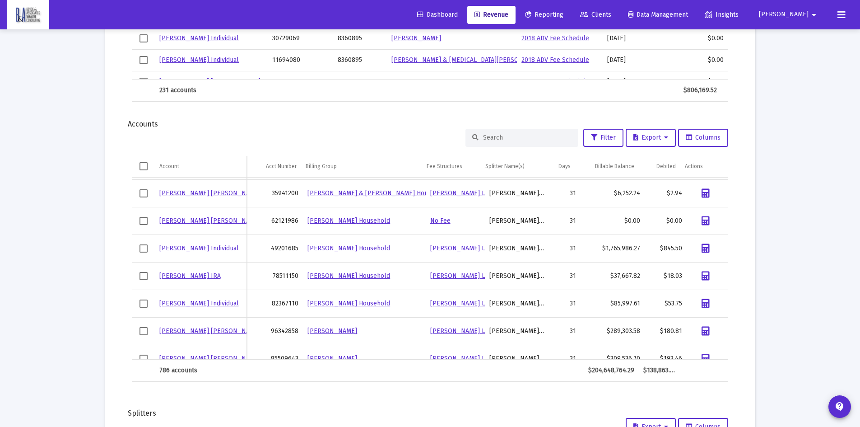
click at [119, 185] on div "Filter Export Columns Visible columns Select All Account Opening Date Custodian…" at bounding box center [430, 255] width 623 height 253
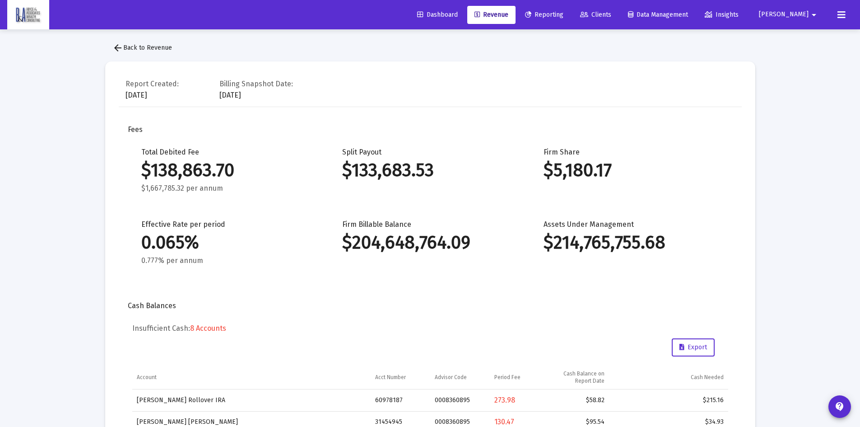
scroll to position [0, 0]
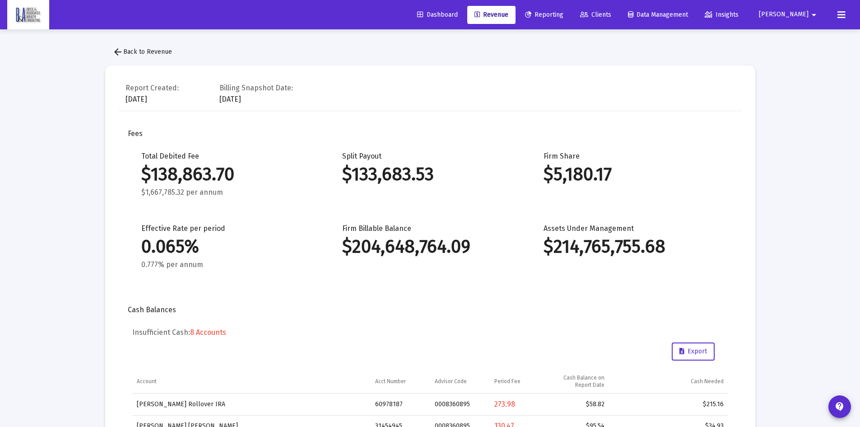
click at [117, 51] on mat-icon "arrow_back" at bounding box center [117, 51] width 11 height 11
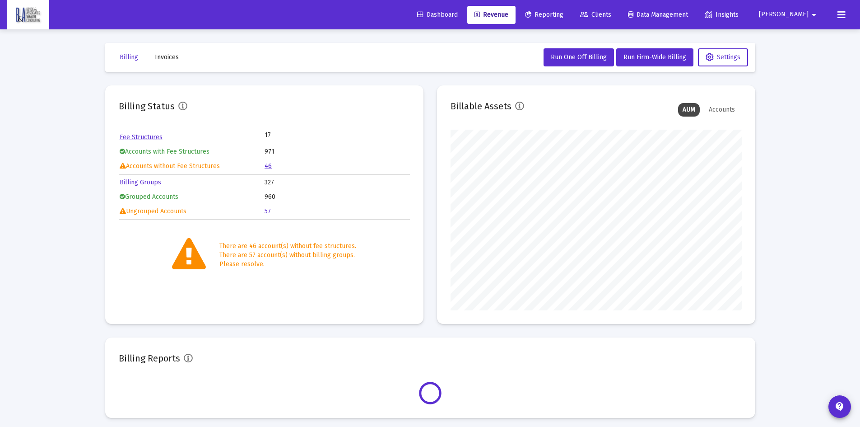
scroll to position [181, 291]
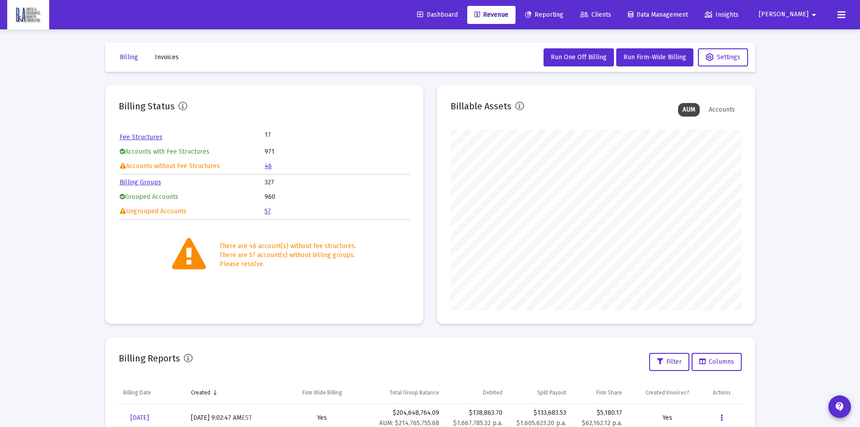
click at [611, 14] on span "Clients" at bounding box center [595, 15] width 31 height 8
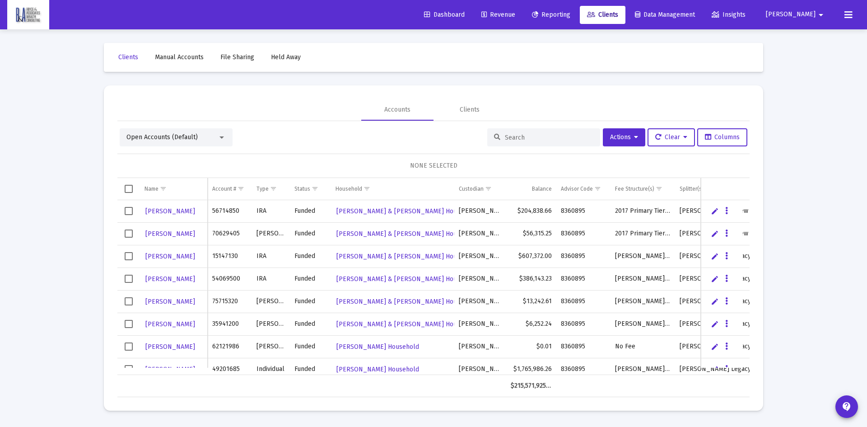
click at [499, 136] on div at bounding box center [543, 137] width 113 height 18
click at [509, 135] on input at bounding box center [549, 138] width 88 height 8
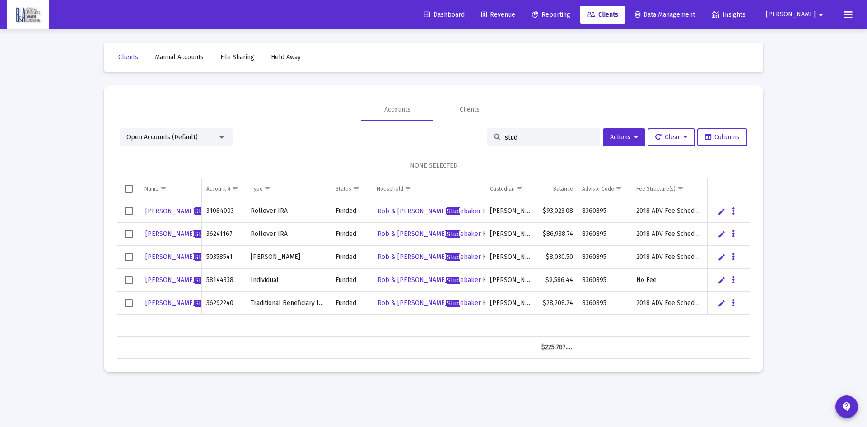
type input "stud"
click at [195, 278] on span "Stud" at bounding box center [201, 280] width 13 height 8
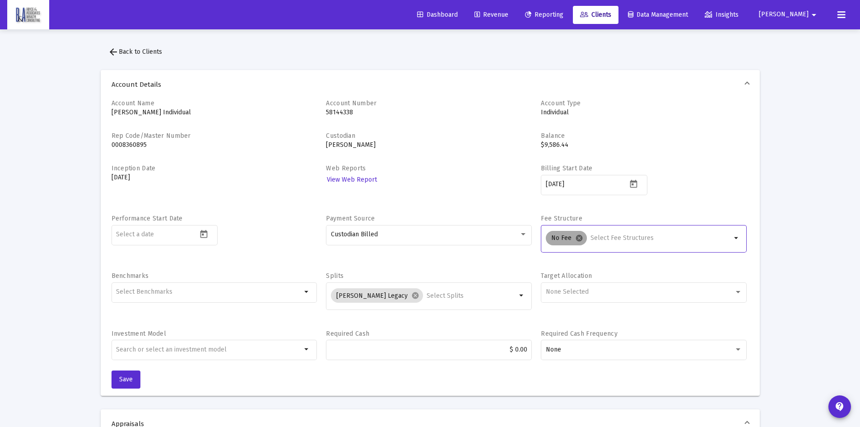
click at [578, 236] on mat-icon "cancel" at bounding box center [579, 238] width 8 height 8
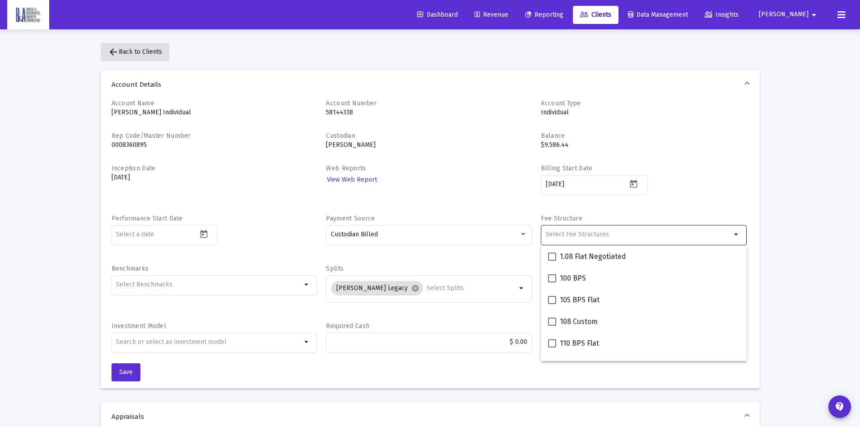
click at [131, 44] on button "arrow_back Back to Clients" at bounding box center [135, 52] width 69 height 18
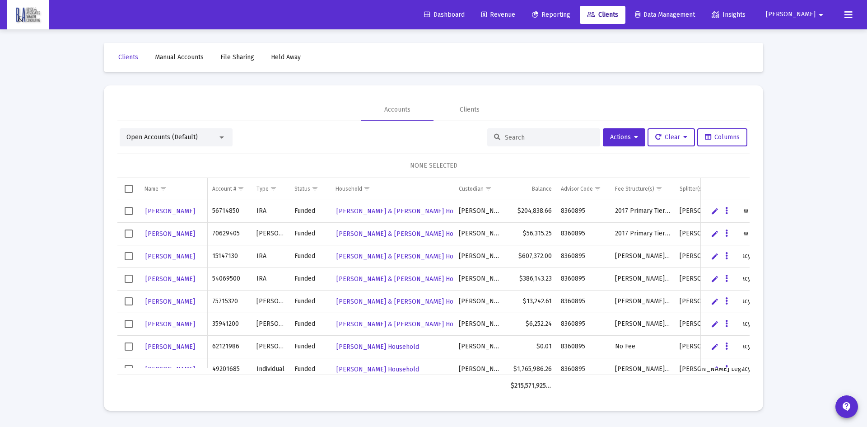
click at [513, 139] on input at bounding box center [549, 138] width 88 height 8
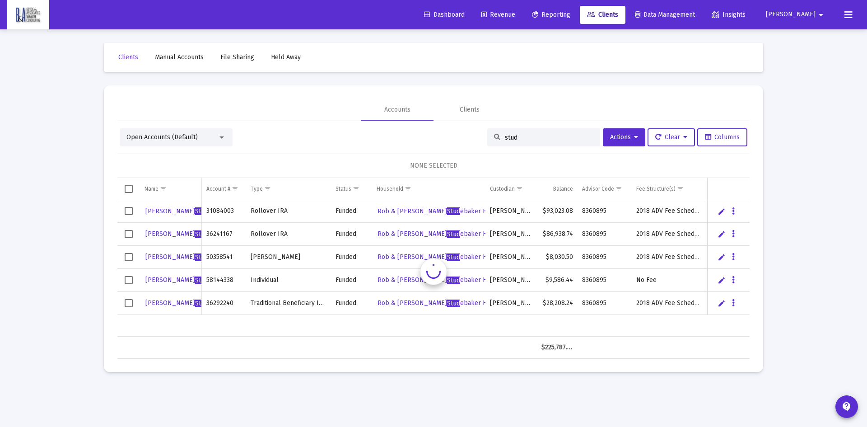
type input "stud"
click at [175, 279] on span "Rob Stud ebaker" at bounding box center [187, 280] width 84 height 8
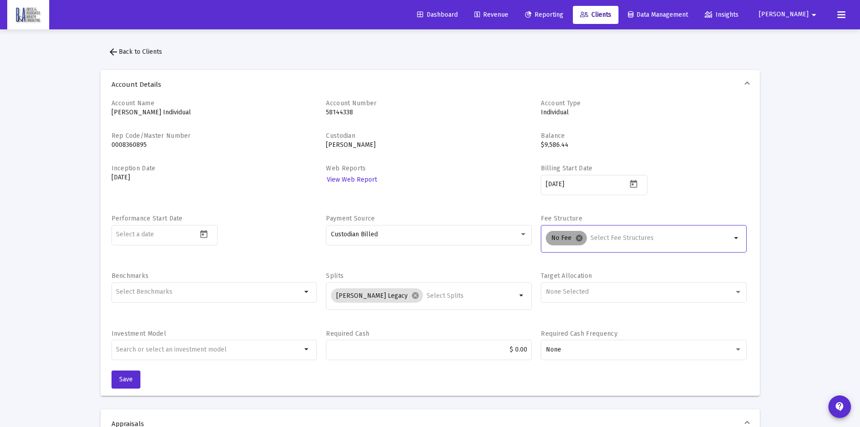
click at [575, 237] on mat-icon "cancel" at bounding box center [579, 238] width 8 height 8
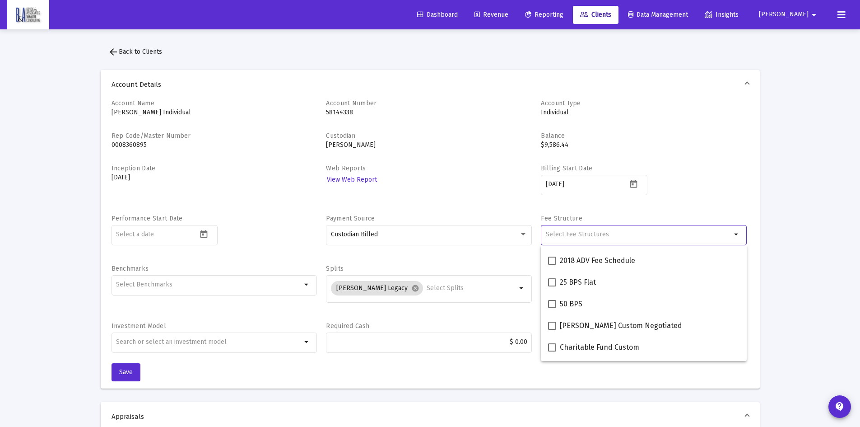
scroll to position [135, 0]
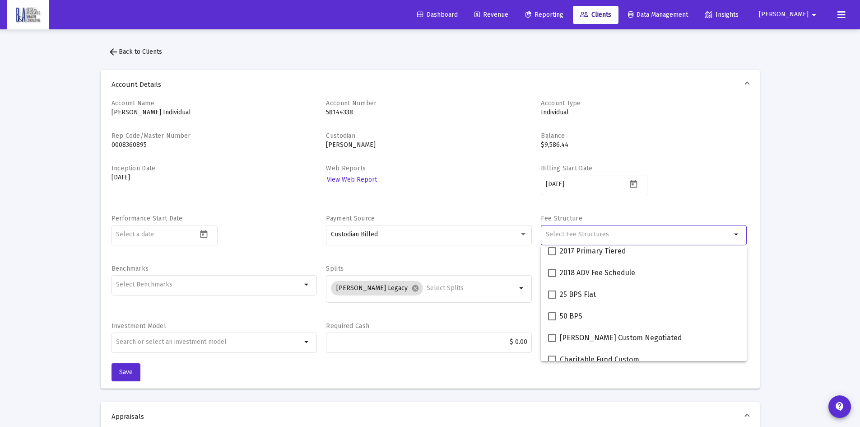
click at [131, 52] on span "arrow_back Back to Clients" at bounding box center [135, 52] width 54 height 8
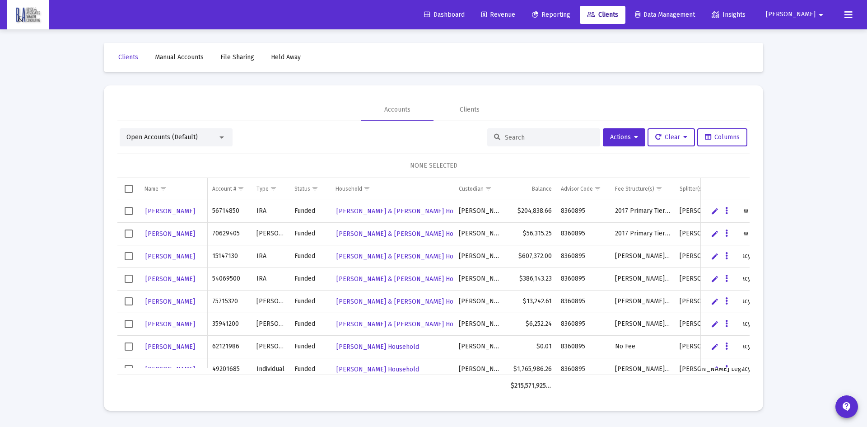
click at [514, 137] on input at bounding box center [549, 138] width 88 height 8
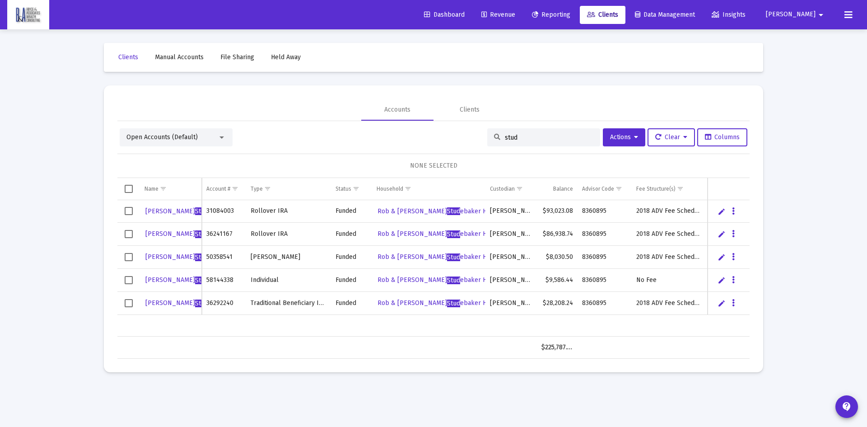
type input "stud"
click at [195, 280] on span "Stud" at bounding box center [201, 280] width 13 height 8
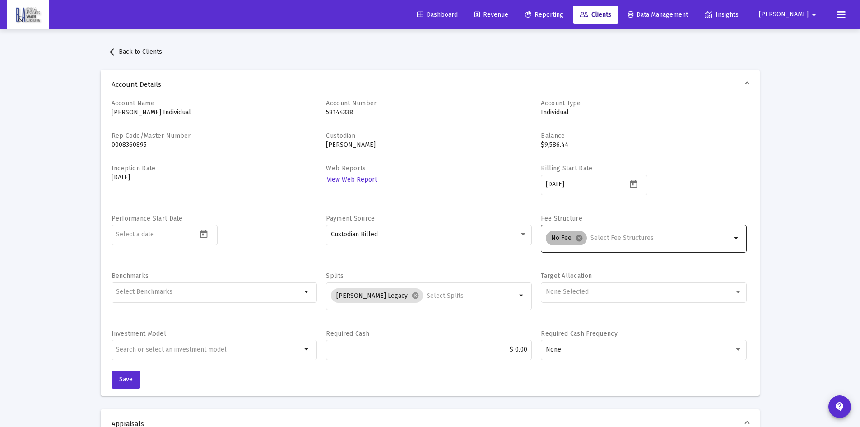
click at [576, 233] on mat-chip "No Fee cancel" at bounding box center [566, 238] width 41 height 14
click at [580, 233] on mat-chip "No Fee cancel" at bounding box center [566, 238] width 41 height 14
click at [579, 237] on mat-icon "cancel" at bounding box center [579, 238] width 8 height 8
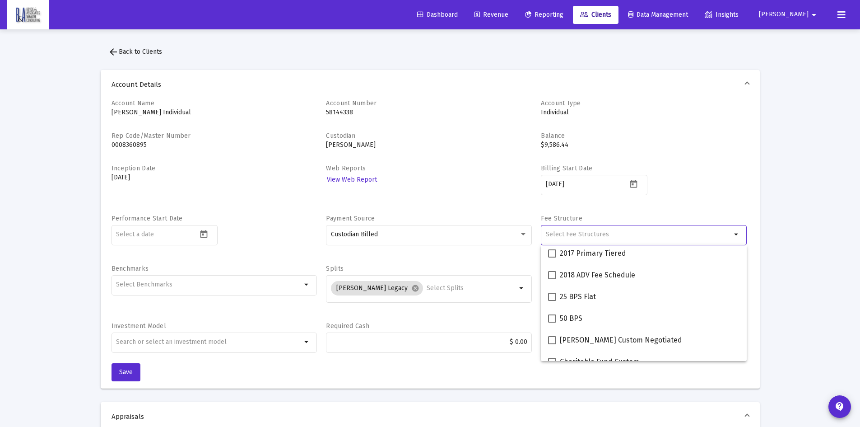
scroll to position [135, 0]
click at [574, 272] on span "2018 ADV Fee Schedule" at bounding box center [597, 272] width 75 height 11
click at [552, 277] on input "2018 ADV Fee Schedule" at bounding box center [552, 277] width 0 height 0
checkbox input "true"
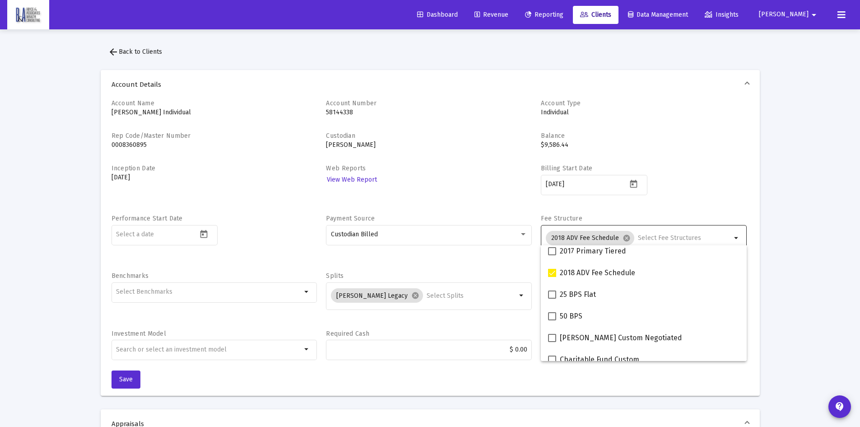
click at [488, 177] on div "Web Reports View Web Report" at bounding box center [429, 184] width 206 height 41
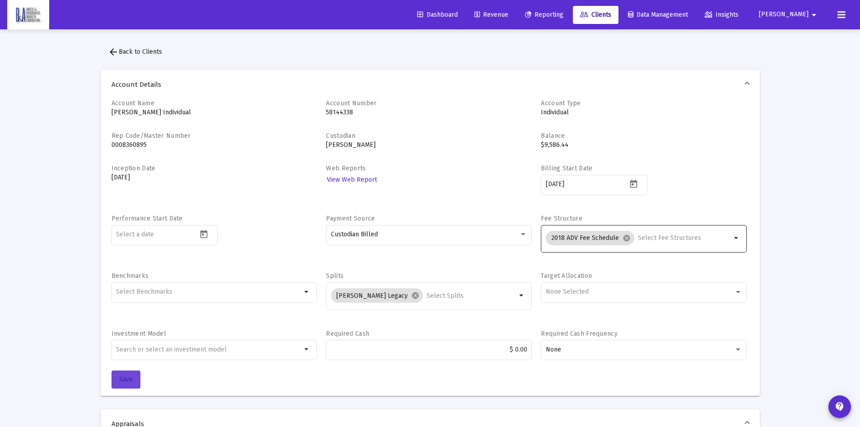
click at [126, 378] on span "Save" at bounding box center [126, 379] width 14 height 8
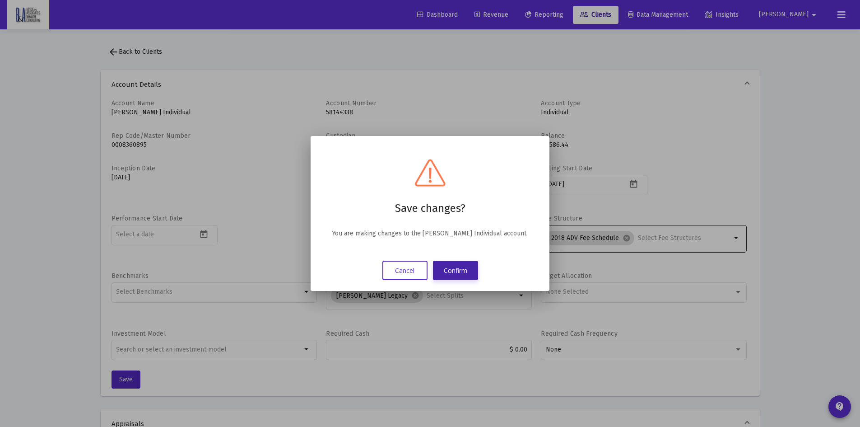
click at [450, 268] on button "Confirm" at bounding box center [455, 269] width 45 height 19
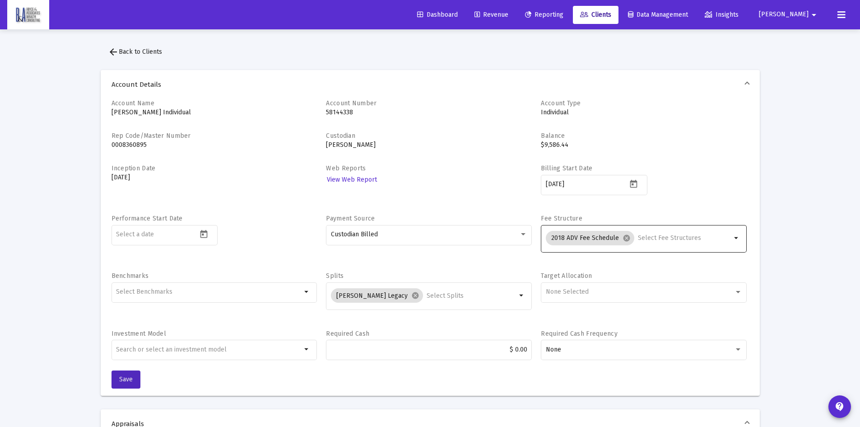
click at [124, 53] on span "arrow_back Back to Clients" at bounding box center [135, 52] width 54 height 8
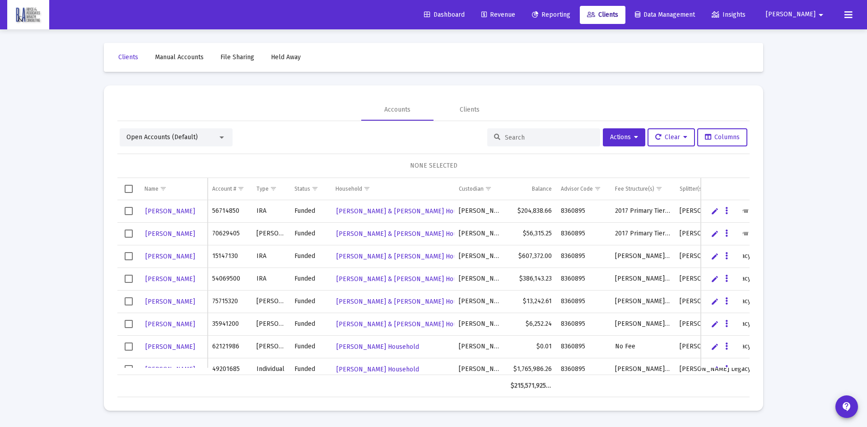
click at [515, 14] on span "Revenue" at bounding box center [498, 15] width 34 height 8
